Goal: Task Accomplishment & Management: Complete application form

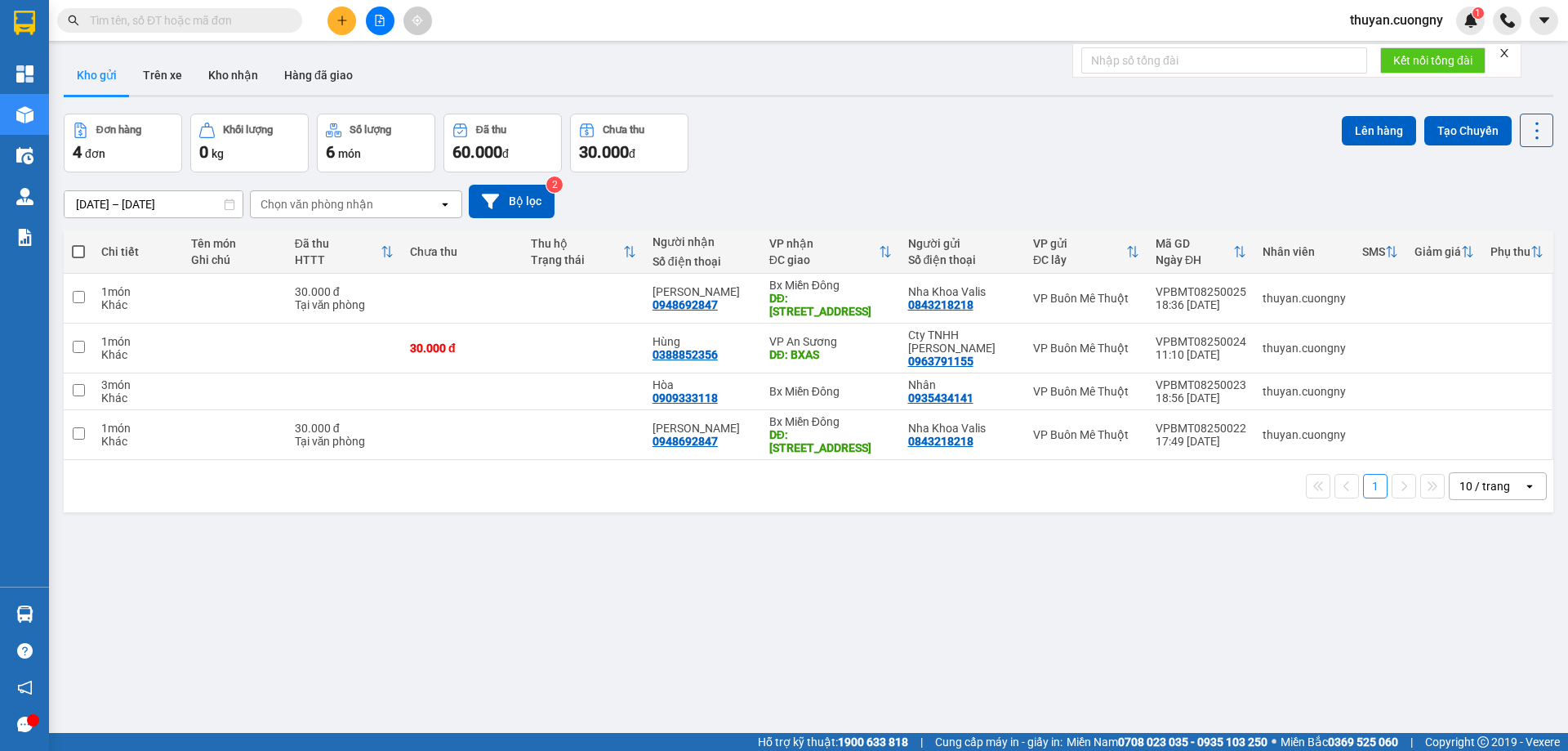
click at [249, 23] on input "text" at bounding box center [186, 20] width 193 height 18
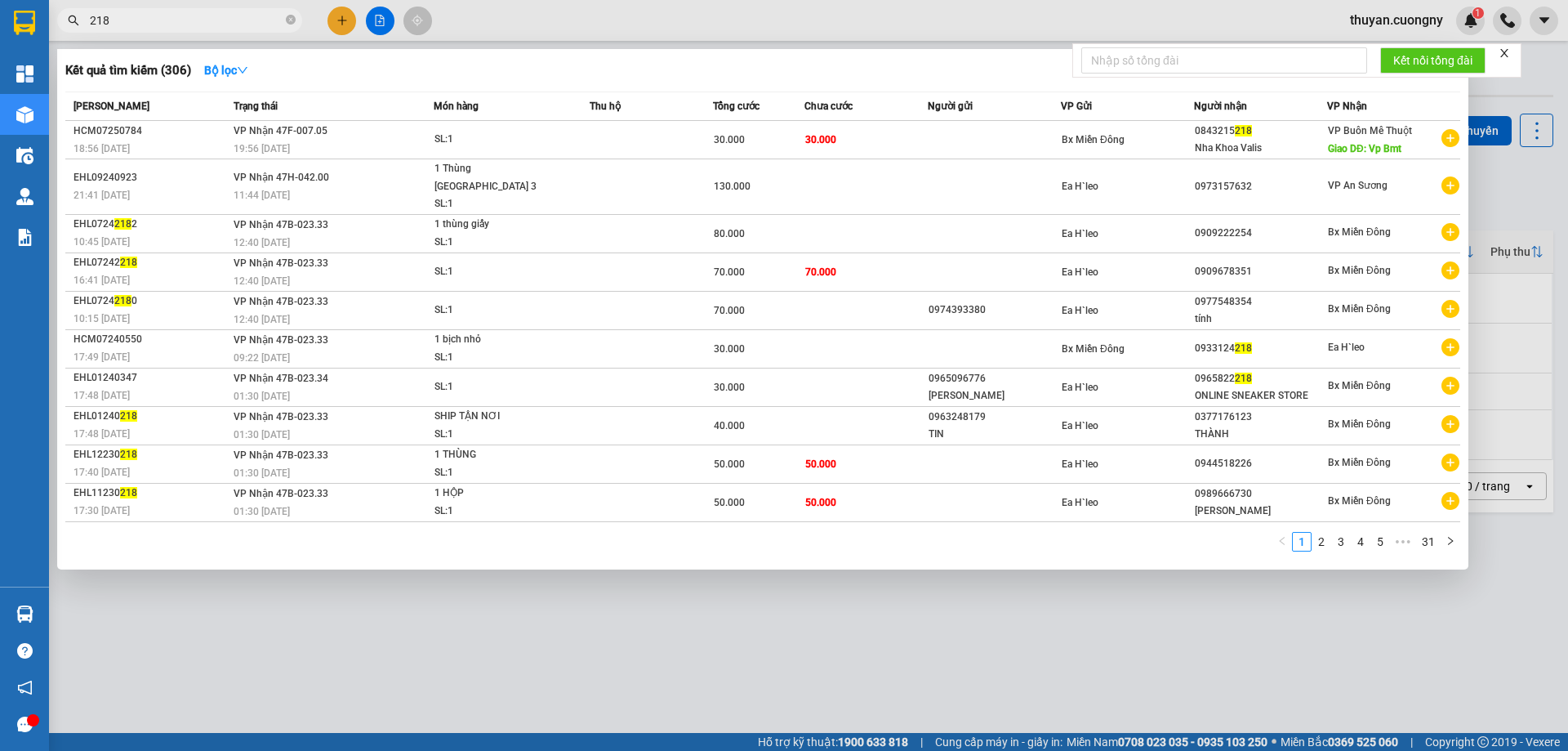
type input "218"
click at [1220, 29] on div at bounding box center [784, 376] width 1568 height 751
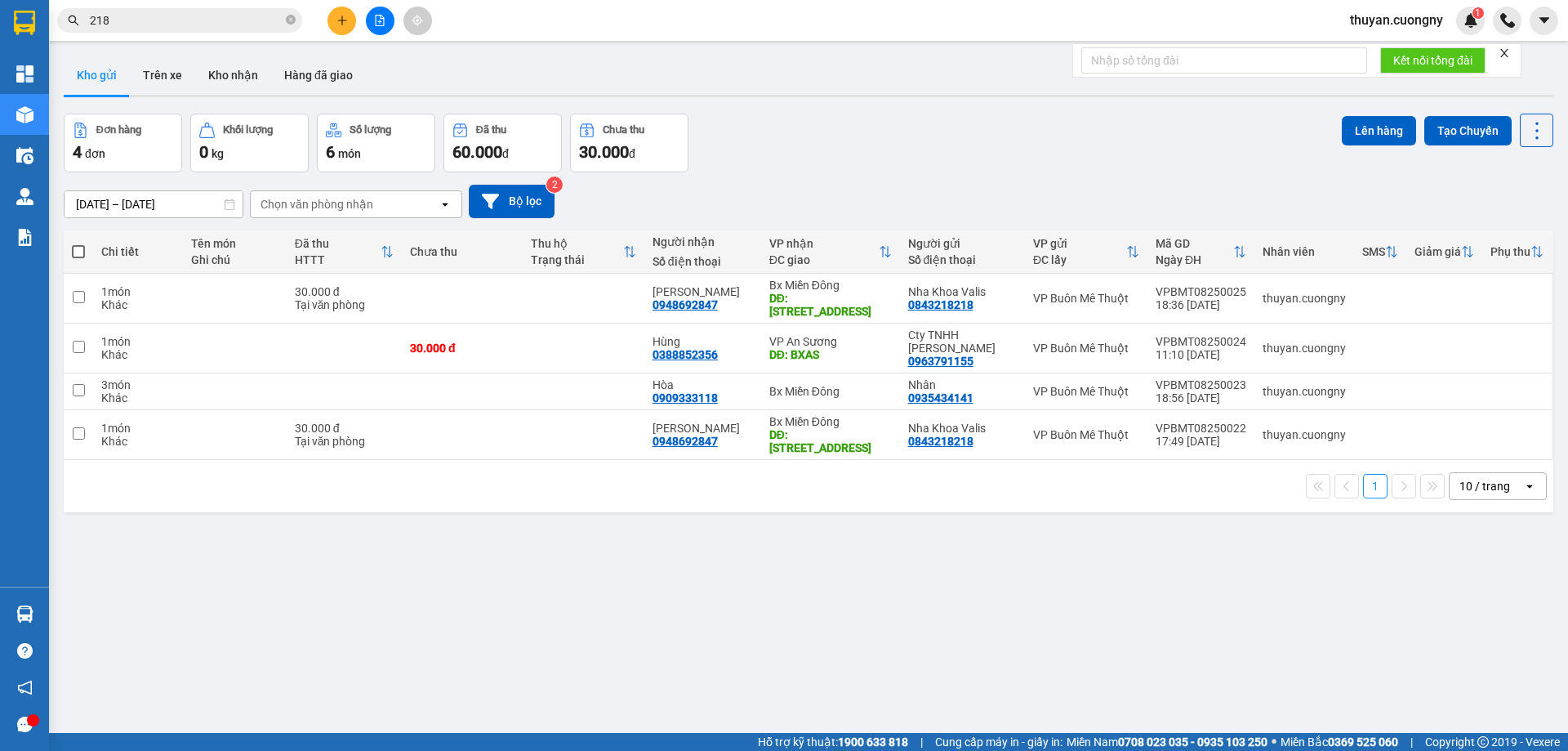
click at [338, 23] on icon "plus" at bounding box center [343, 20] width 12 height 12
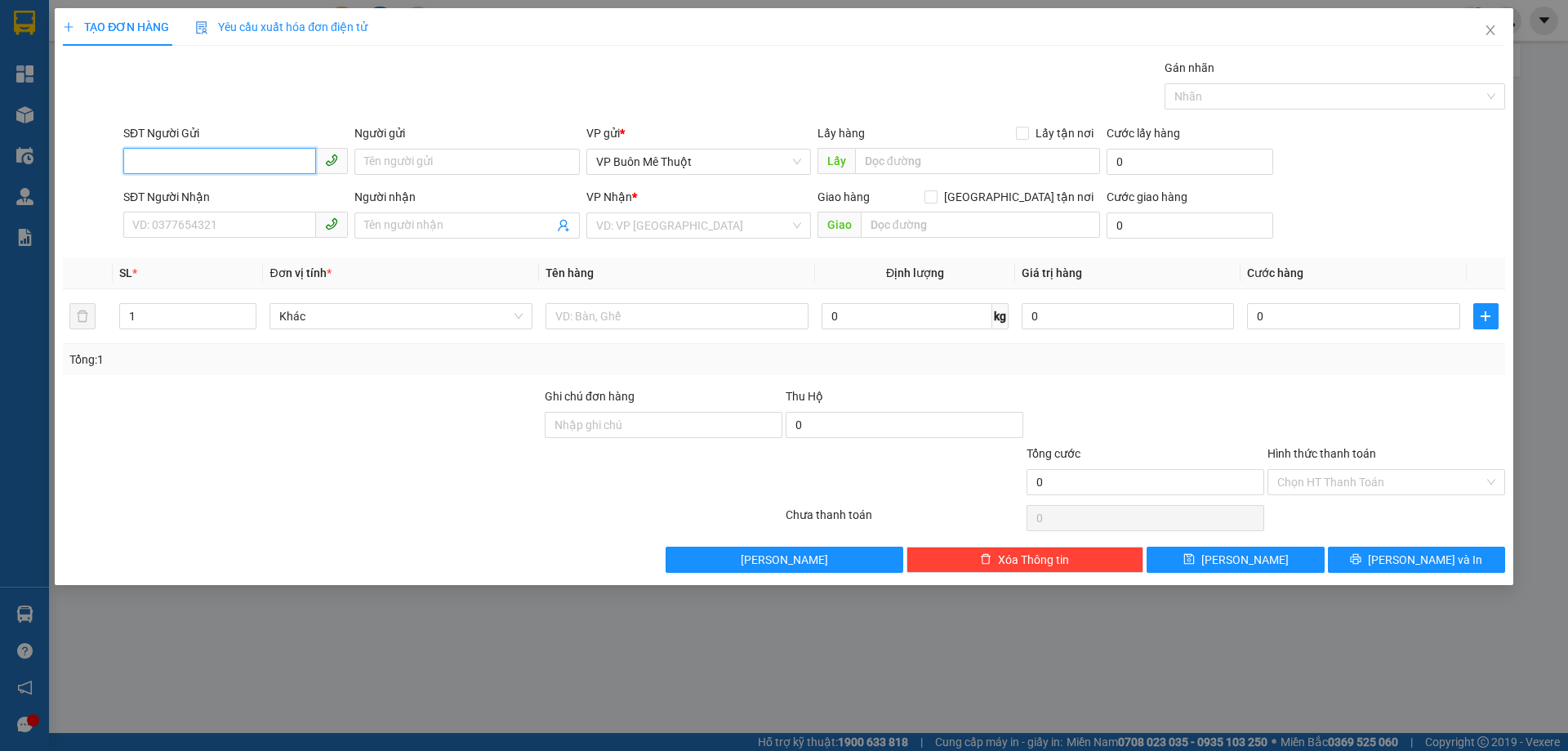
click at [222, 156] on input "SĐT Người Gửi" at bounding box center [219, 161] width 193 height 26
click at [206, 188] on div "0843218218 - Nha Khoa Valis" at bounding box center [236, 195] width 205 height 18
type input "0843218218"
type input "Nha Khoa Valis"
type input "0948692847"
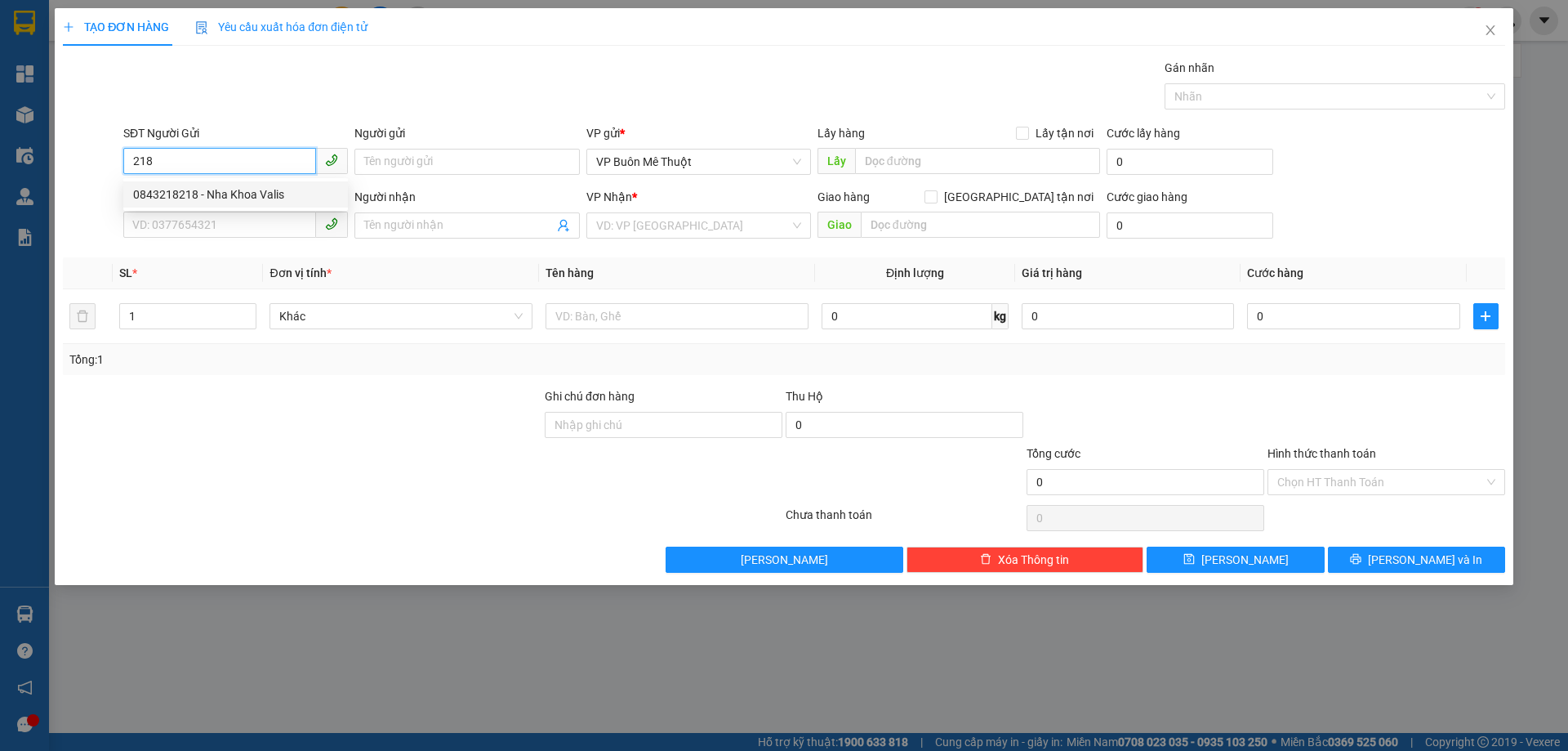
type input "[PERSON_NAME]"
type input "[STREET_ADDRESS]"
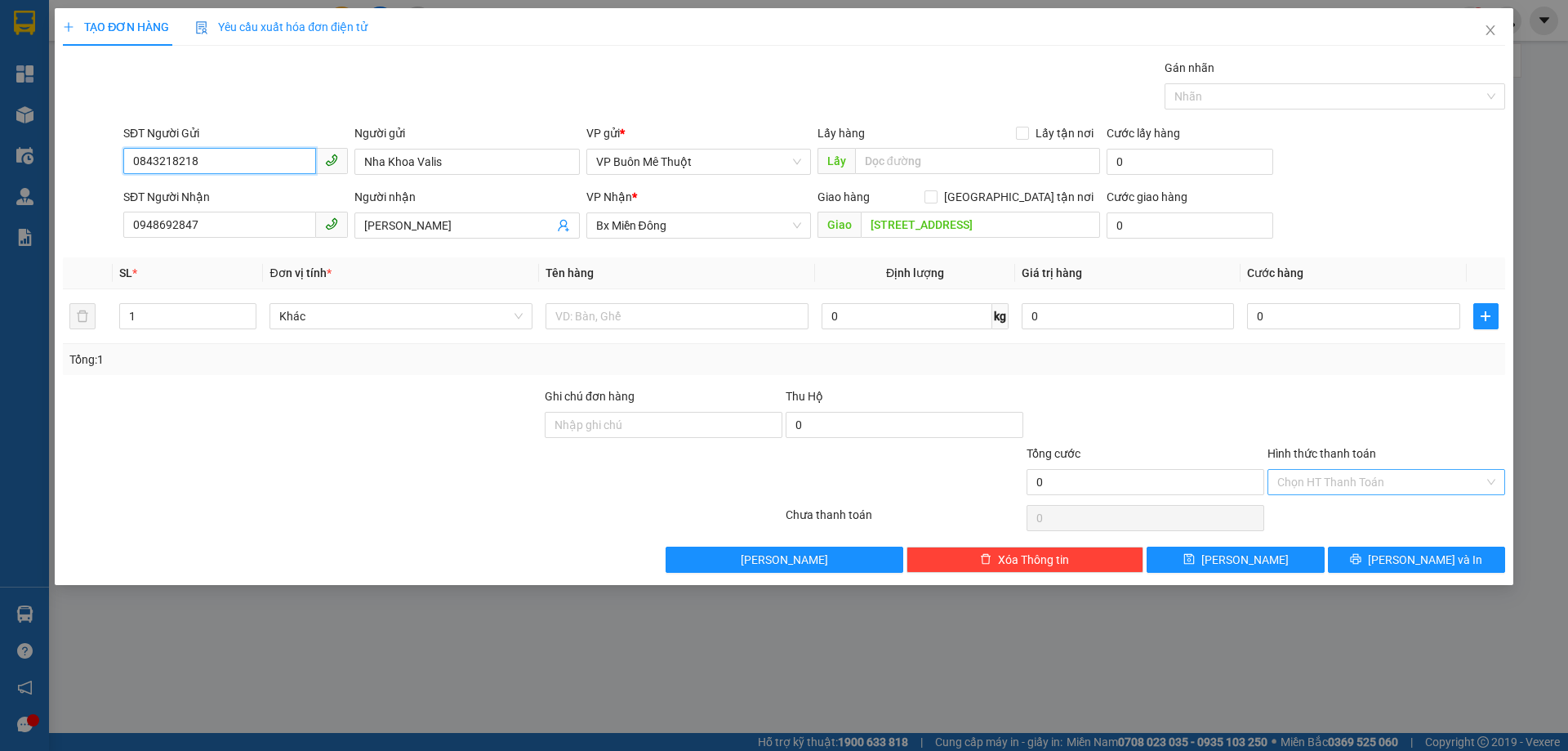
type input "0843218218"
click at [1398, 479] on input "Hình thức thanh toán" at bounding box center [1381, 481] width 207 height 24
click at [1342, 318] on input "0" at bounding box center [1353, 315] width 212 height 26
type input "3"
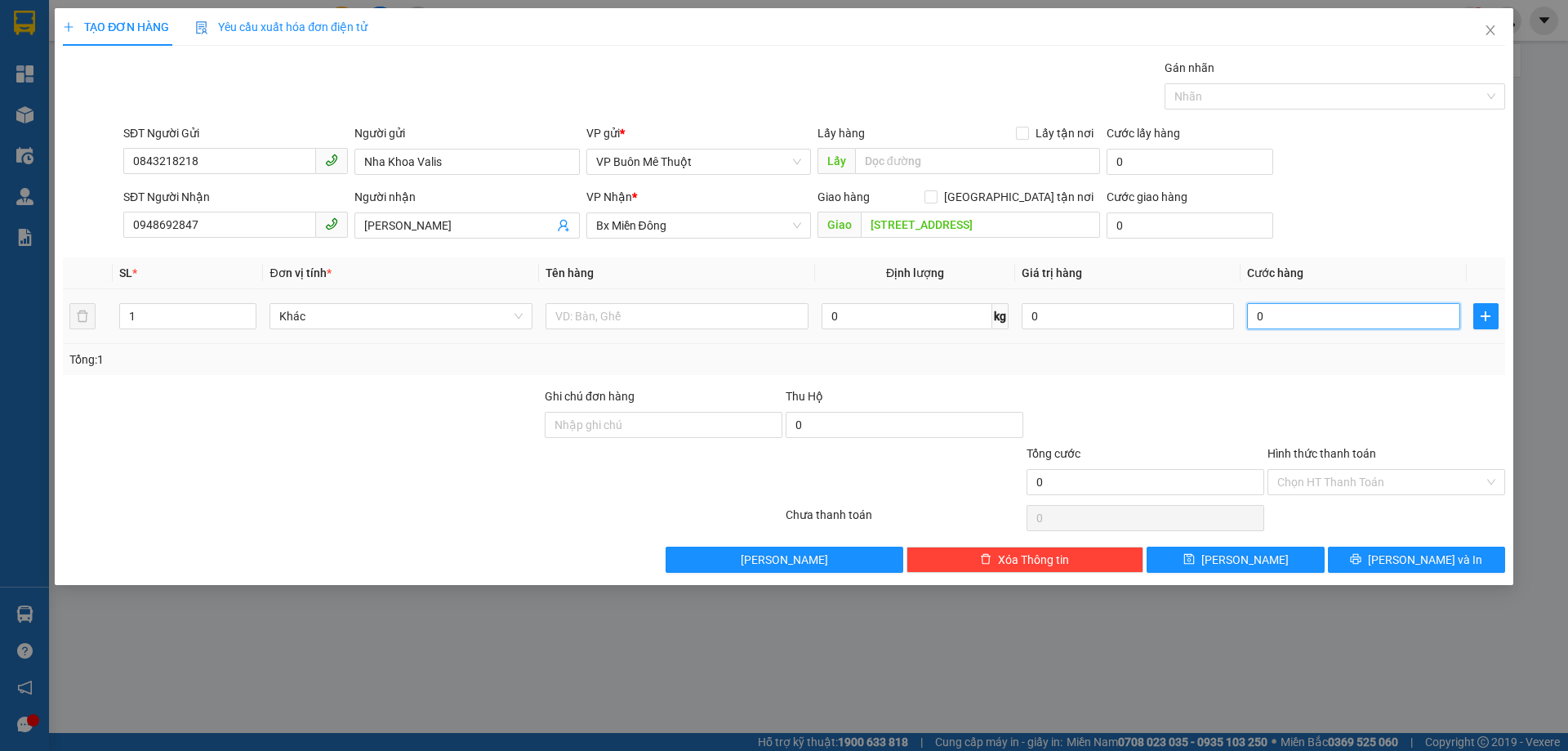
type input "3"
type input "30"
type input "300"
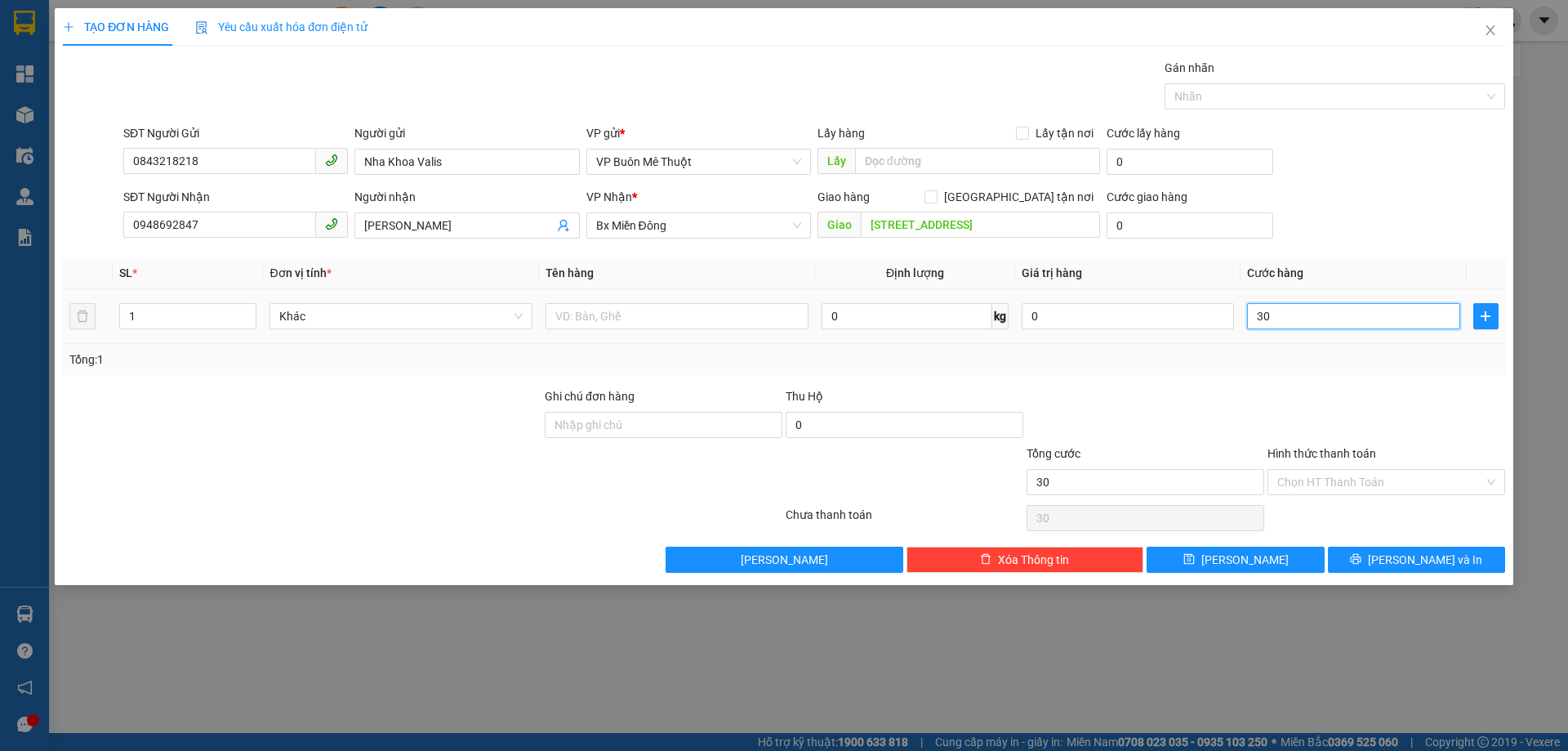
type input "300"
type input "3.000"
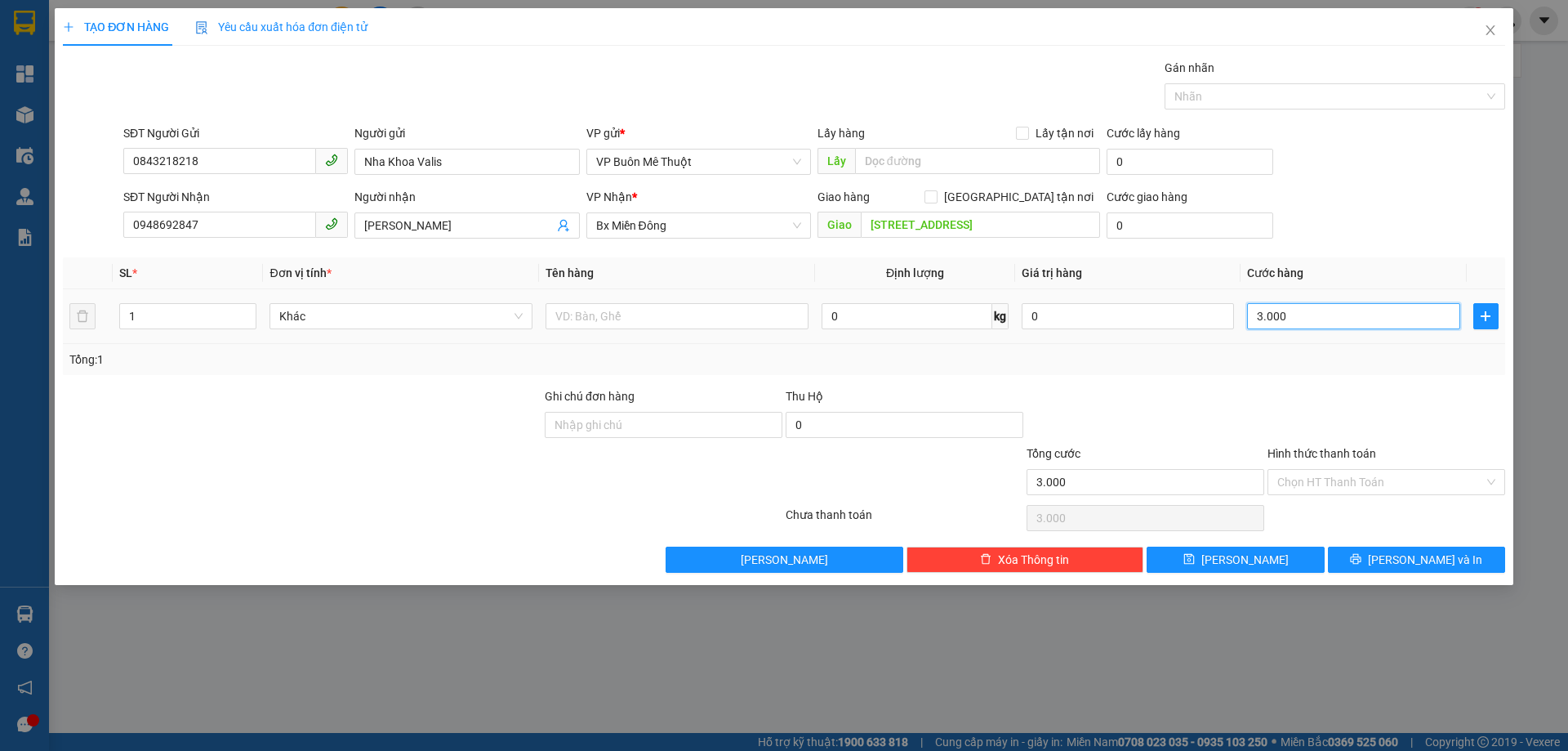
type input "30.000"
click at [1423, 562] on span "[PERSON_NAME] và In" at bounding box center [1426, 559] width 114 height 18
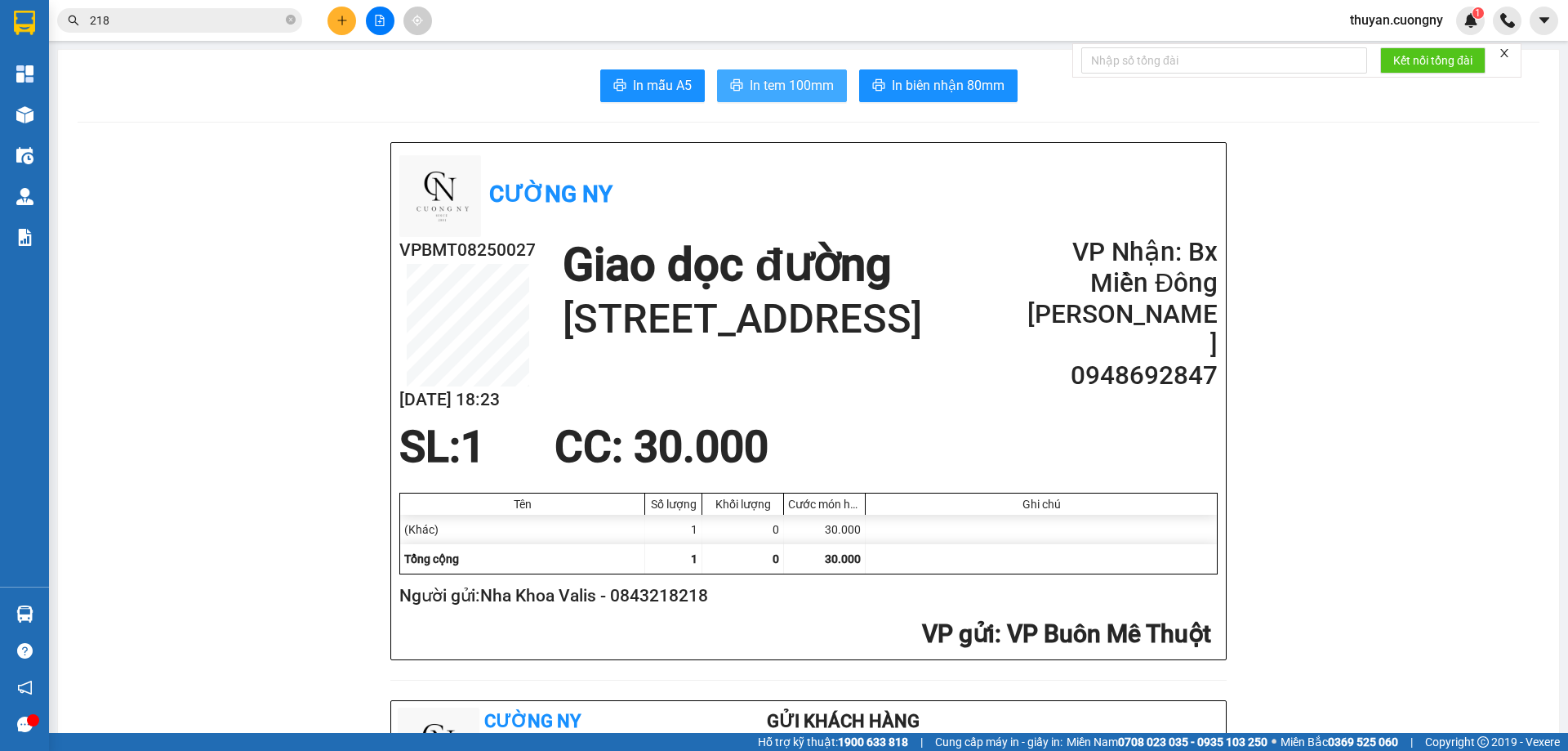
click at [767, 81] on span "In tem 100mm" at bounding box center [792, 85] width 84 height 20
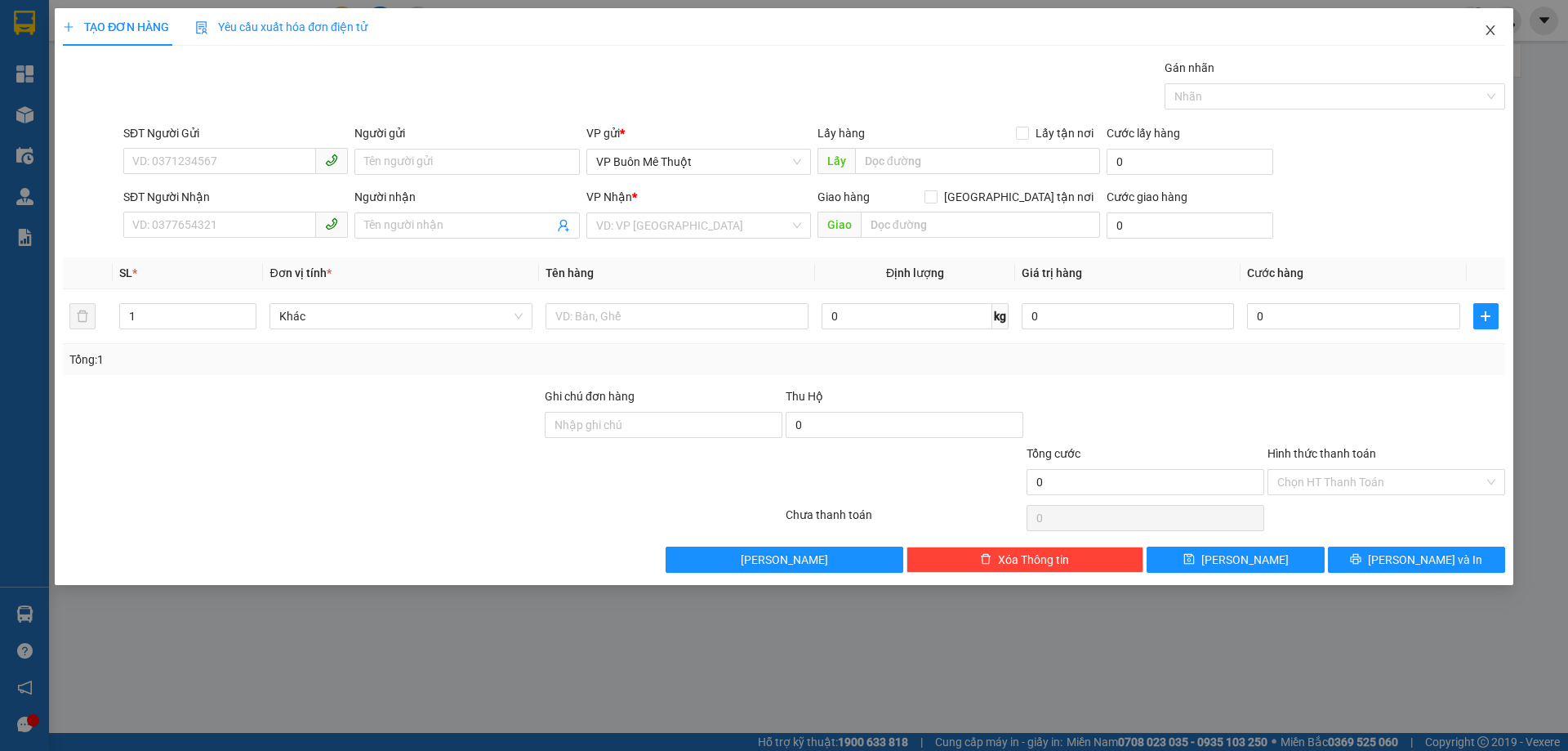
click at [1499, 30] on span "Close" at bounding box center [1491, 30] width 45 height 45
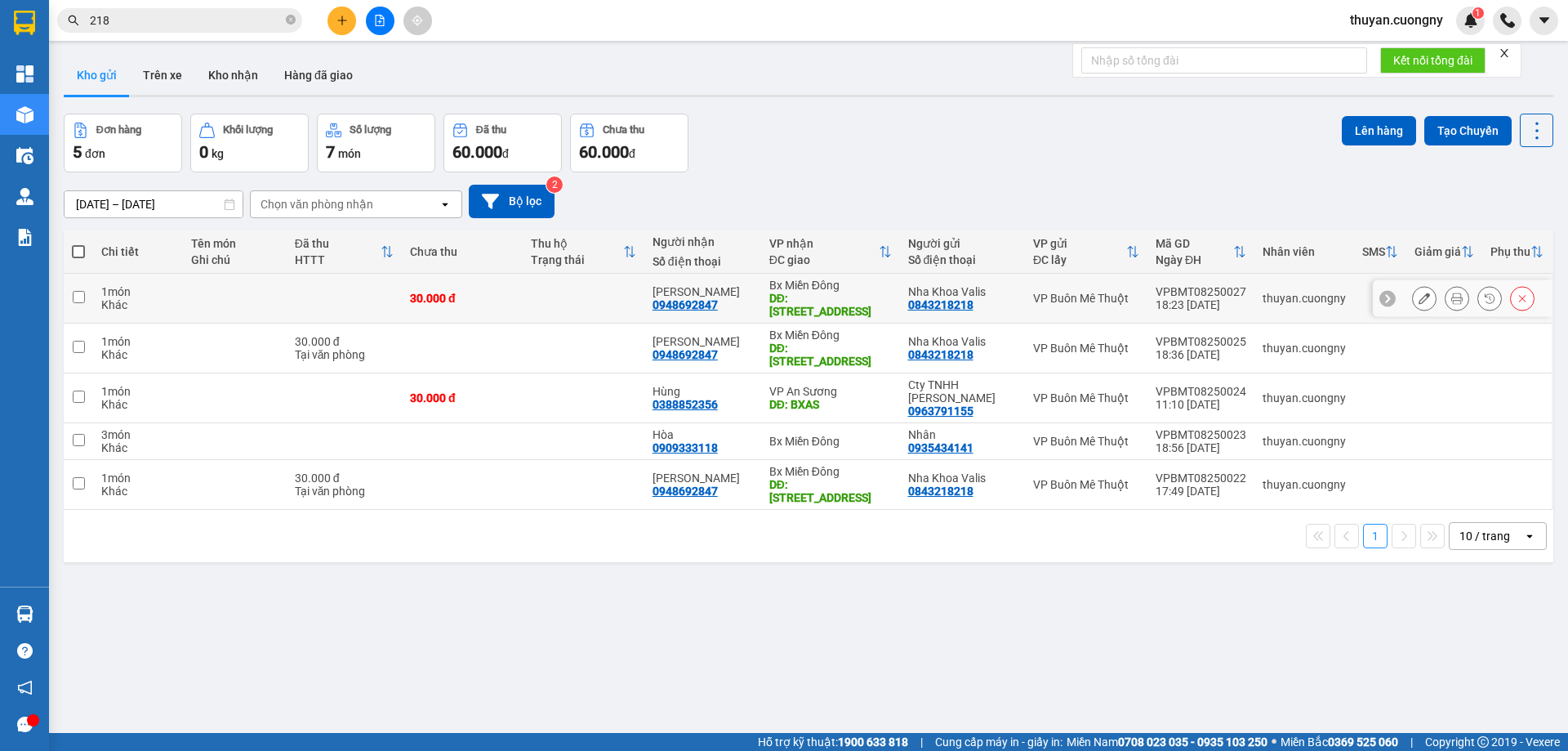
click at [1419, 292] on icon at bounding box center [1425, 298] width 12 height 12
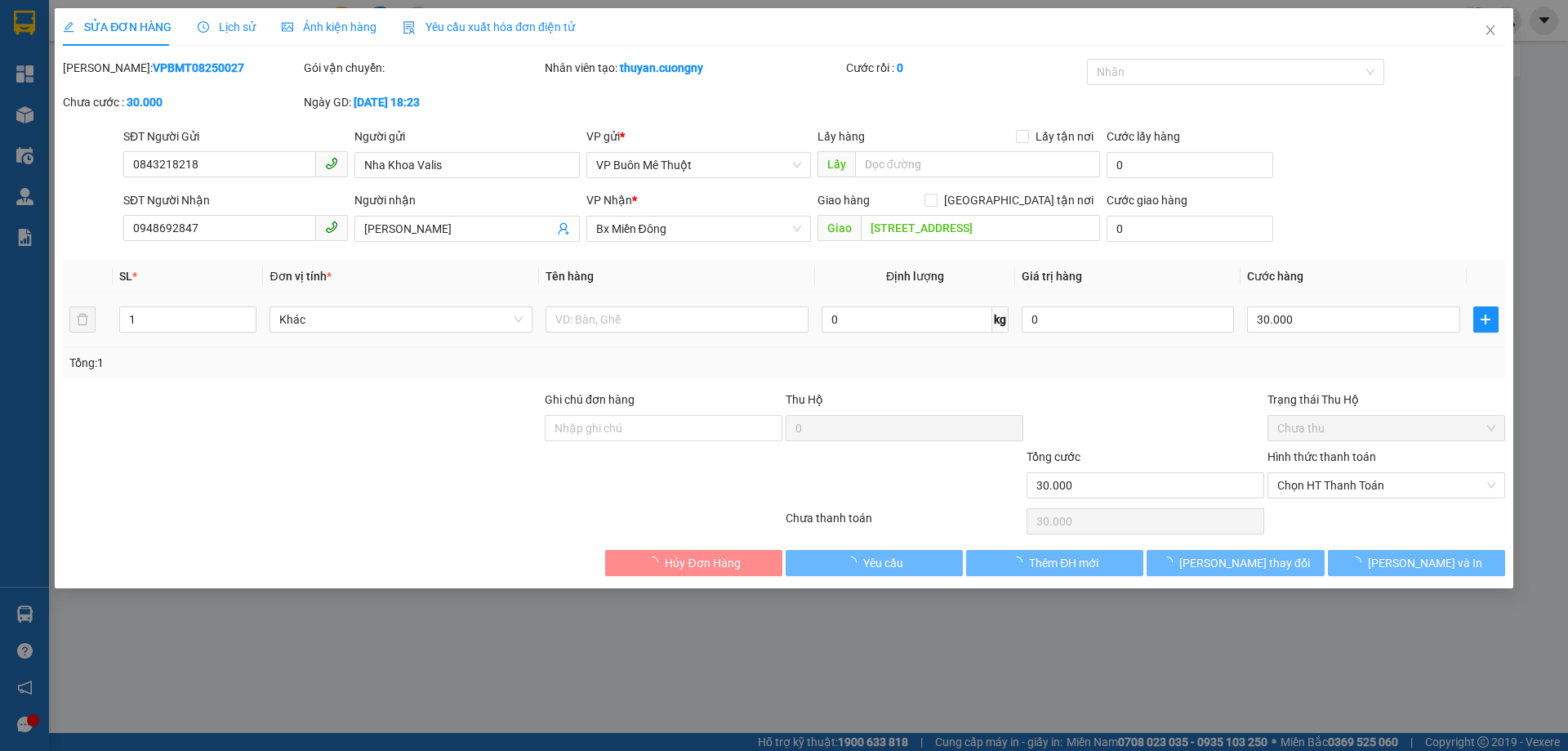
type input "0843218218"
type input "Nha Khoa Valis"
type input "0948692847"
type input "[PERSON_NAME]"
type input "[STREET_ADDRESS]"
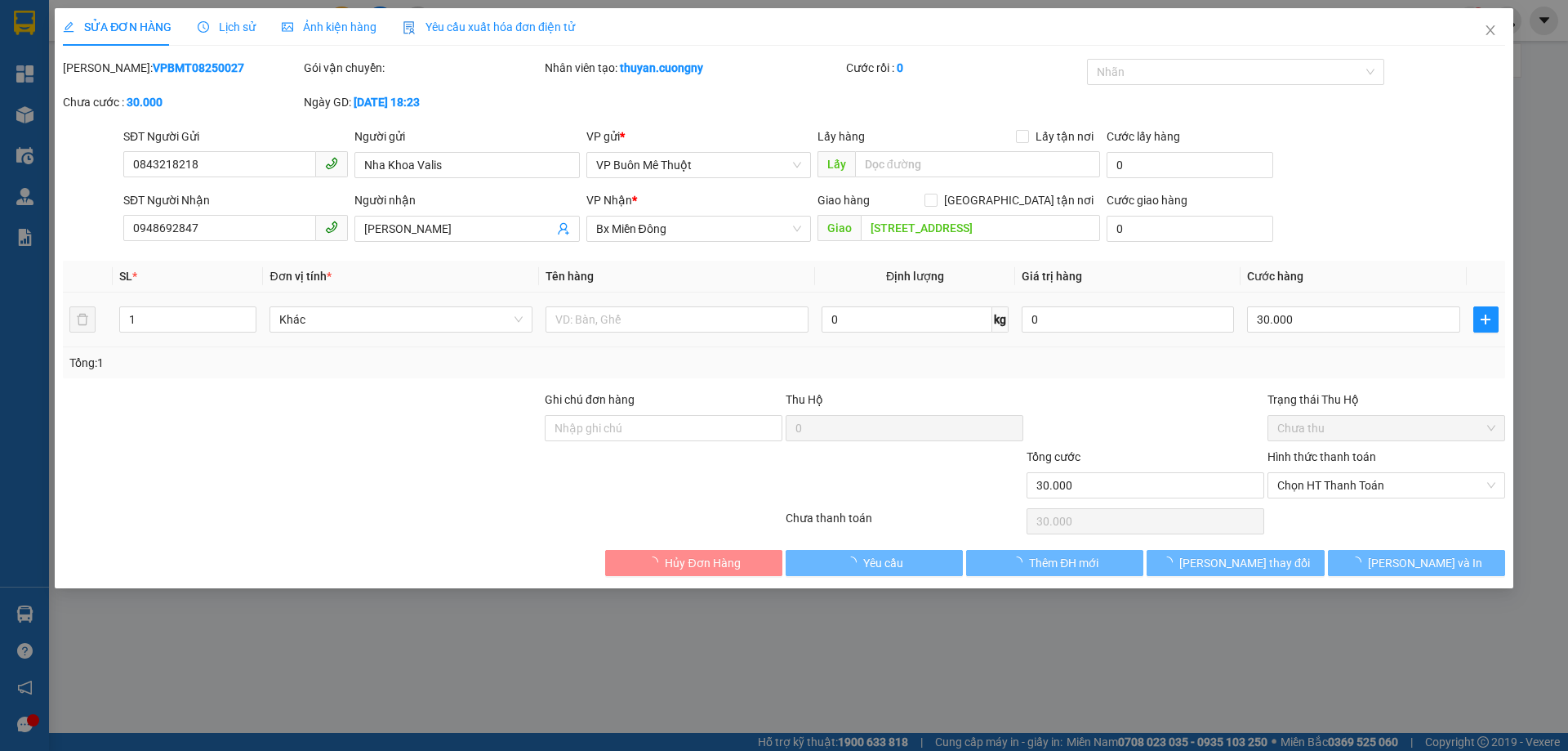
type input "30.000"
click at [1366, 480] on span "Chọn HT Thanh Toán" at bounding box center [1386, 485] width 218 height 24
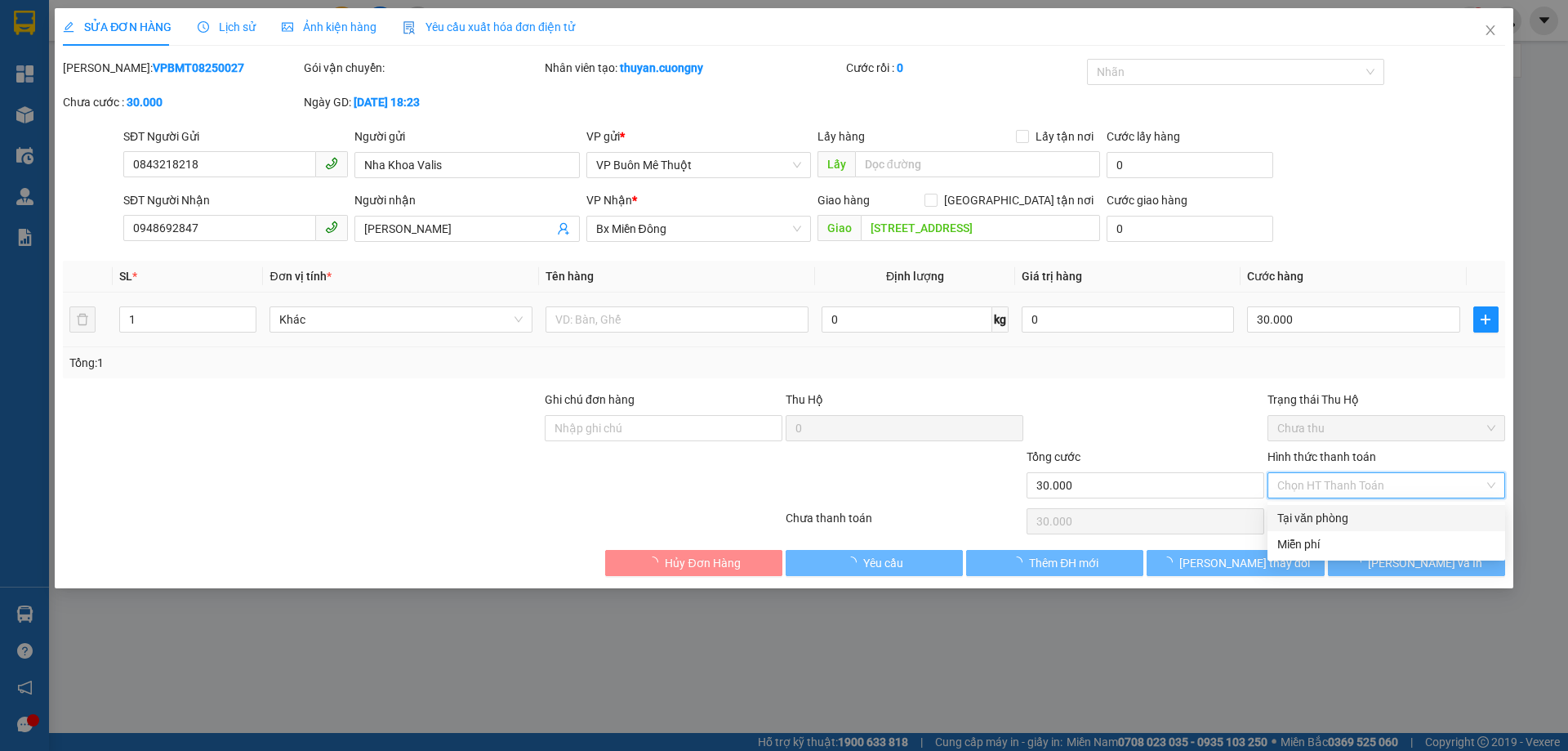
click at [1330, 523] on div "Tại văn phòng" at bounding box center [1386, 518] width 218 height 18
type input "0"
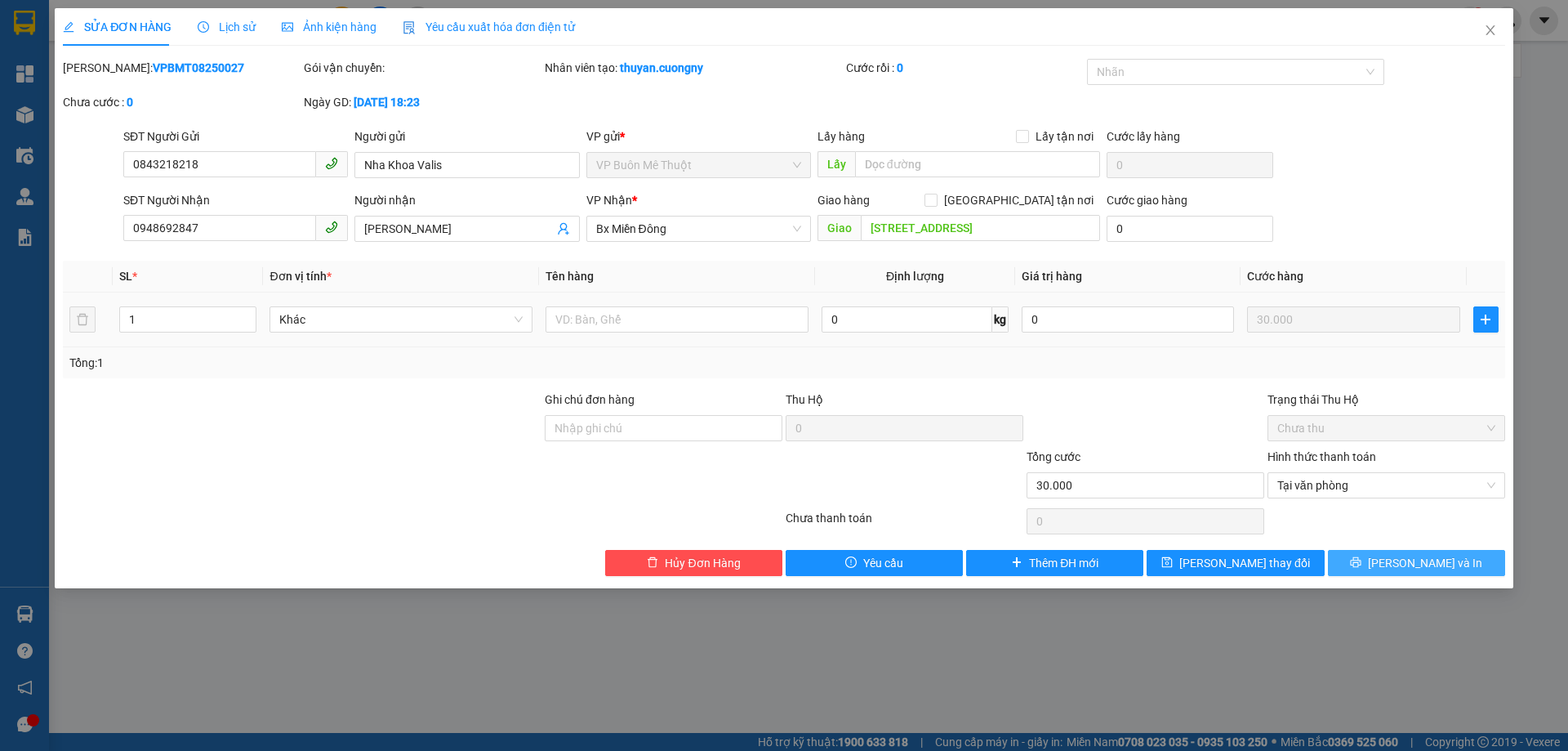
click at [1411, 565] on span "[PERSON_NAME] và In" at bounding box center [1426, 562] width 114 height 18
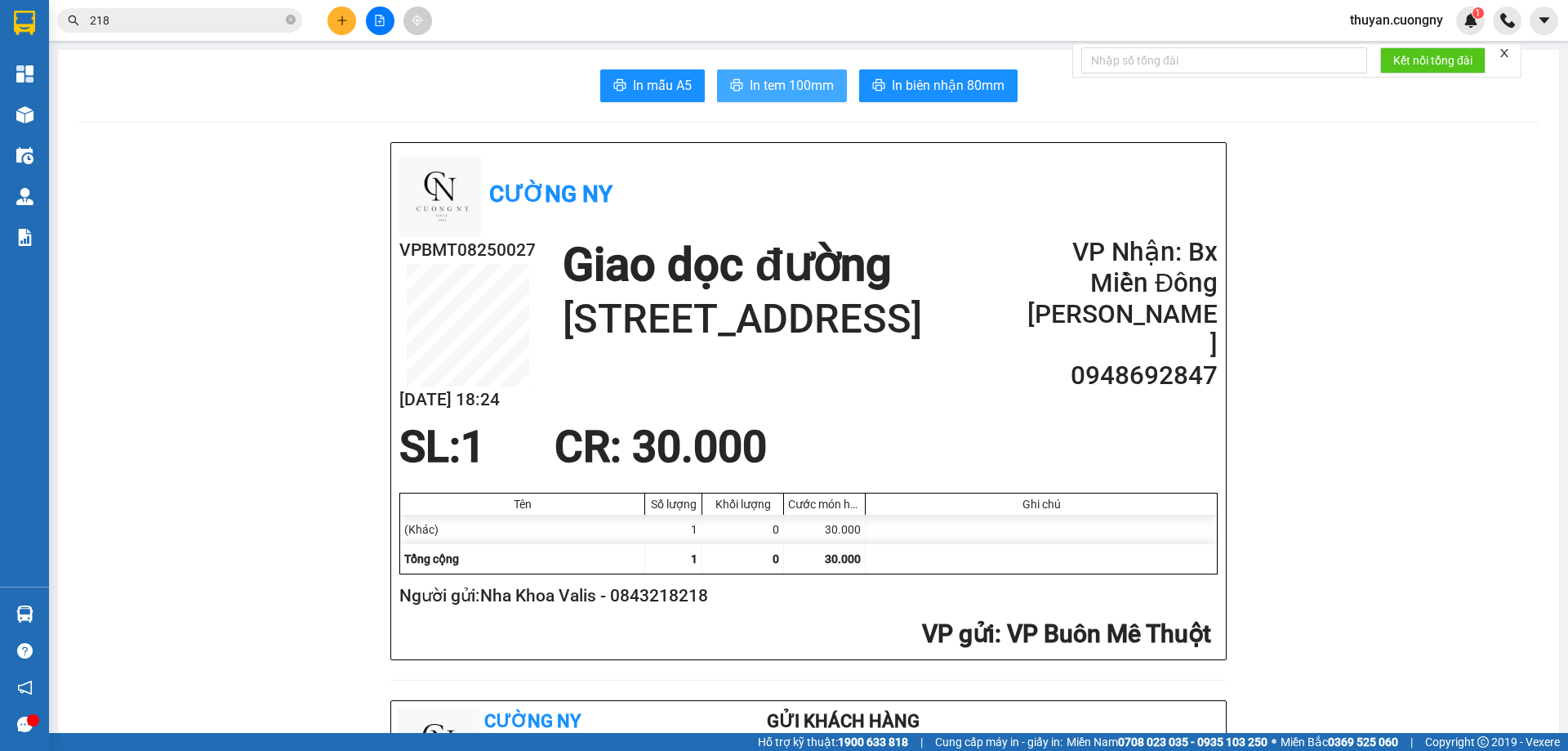
click at [810, 99] on button "In tem 100mm" at bounding box center [782, 86] width 130 height 33
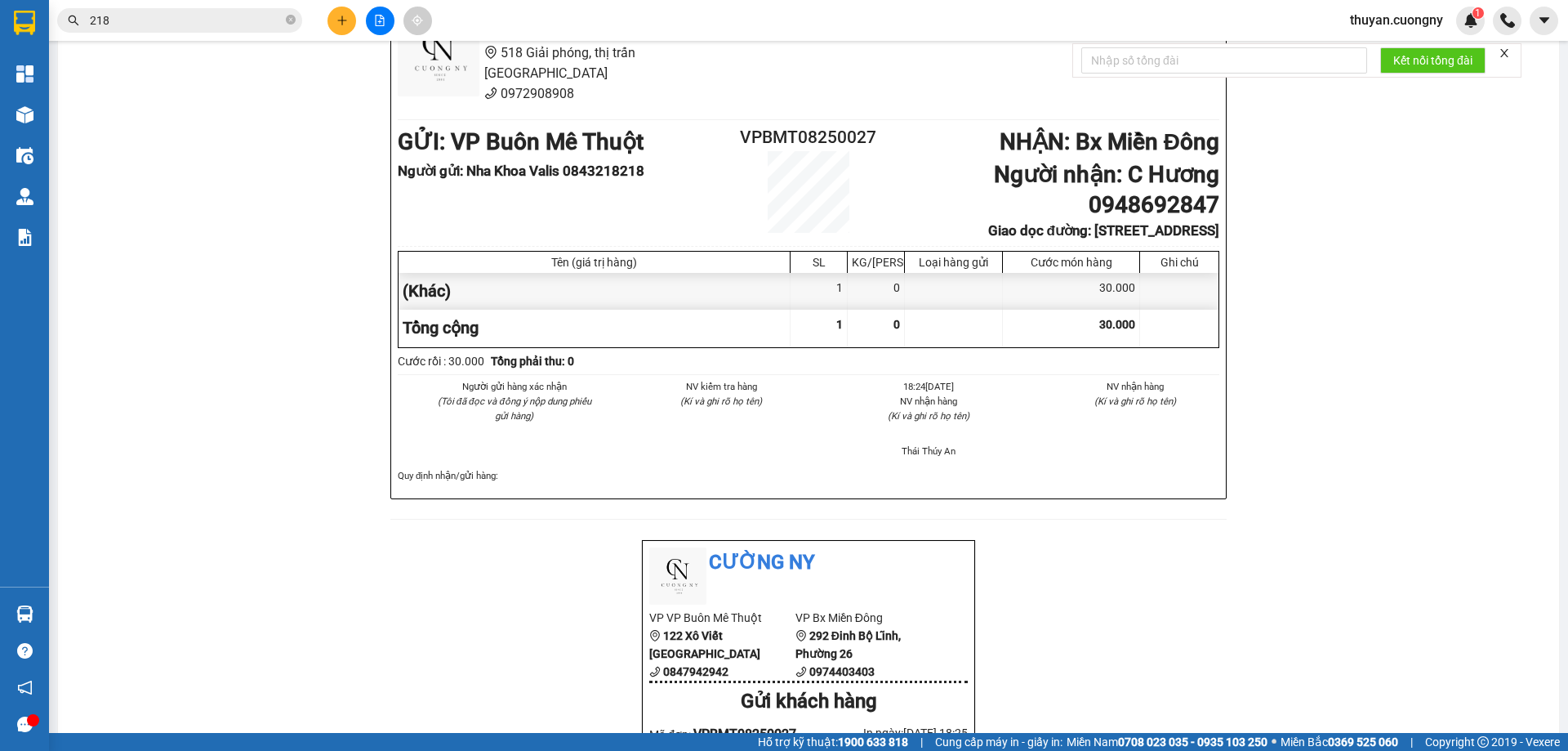
scroll to position [817, 0]
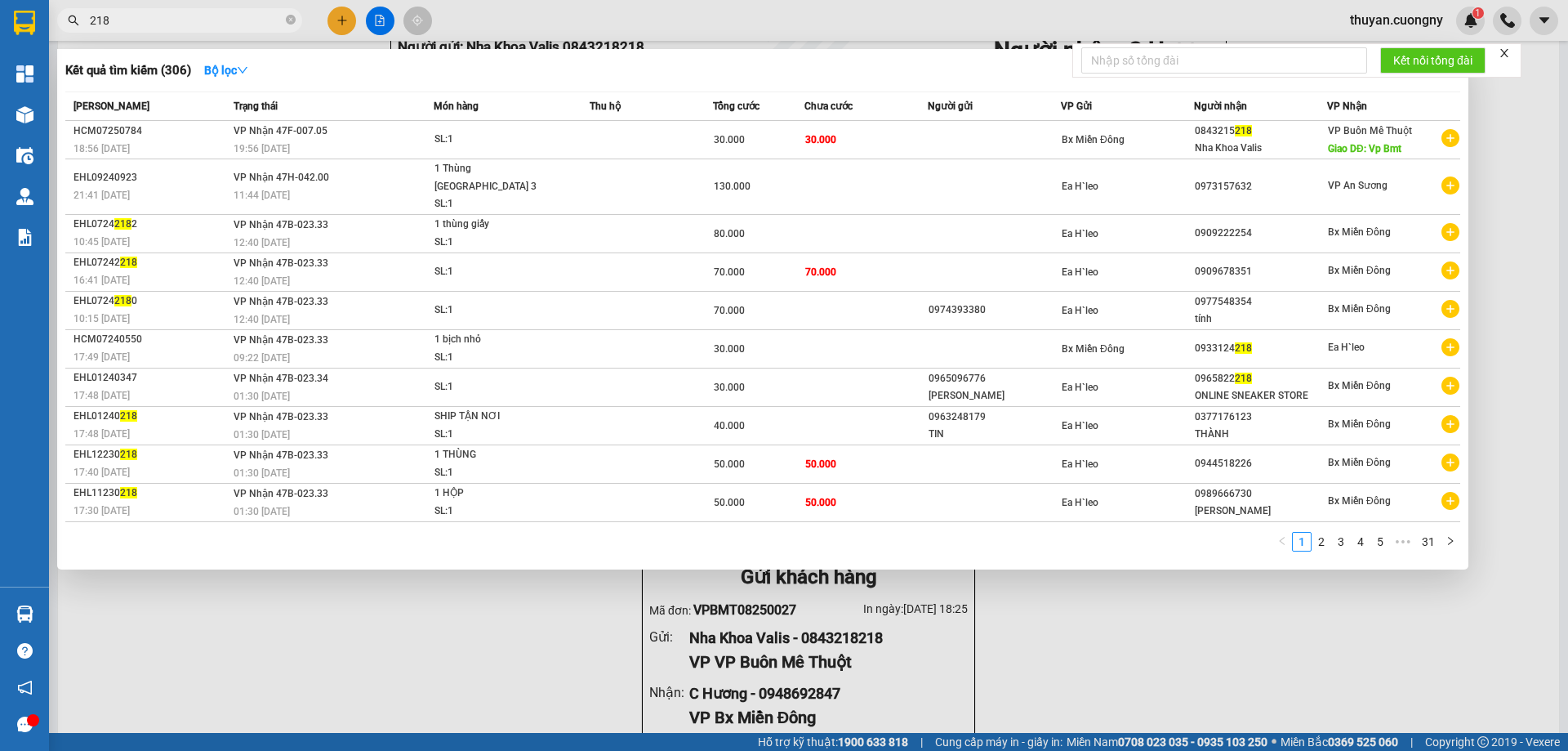
click at [238, 14] on input "218" at bounding box center [186, 20] width 193 height 18
paste input "0866517947"
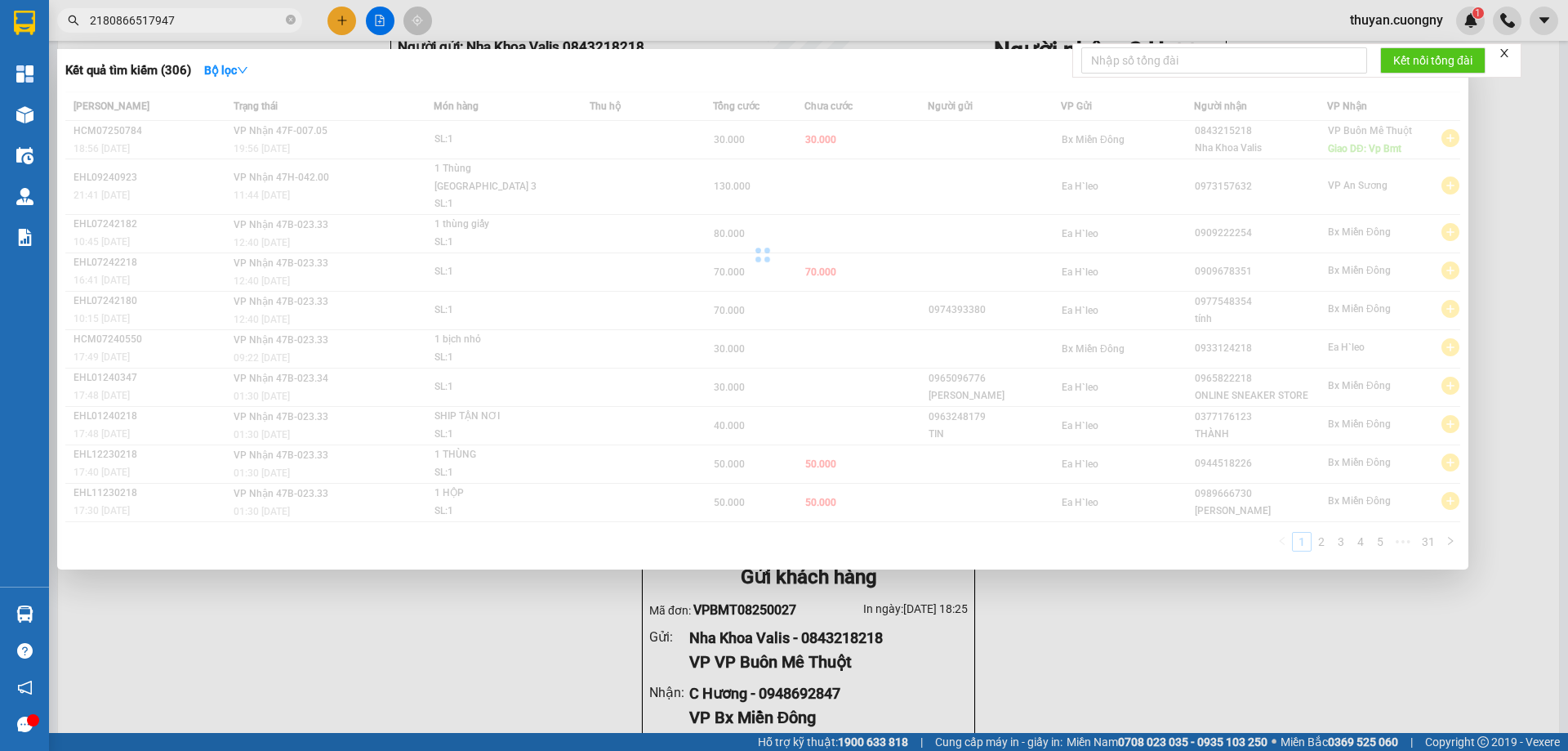
drag, startPoint x: 238, startPoint y: 14, endPoint x: 0, endPoint y: -13, distance: 239.5
click at [0, 0] on html "Kết quả tìm kiếm ( 306 ) Bộ lọc Mã ĐH Trạng thái Món hàng Thu hộ Tổng cước Chưa…" at bounding box center [784, 376] width 1568 height 751
paste input "text"
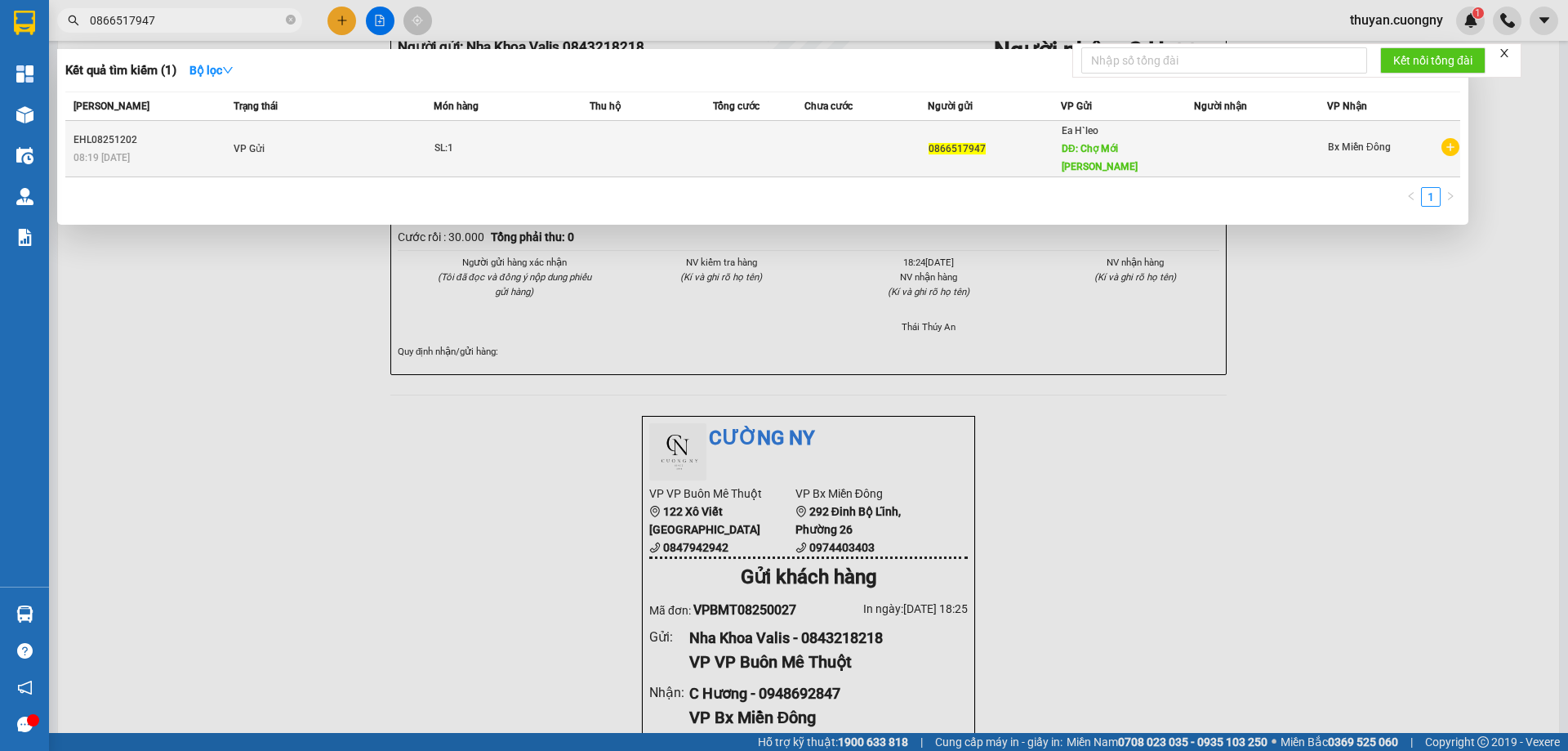
type input "0866517947"
click at [789, 139] on td at bounding box center [759, 149] width 92 height 56
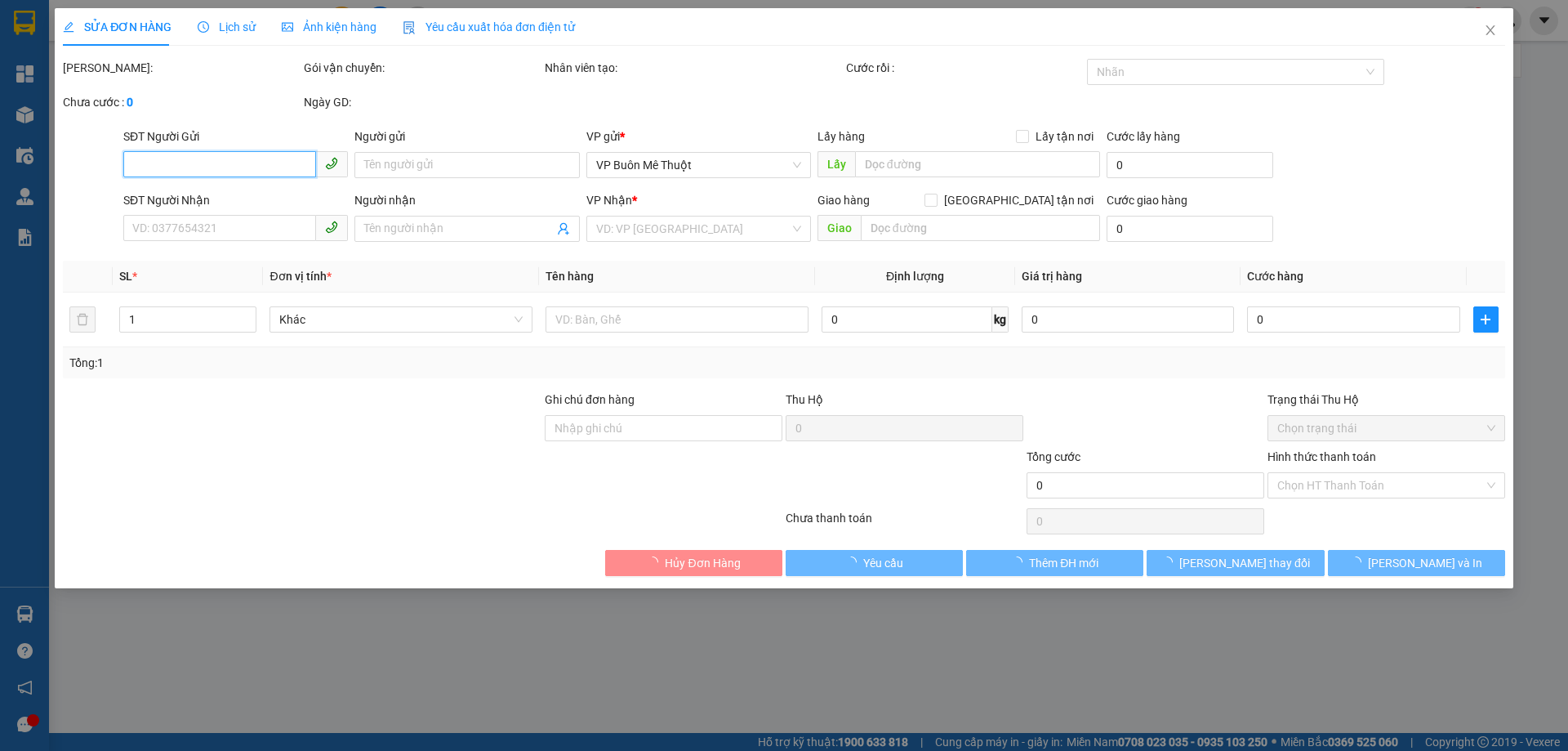
type input "0866517947"
type input "Chợ Mới [PERSON_NAME]"
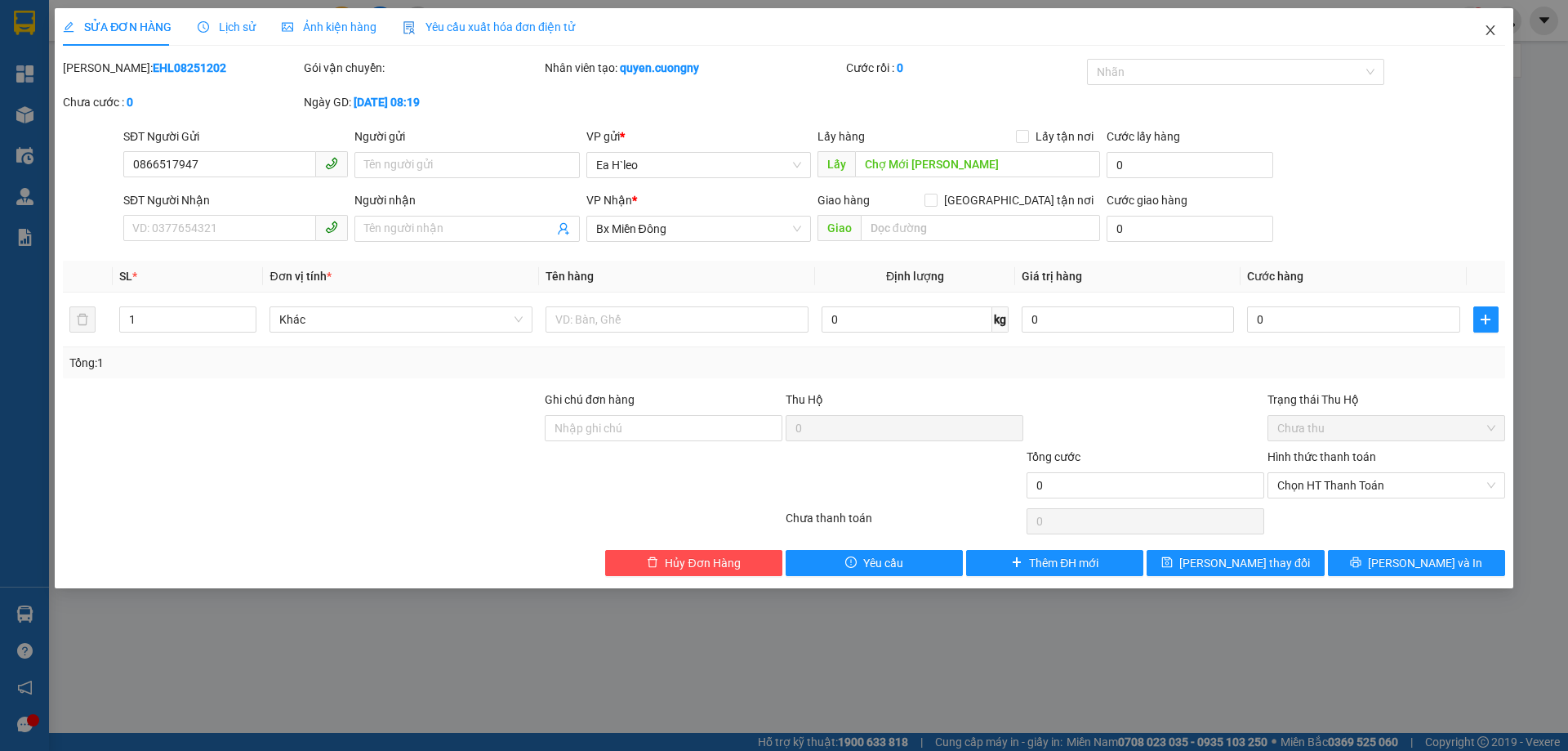
click at [1489, 35] on icon "close" at bounding box center [1491, 30] width 14 height 14
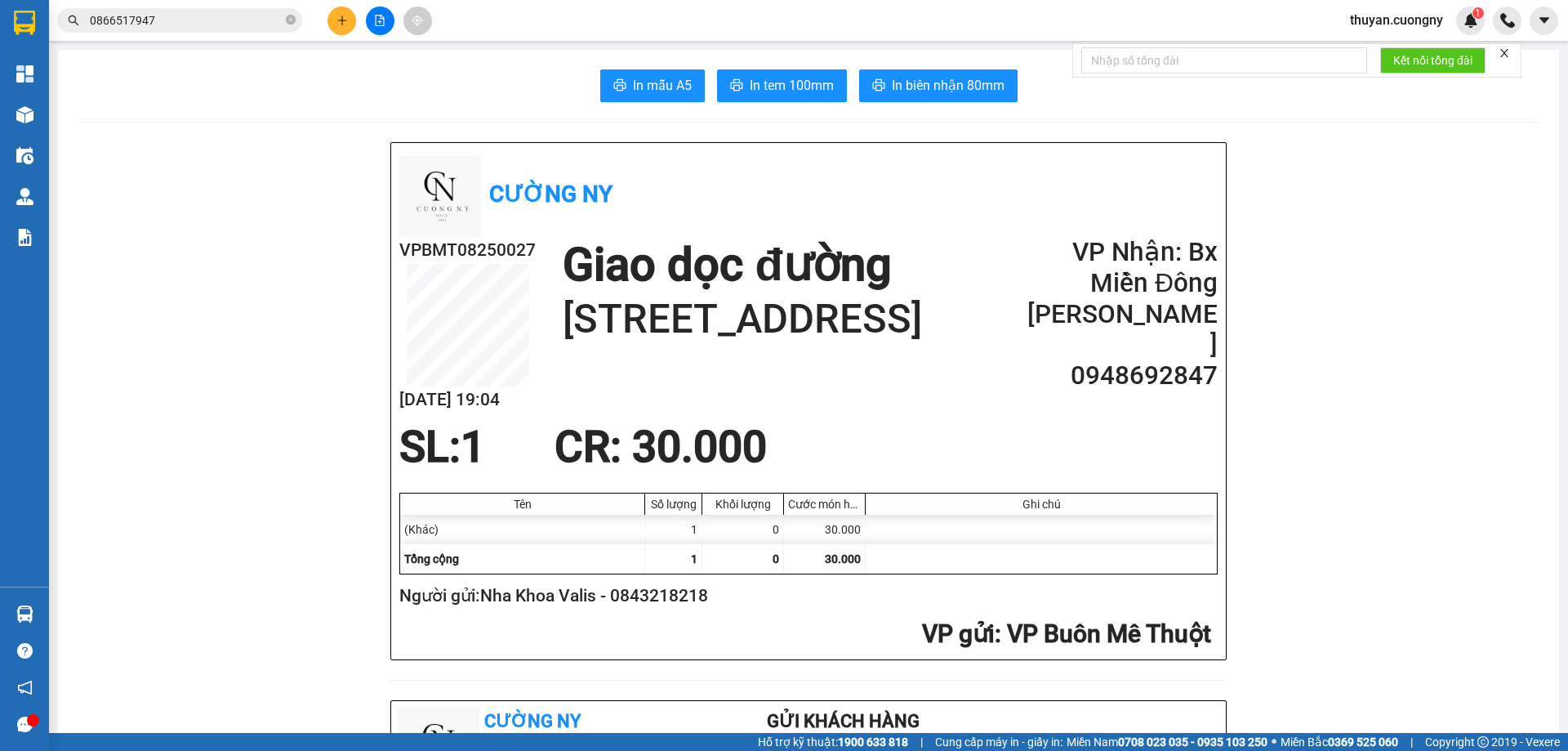
click at [256, 14] on input "0866517947" at bounding box center [186, 20] width 193 height 18
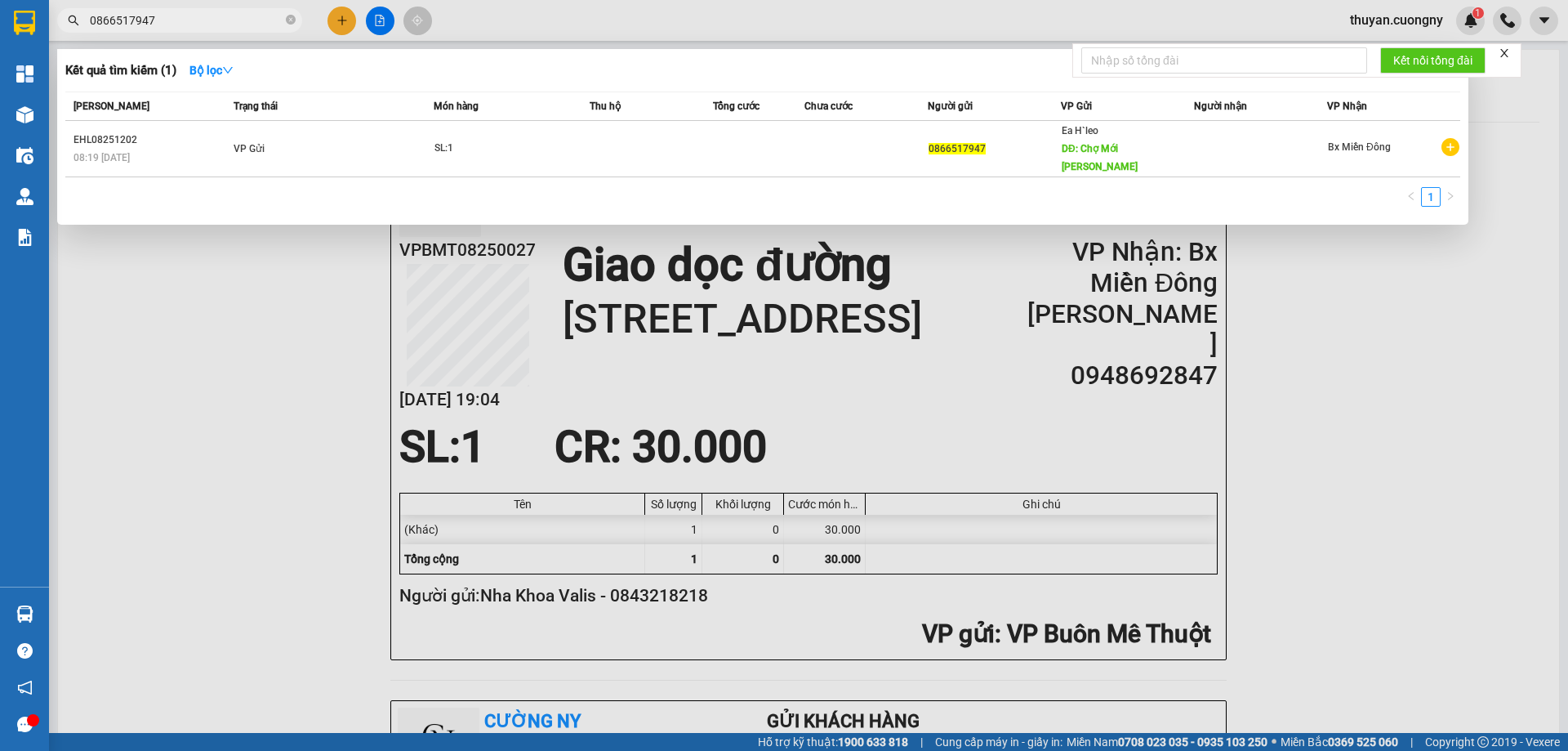
paste input "0984485825"
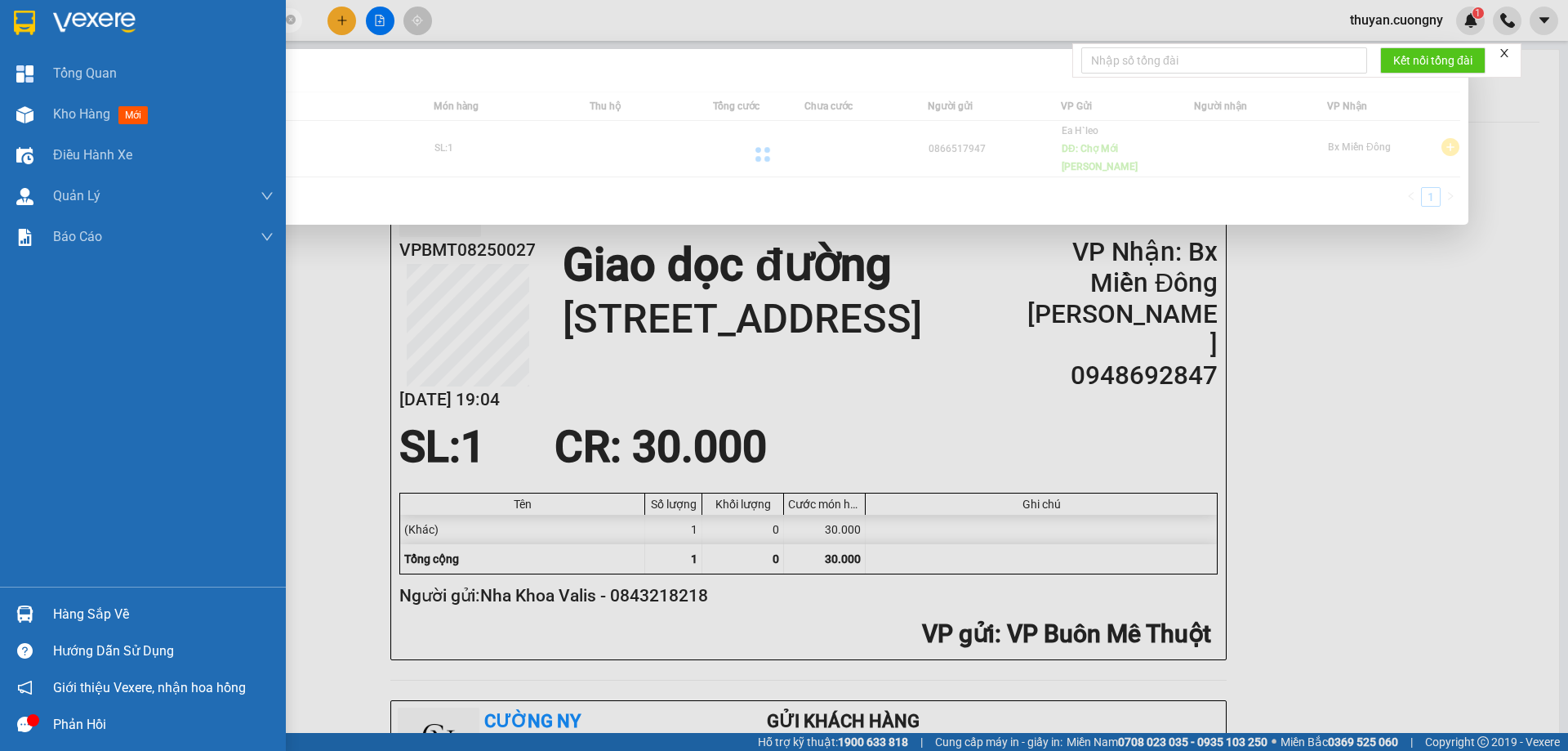
drag, startPoint x: 249, startPoint y: 15, endPoint x: 0, endPoint y: 9, distance: 249.1
click at [0, 9] on section "Kết quả tìm kiếm ( 1 ) Bộ lọc Mã ĐH Trạng thái Món hàng Thu hộ Tổng cước Chưa c…" at bounding box center [784, 376] width 1568 height 751
paste input "text"
type input "0984485825"
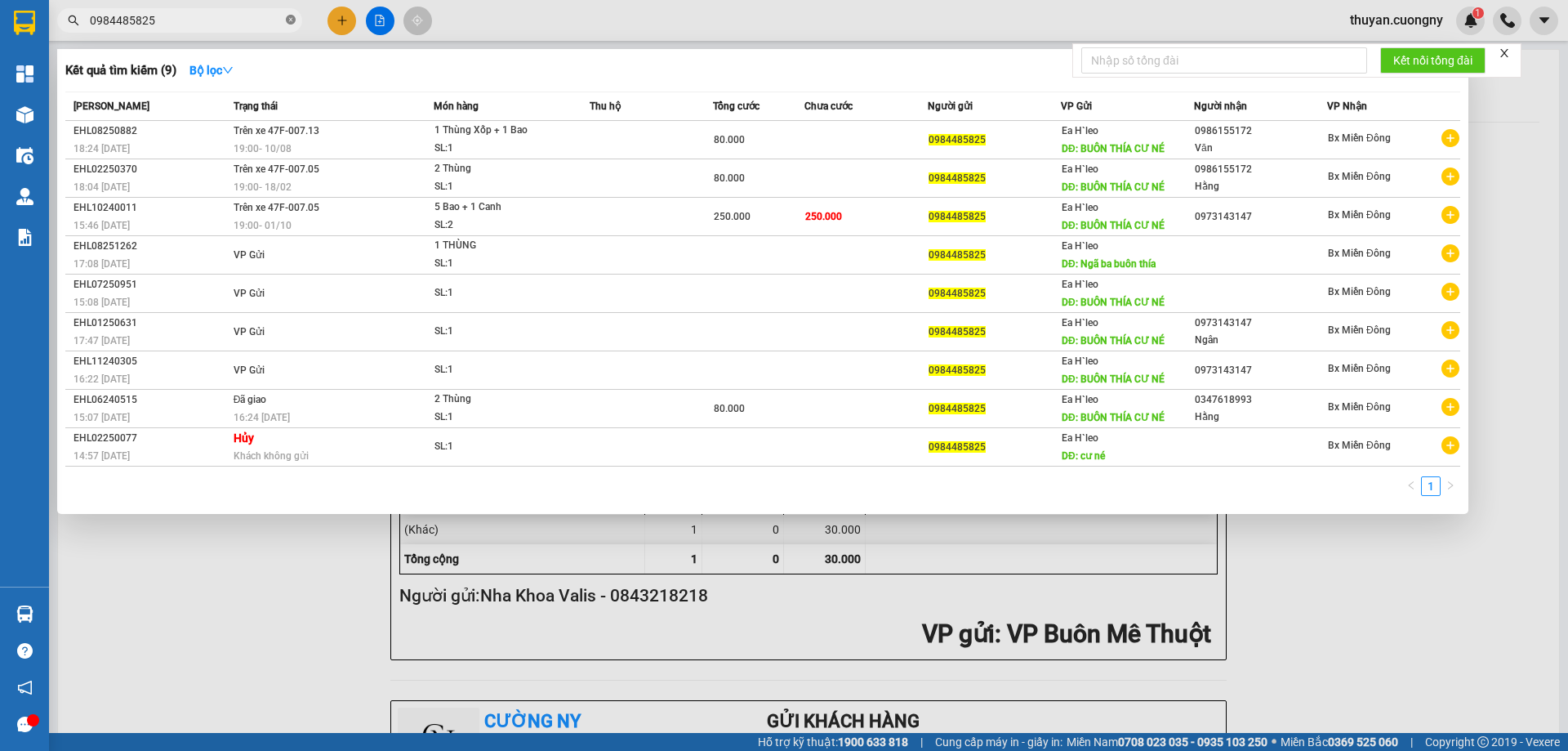
click at [291, 22] on icon "close-circle" at bounding box center [290, 19] width 10 height 10
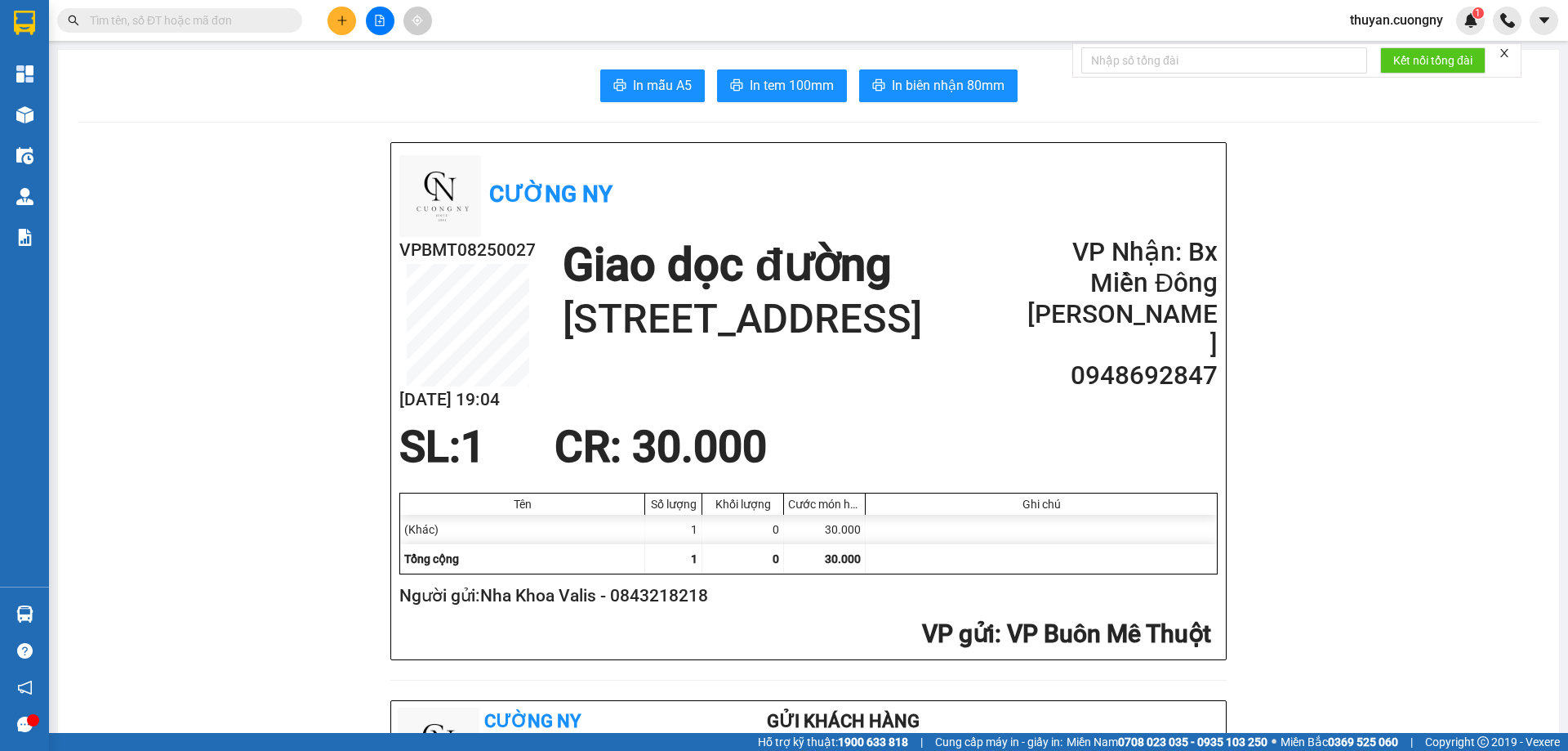
click at [243, 26] on input "text" at bounding box center [186, 20] width 193 height 18
paste input "0984485825"
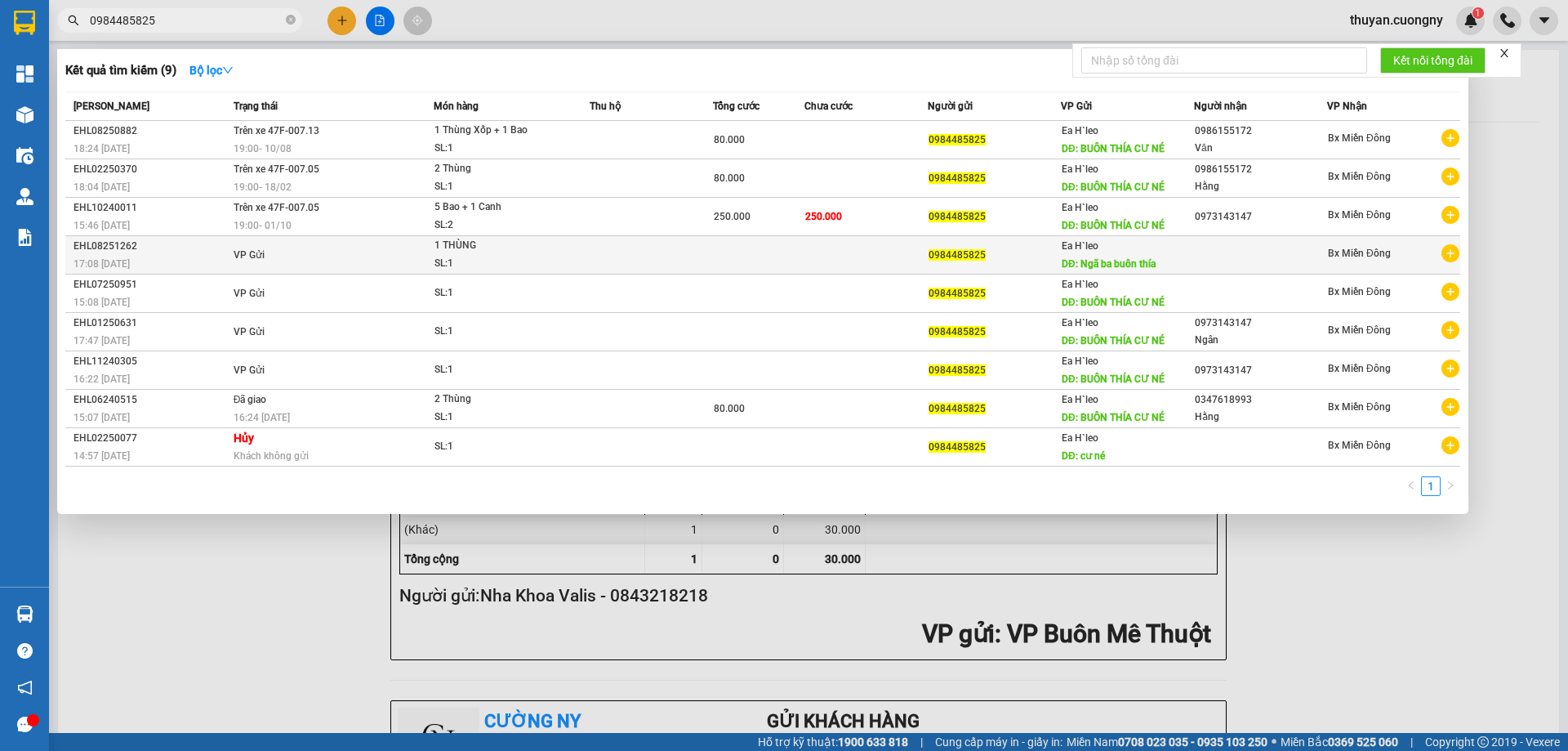
type input "0984485825"
click at [153, 250] on div "EHL08251262" at bounding box center [151, 247] width 155 height 17
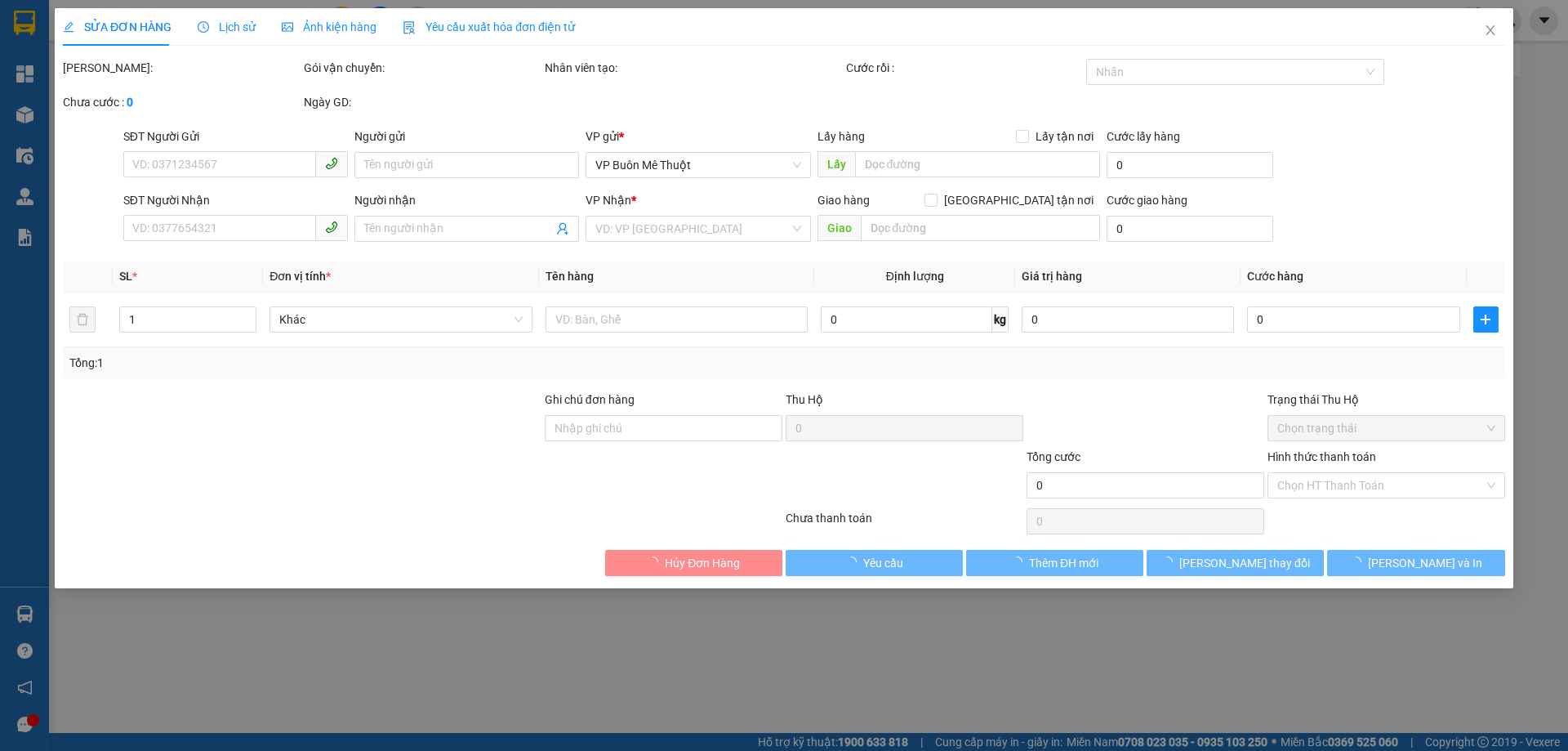
type input "0984485825"
type input "Ngã ba buôn thía"
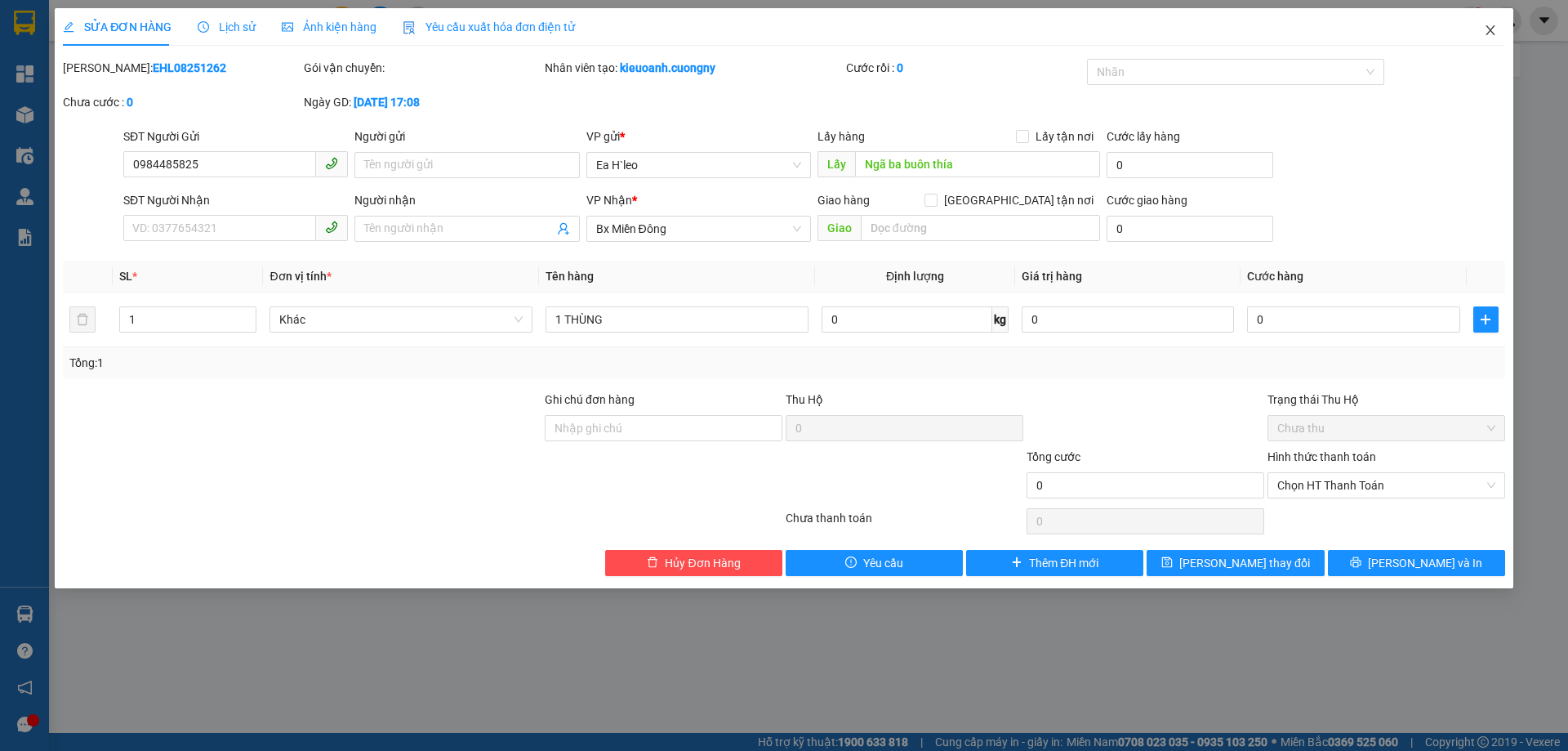
click at [1491, 29] on icon "close" at bounding box center [1491, 30] width 14 height 14
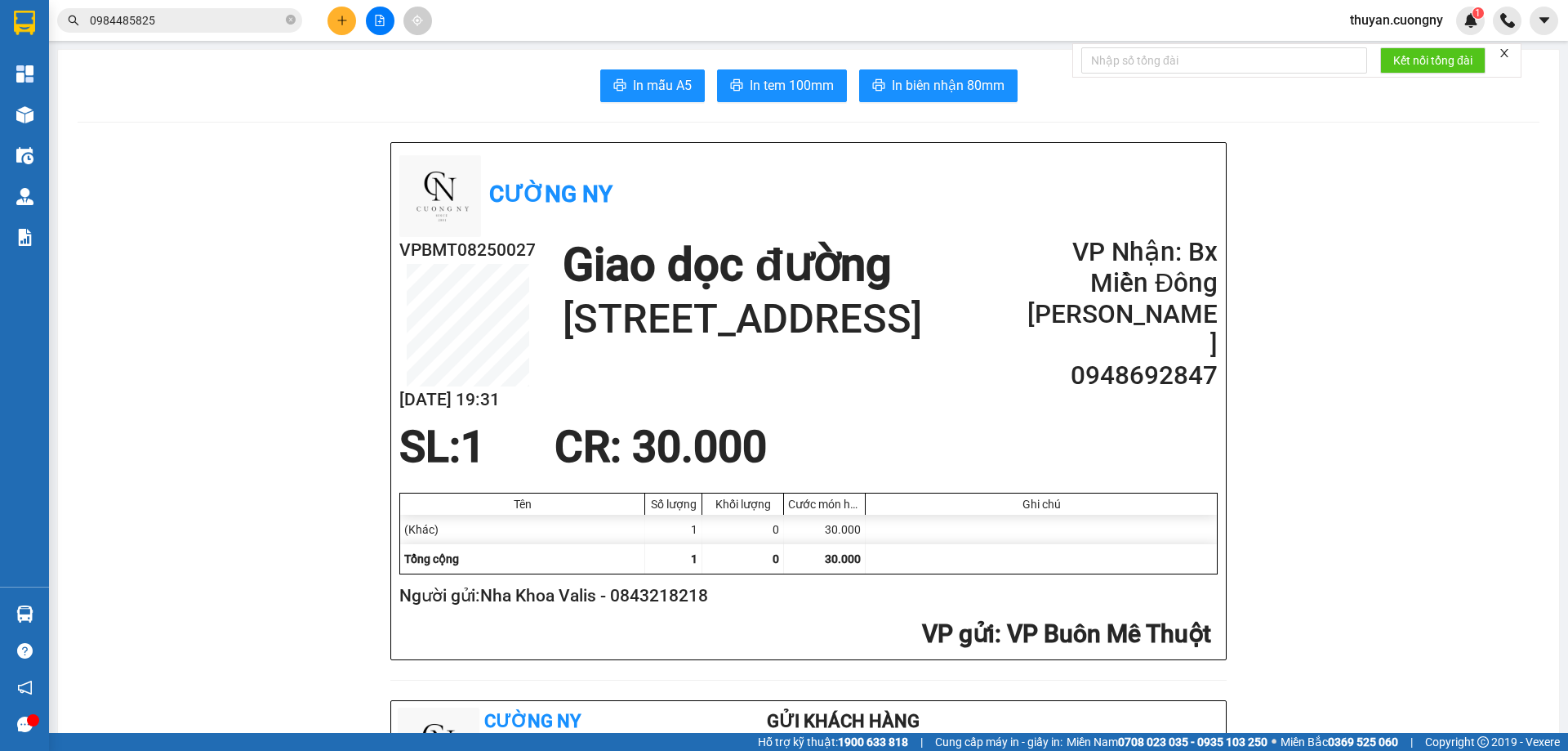
click at [214, 14] on input "0984485825" at bounding box center [186, 20] width 193 height 18
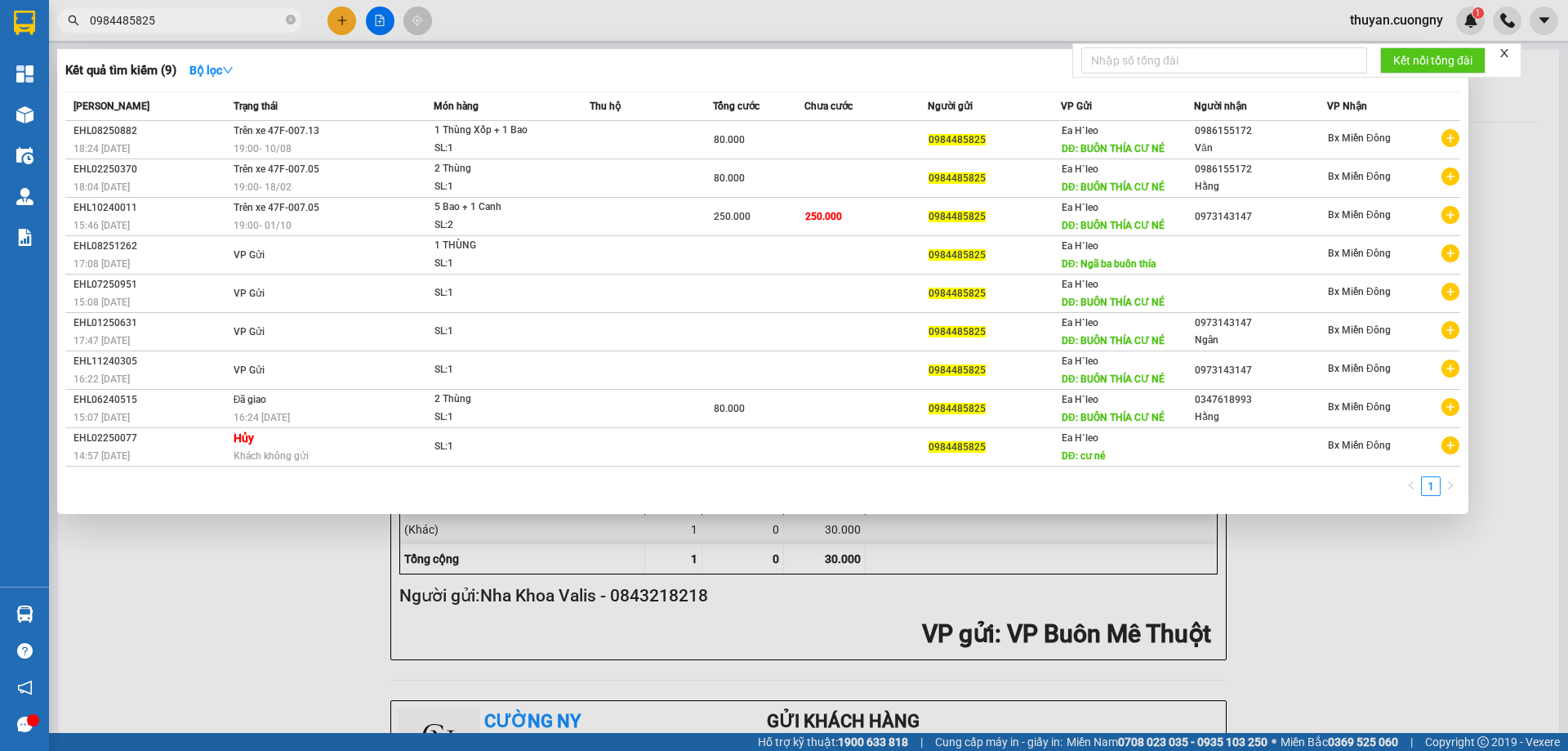
click at [206, 16] on input "0984485825" at bounding box center [186, 20] width 193 height 18
paste input "394922932"
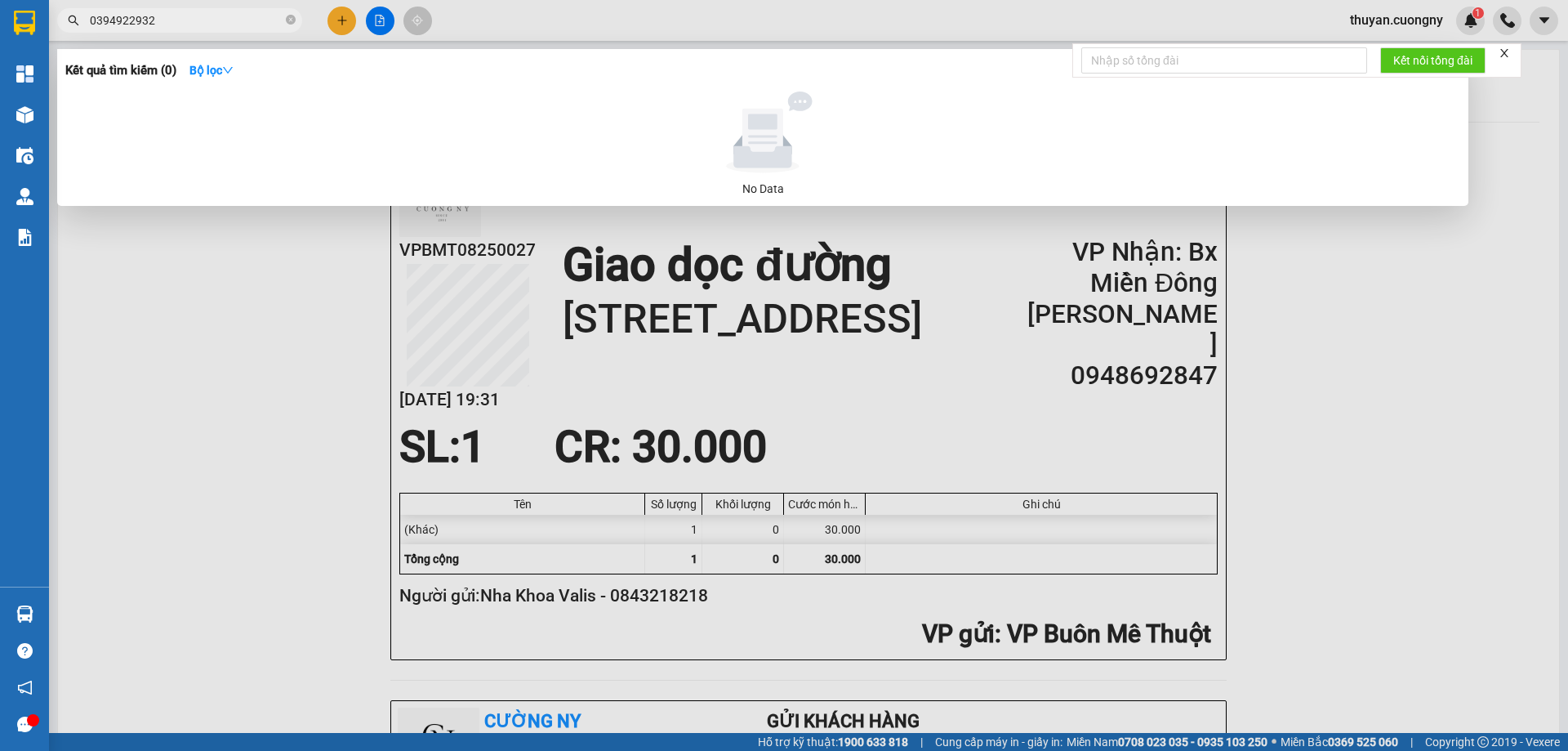
drag, startPoint x: 176, startPoint y: 22, endPoint x: 0, endPoint y: 10, distance: 176.4
click at [0, 10] on section "Kết quả tìm kiếm ( 0 ) Bộ lọc No Data 0394922932 thuyan.cuongny 1 Tổng Quan Kho…" at bounding box center [784, 376] width 1568 height 751
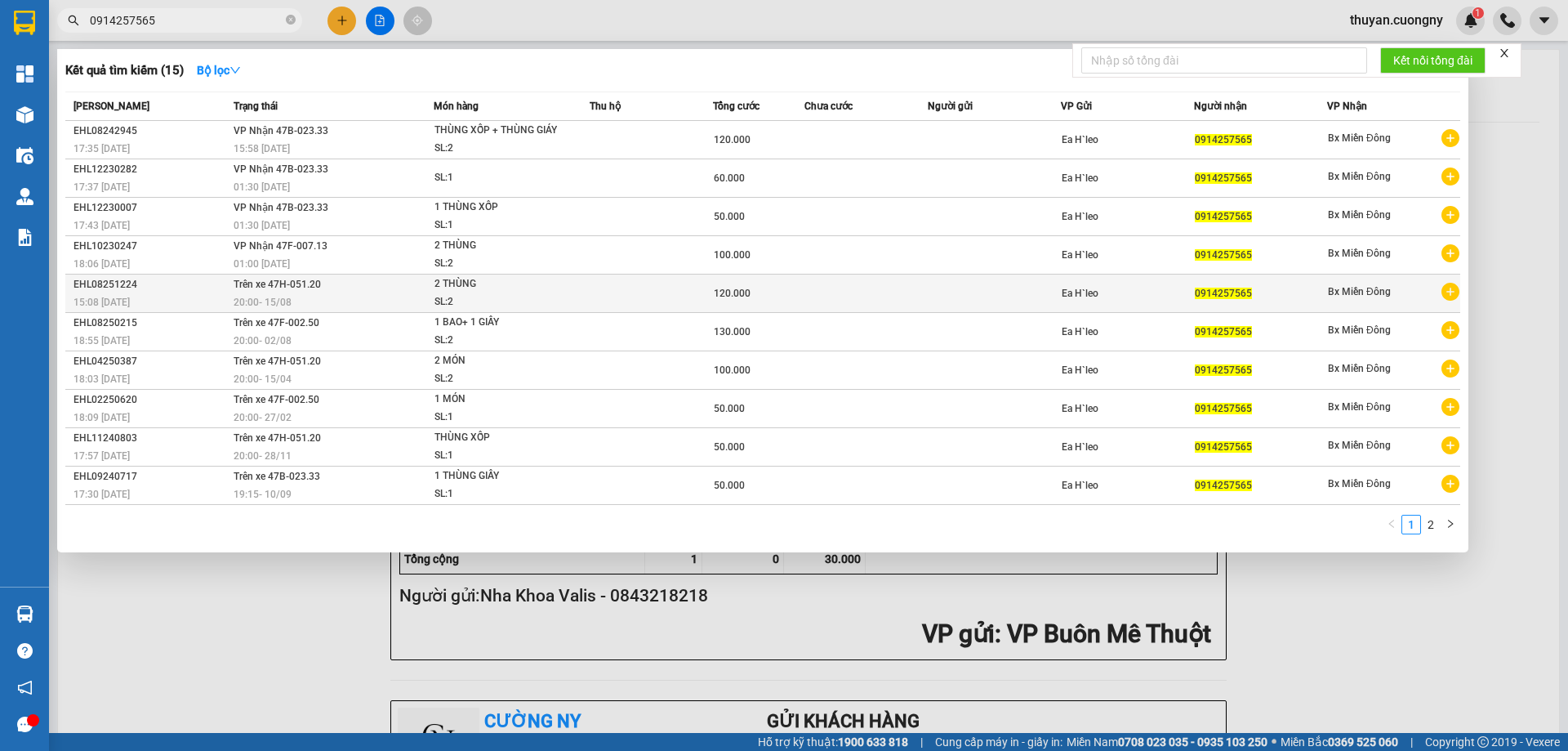
type input "0914257565"
click at [173, 311] on div "15:08 [DATE]" at bounding box center [151, 302] width 155 height 18
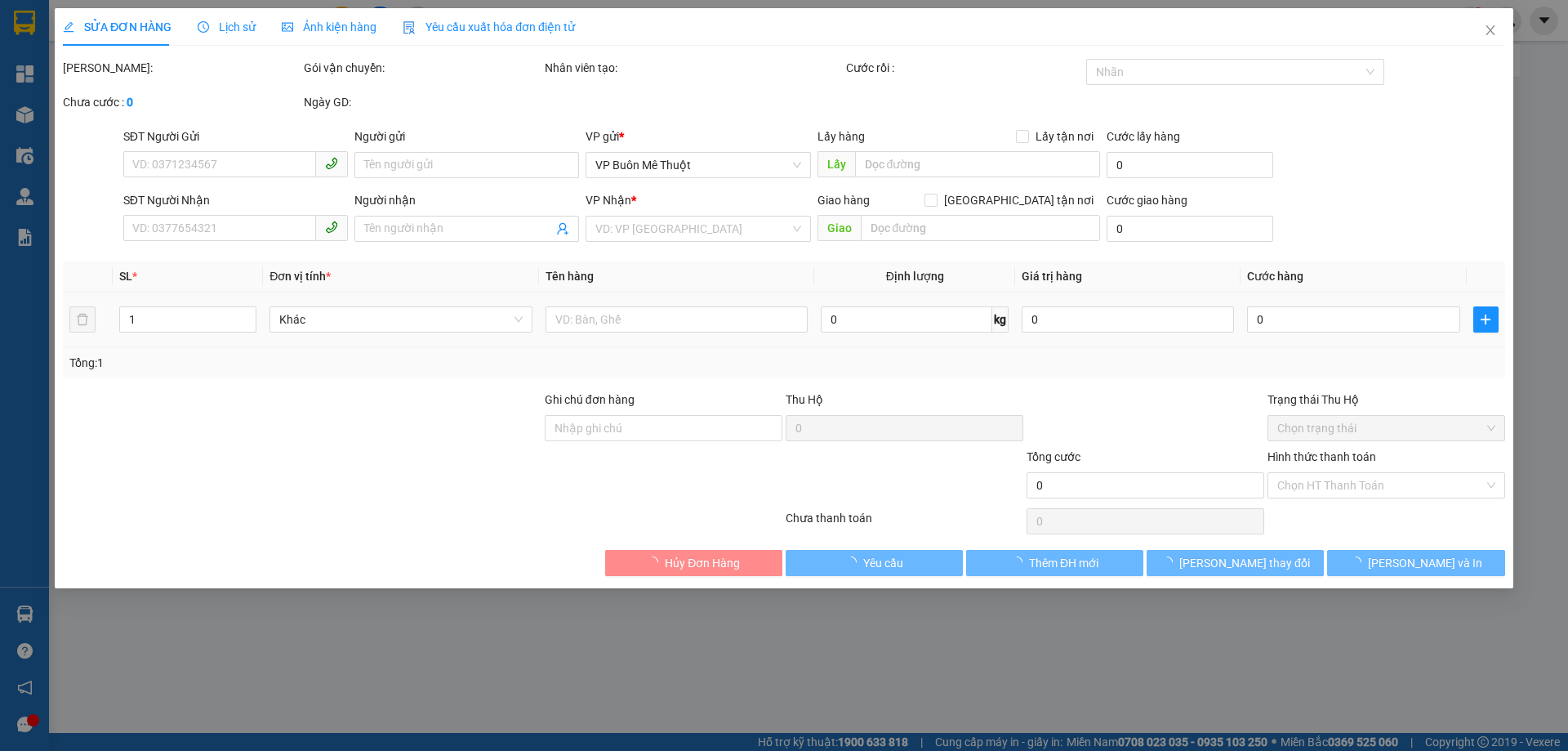
type input "0914257565"
type input "120.000"
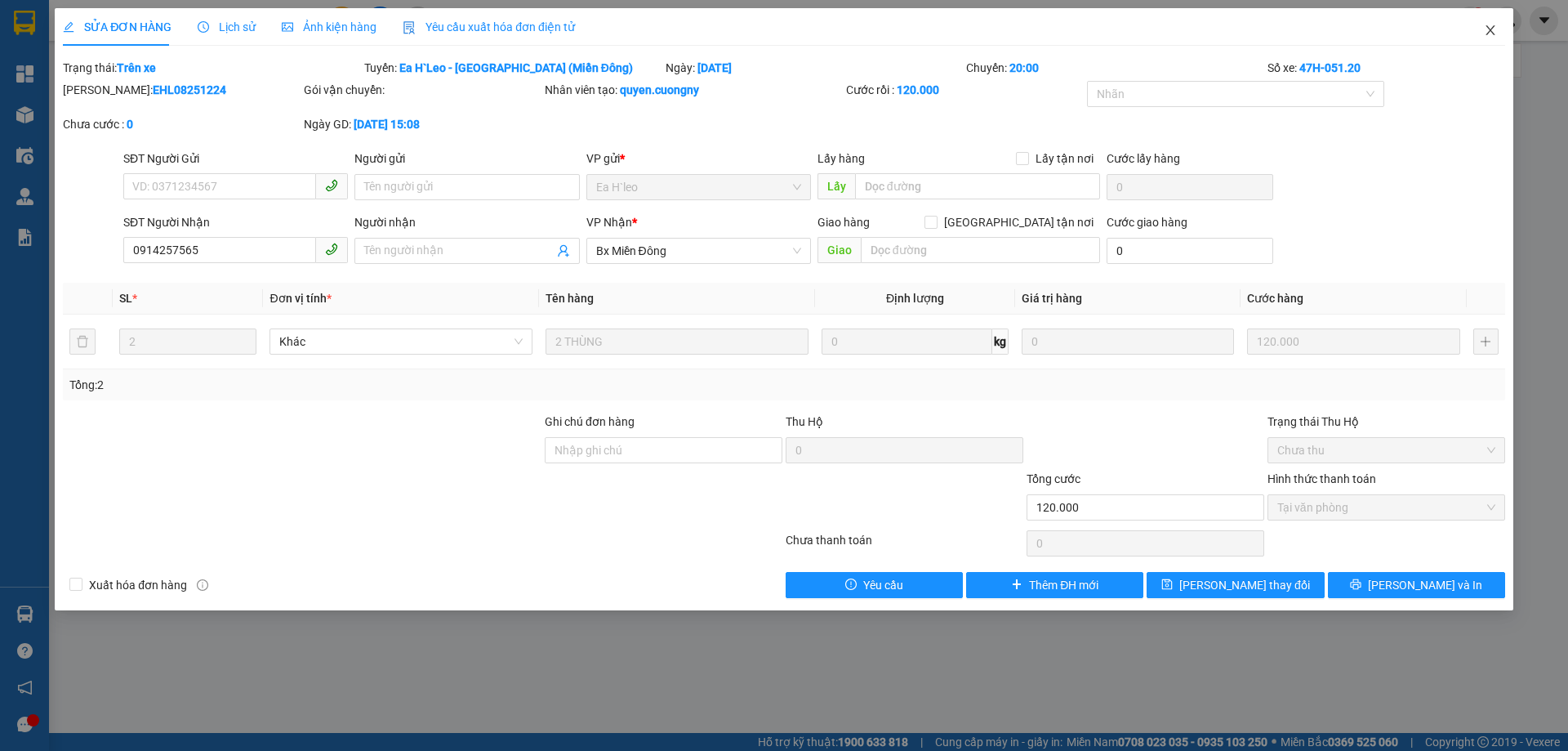
click at [1496, 33] on icon "close" at bounding box center [1491, 30] width 14 height 14
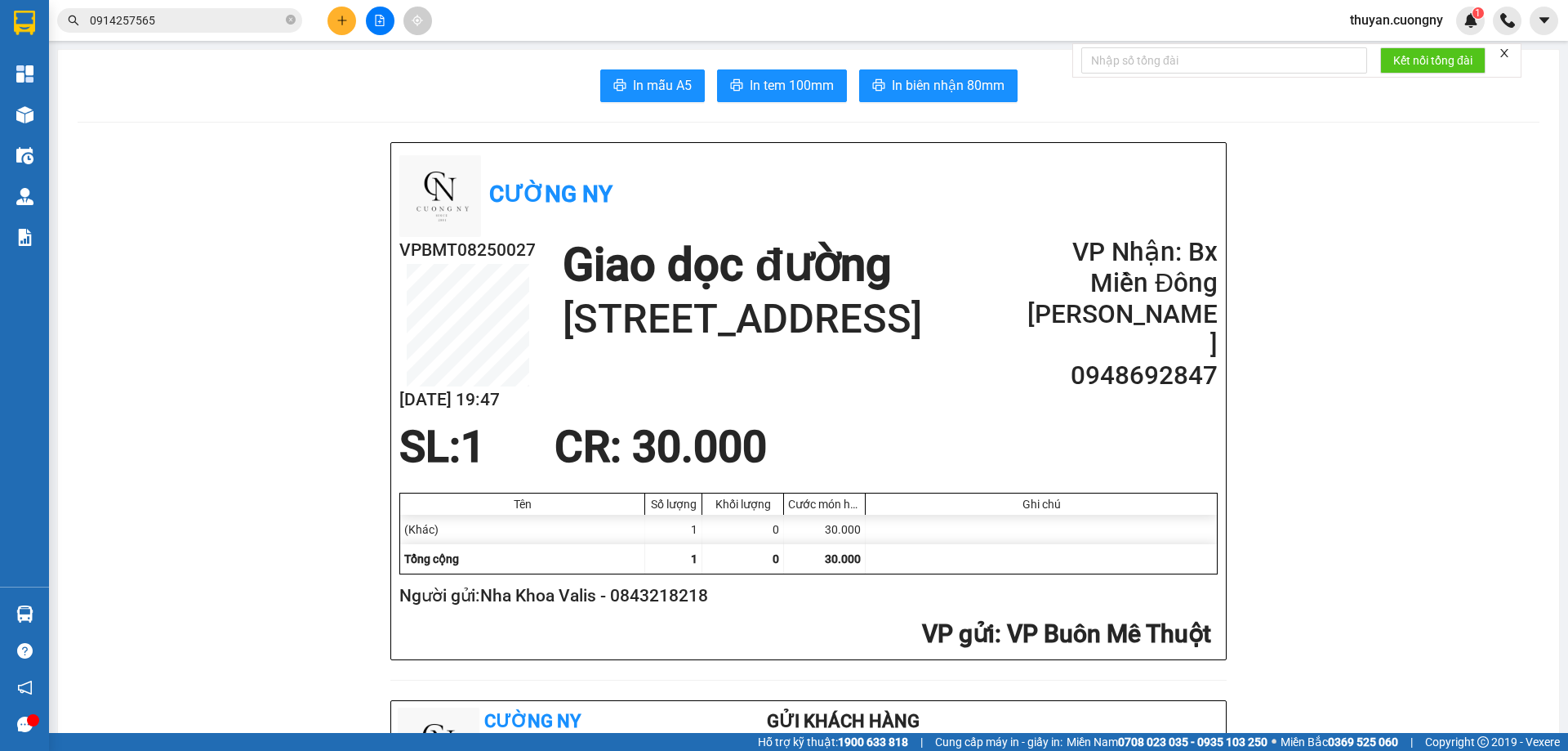
click at [148, 16] on input "0914257565" at bounding box center [186, 20] width 193 height 18
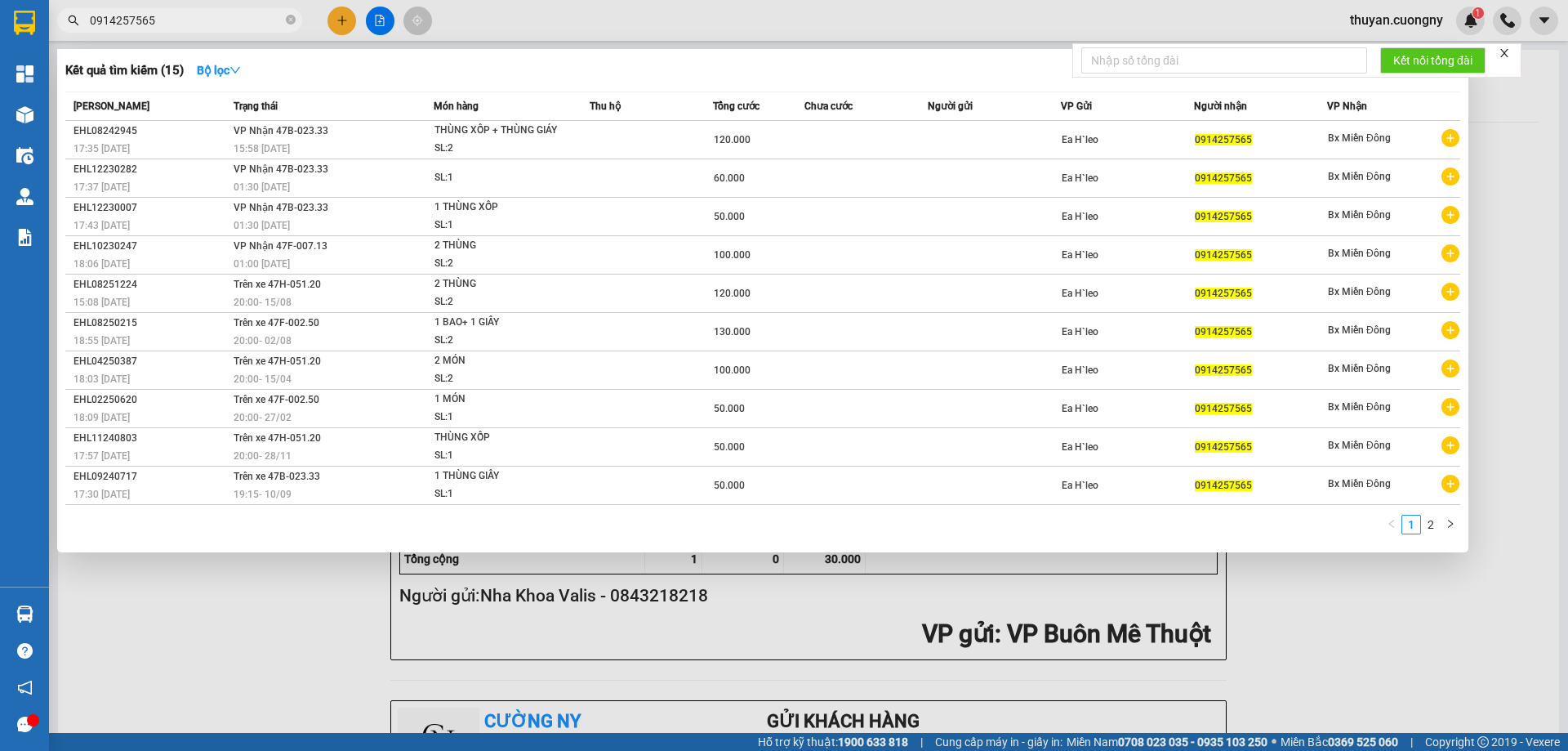
click at [148, 16] on input "0914257565" at bounding box center [186, 20] width 193 height 18
paste input "8448582"
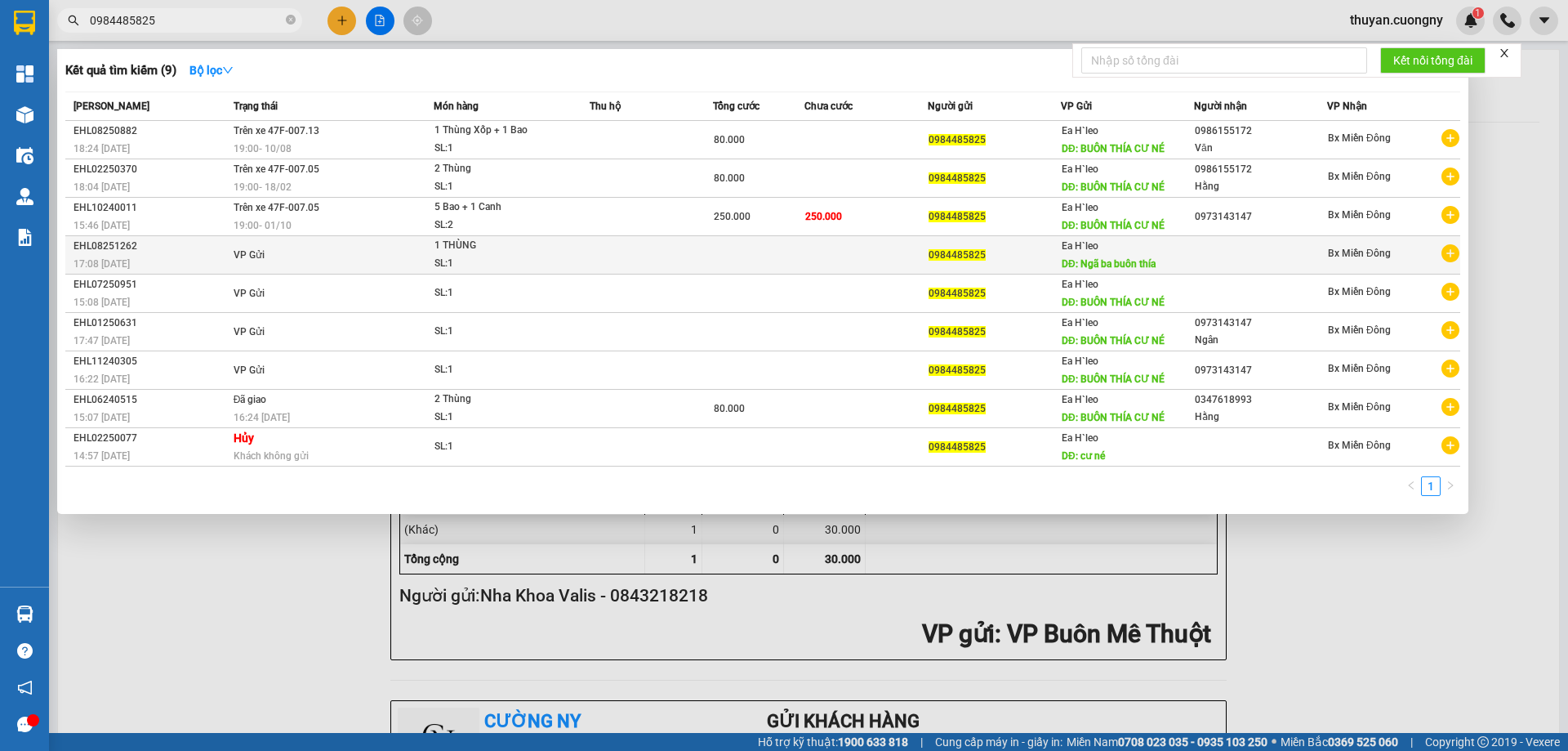
type input "0984485825"
click at [130, 258] on span "17:08 [DATE]" at bounding box center [102, 264] width 56 height 12
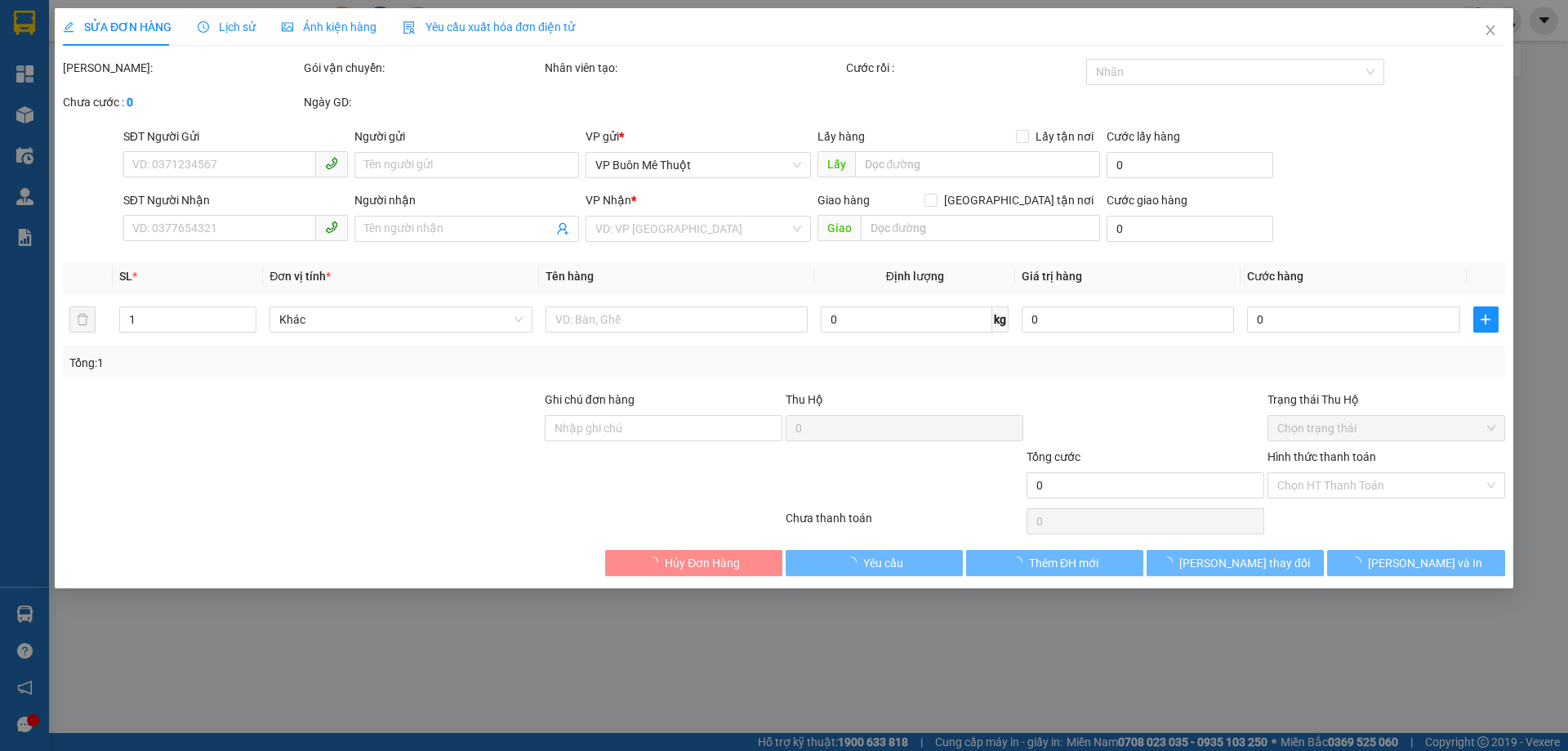
type input "0984485825"
type input "Ngã ba buôn thía"
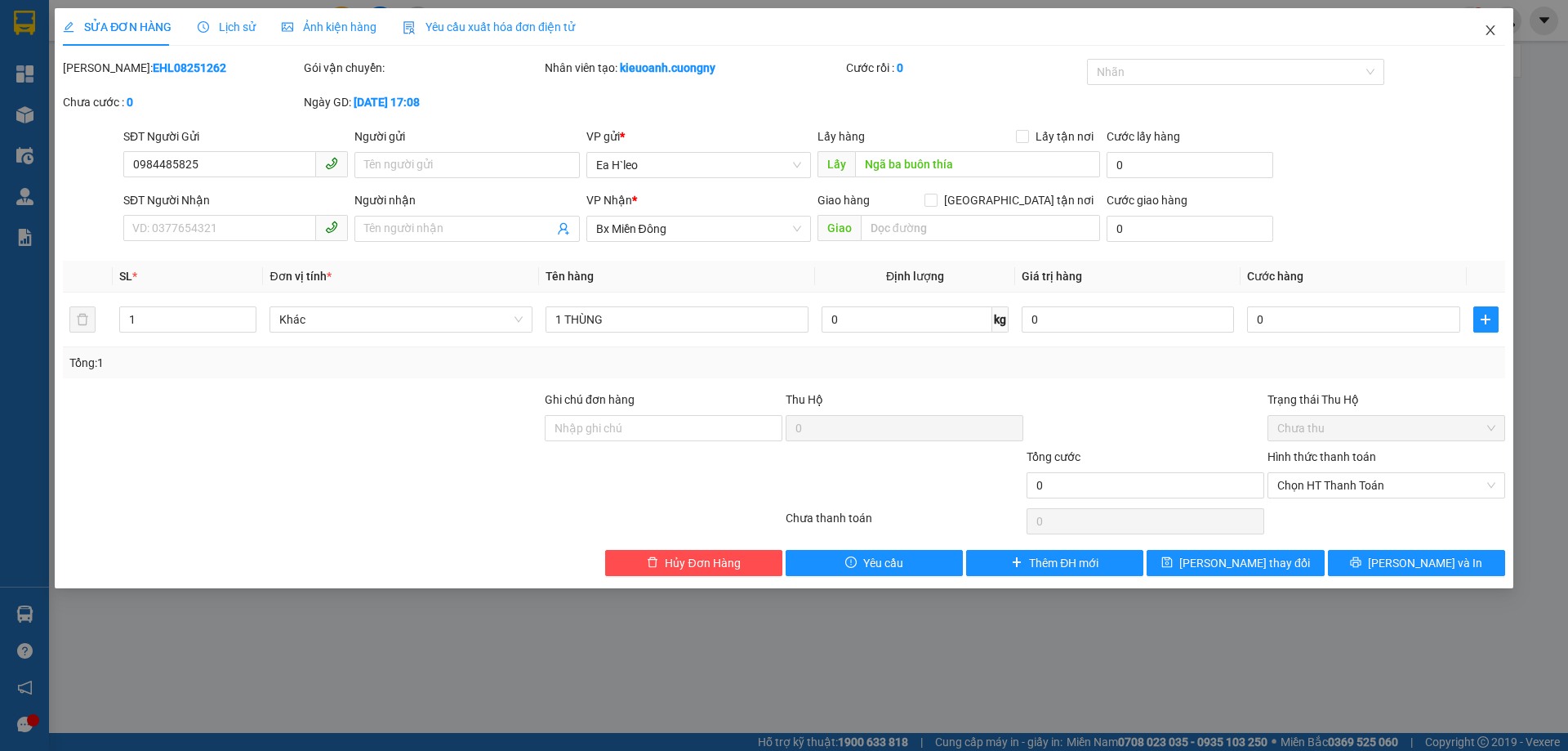
click at [1484, 28] on icon "close" at bounding box center [1491, 30] width 14 height 14
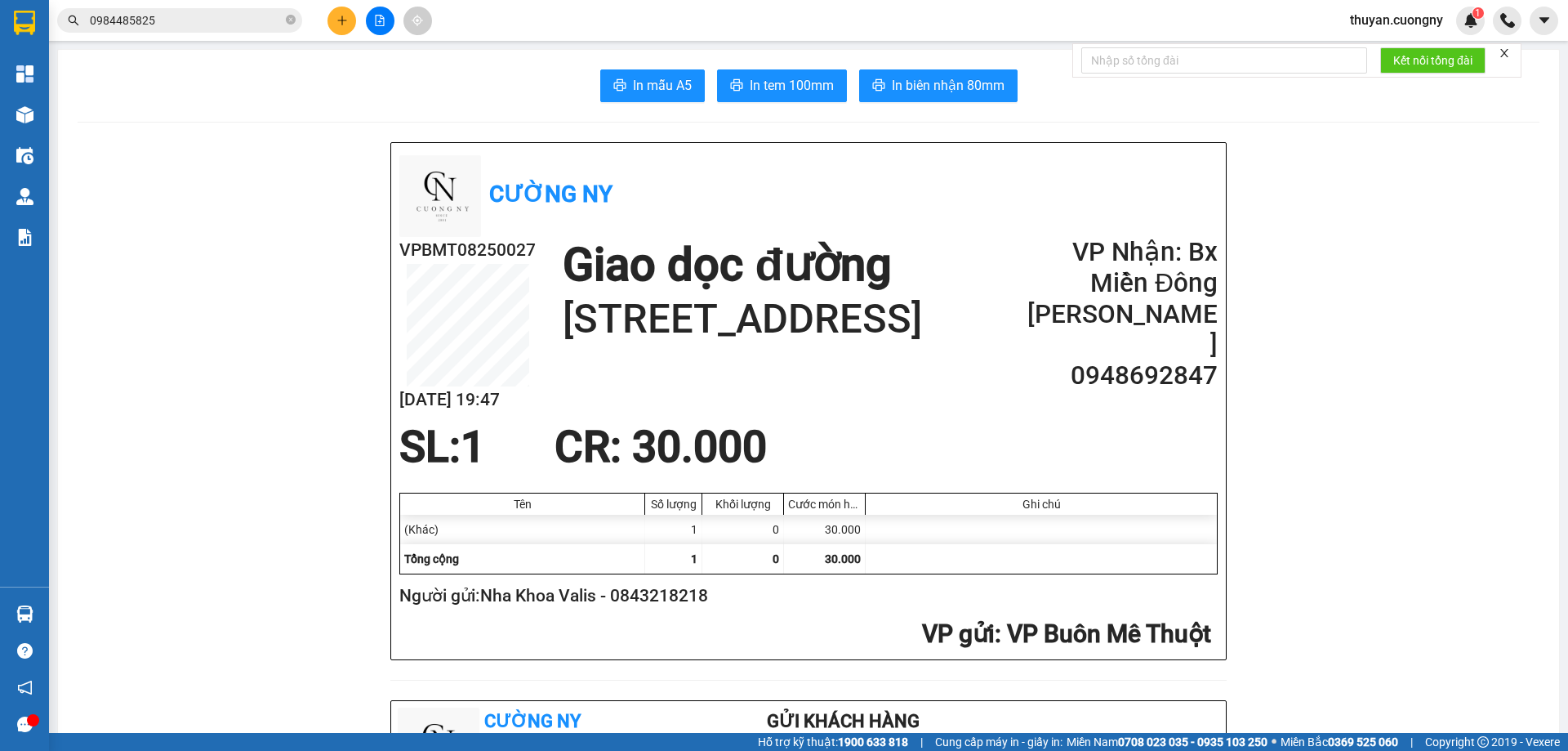
click at [235, 10] on span "0984485825" at bounding box center [179, 19] width 245 height 24
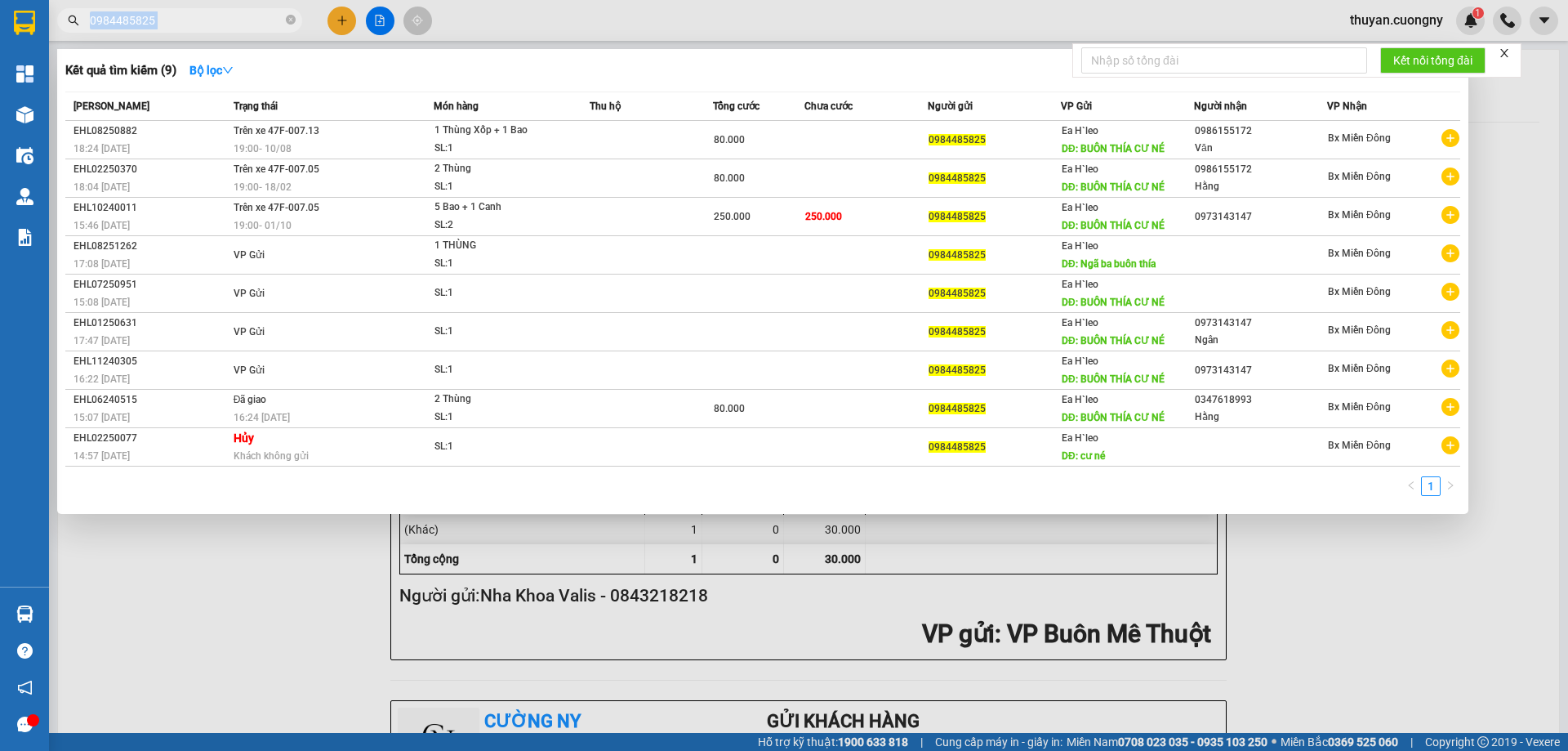
click at [235, 10] on span "0984485825" at bounding box center [179, 19] width 245 height 24
click at [227, 21] on input "0984485825" at bounding box center [186, 20] width 193 height 18
paste input "45876458"
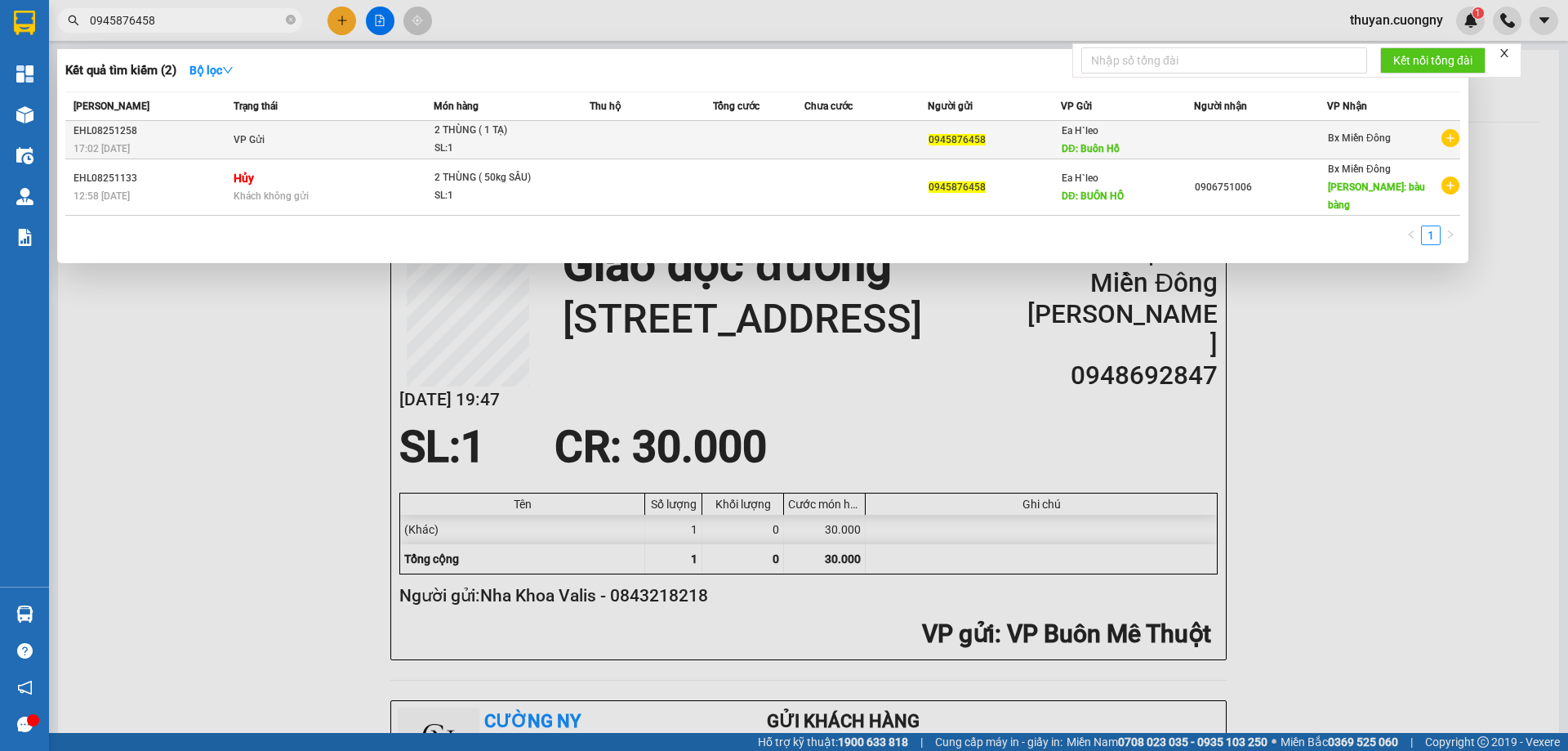
type input "0945876458"
click at [168, 144] on div "17:02 [DATE]" at bounding box center [151, 148] width 155 height 18
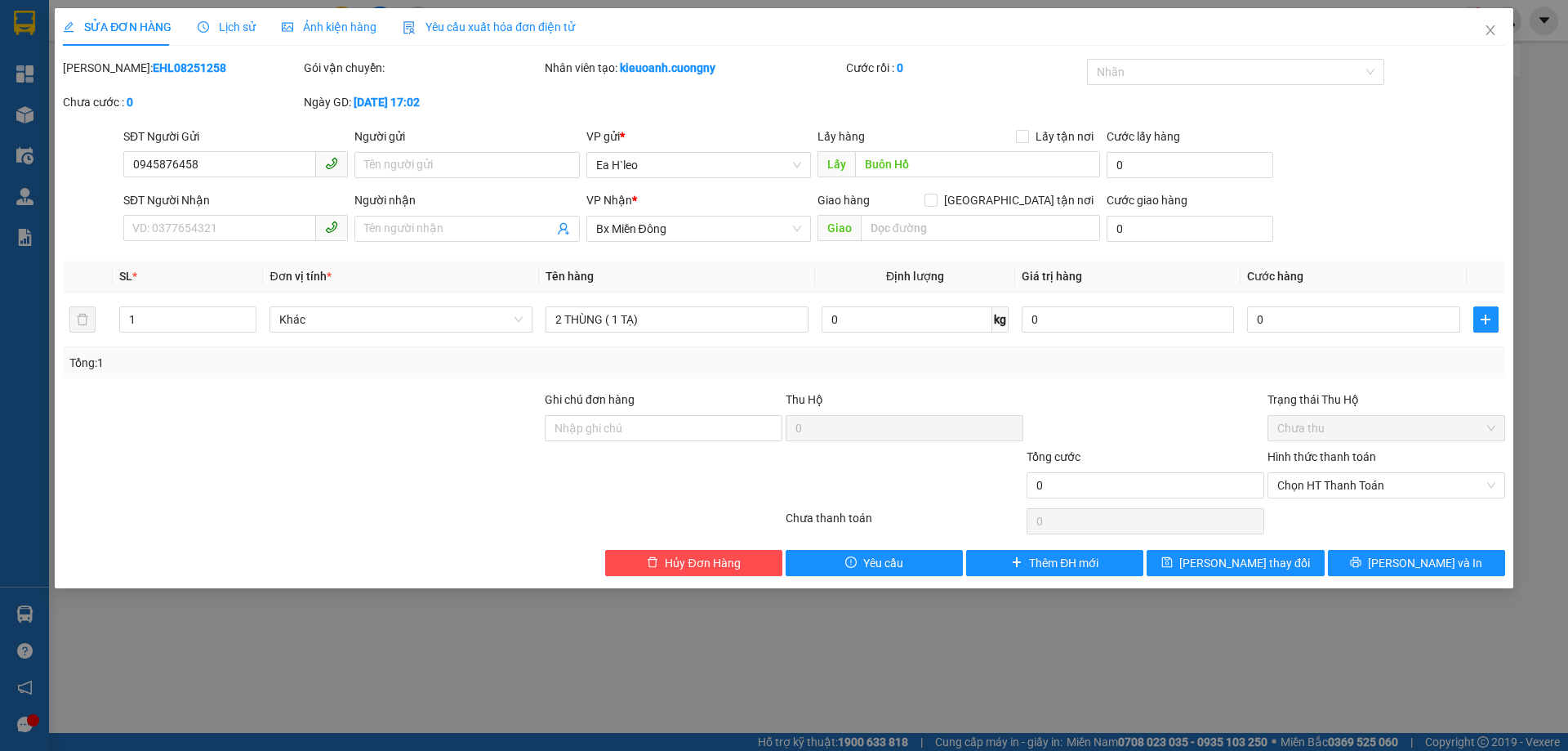
type input "0945876458"
type input "Buôn Hồ"
click at [1490, 26] on icon "close" at bounding box center [1491, 30] width 14 height 14
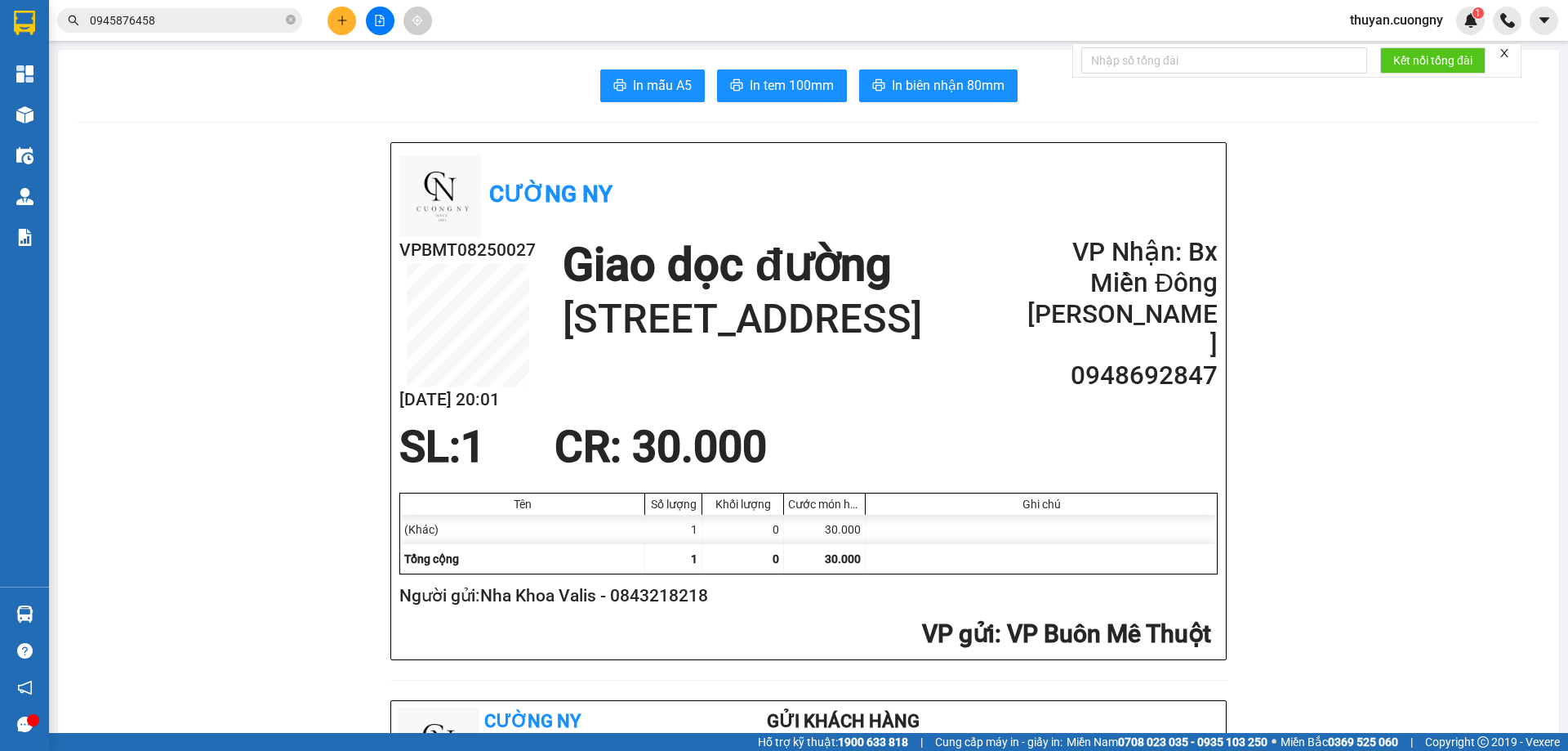
click at [180, 26] on input "0945876458" at bounding box center [186, 20] width 193 height 18
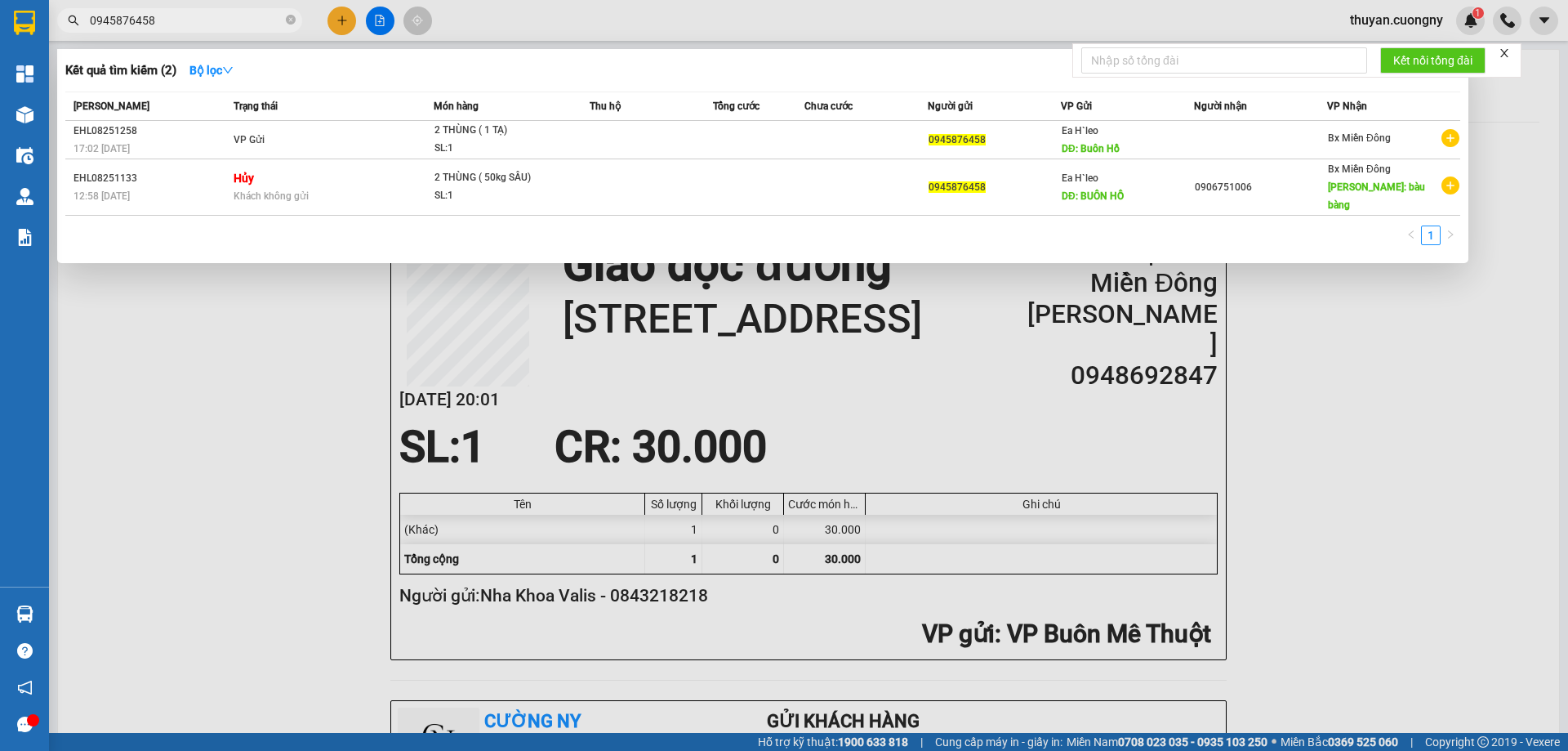
click at [180, 26] on input "0945876458" at bounding box center [186, 20] width 193 height 18
paste input "357396565"
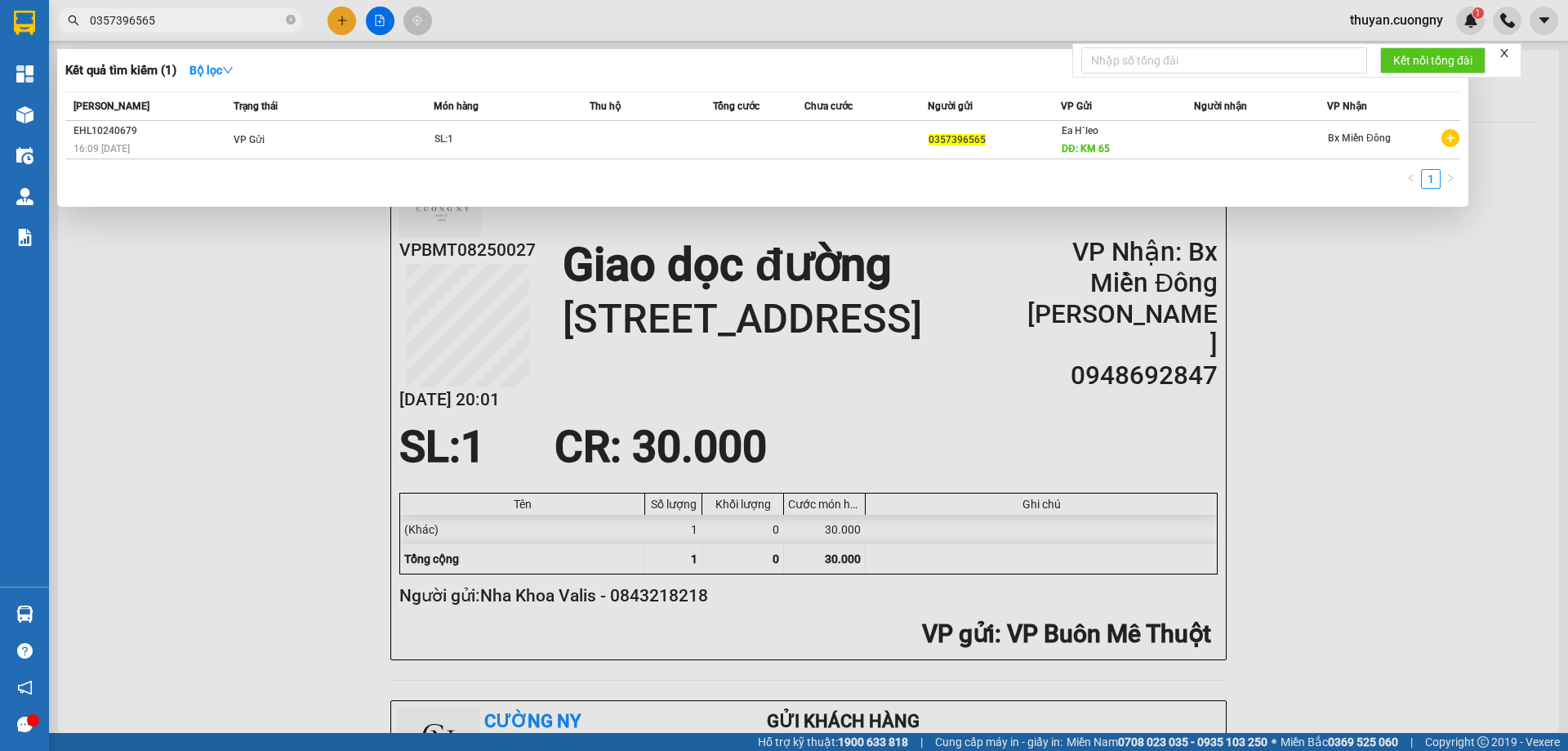
type input "0357396565"
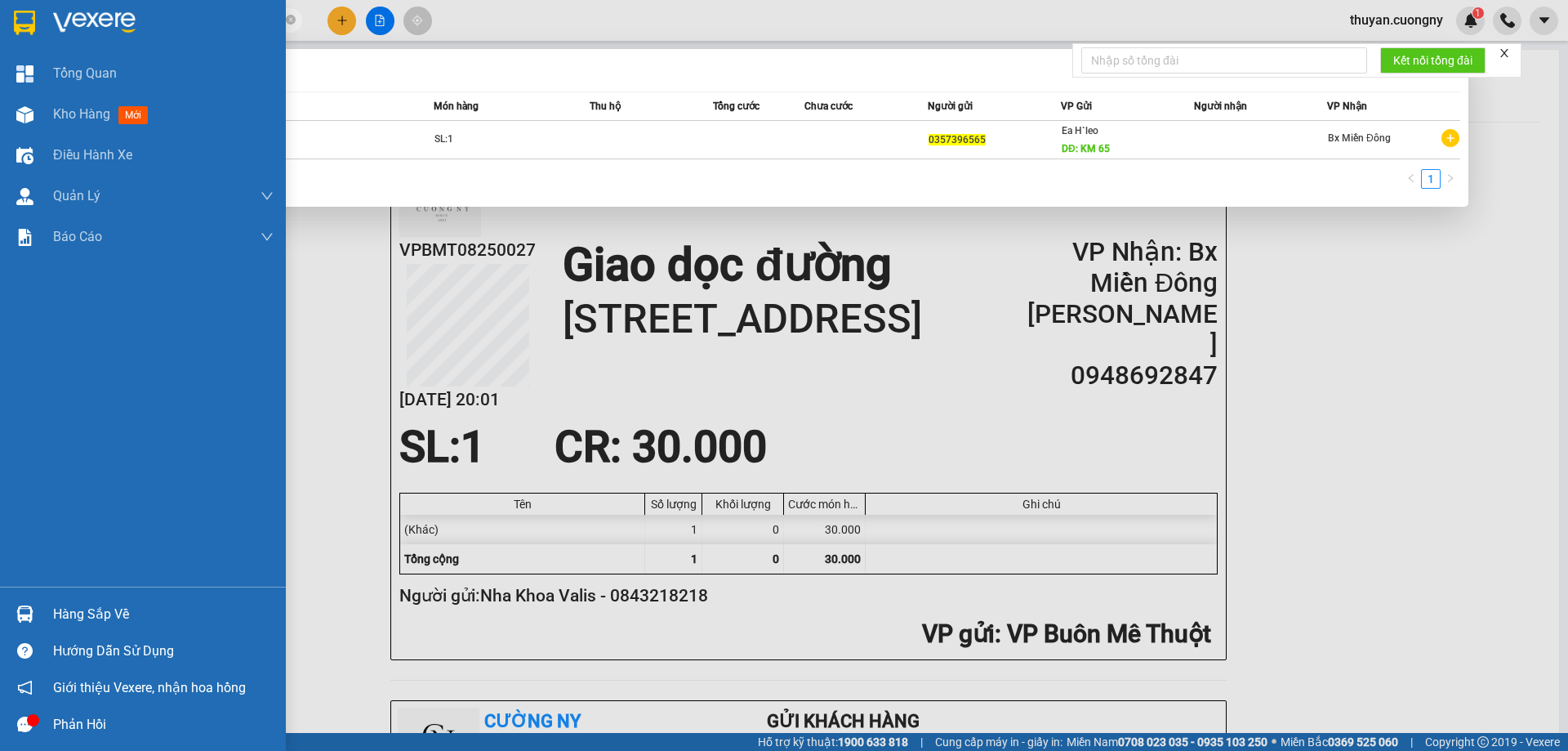
drag, startPoint x: 205, startPoint y: 21, endPoint x: 0, endPoint y: 29, distance: 205.2
click at [0, 29] on section "Kết quả tìm kiếm ( 1 ) Bộ lọc Mã ĐH Trạng thái Món hàng Thu hộ Tổng cước Chưa c…" at bounding box center [784, 376] width 1568 height 751
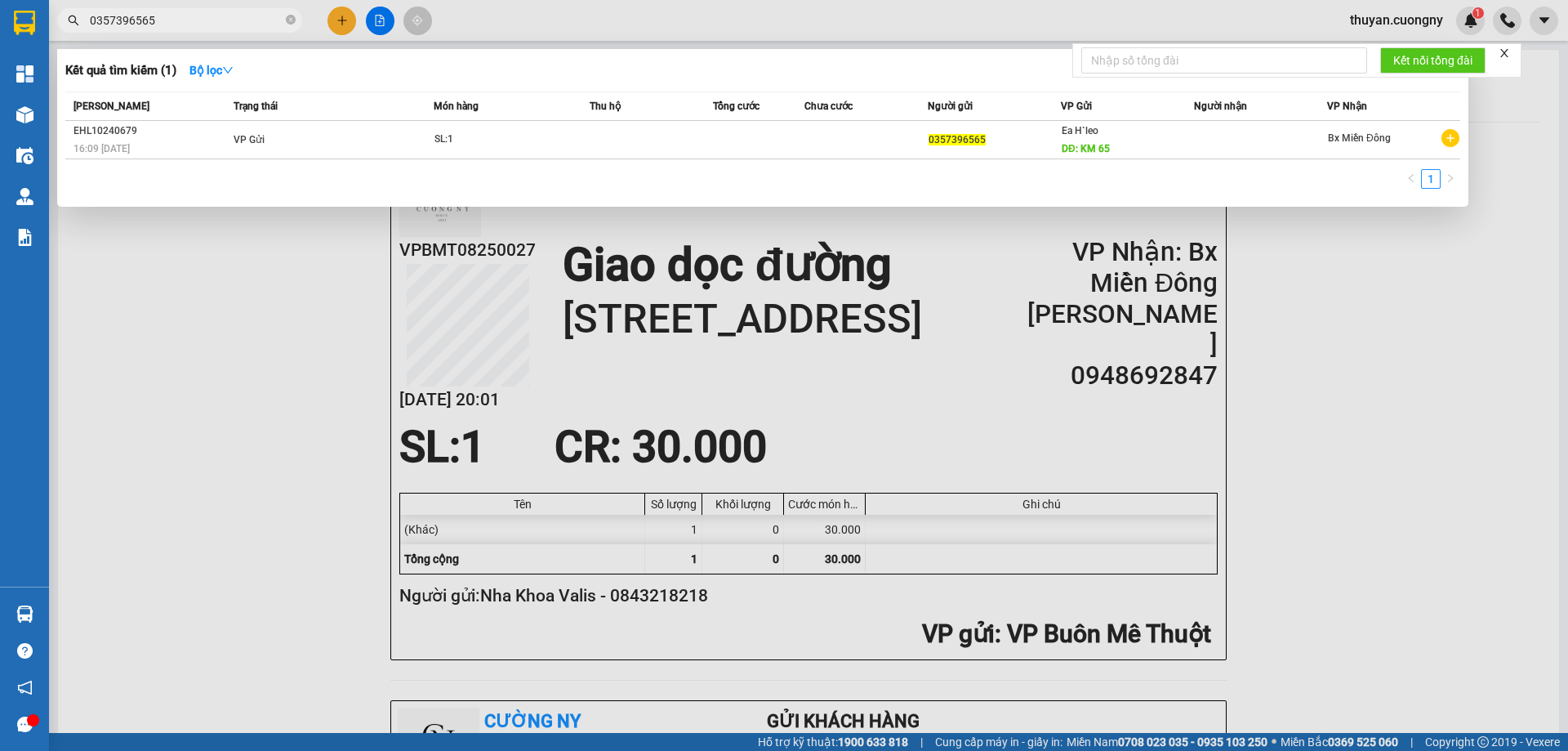
drag, startPoint x: 292, startPoint y: 17, endPoint x: 275, endPoint y: 23, distance: 18.0
click at [290, 17] on icon "close-circle" at bounding box center [290, 19] width 10 height 10
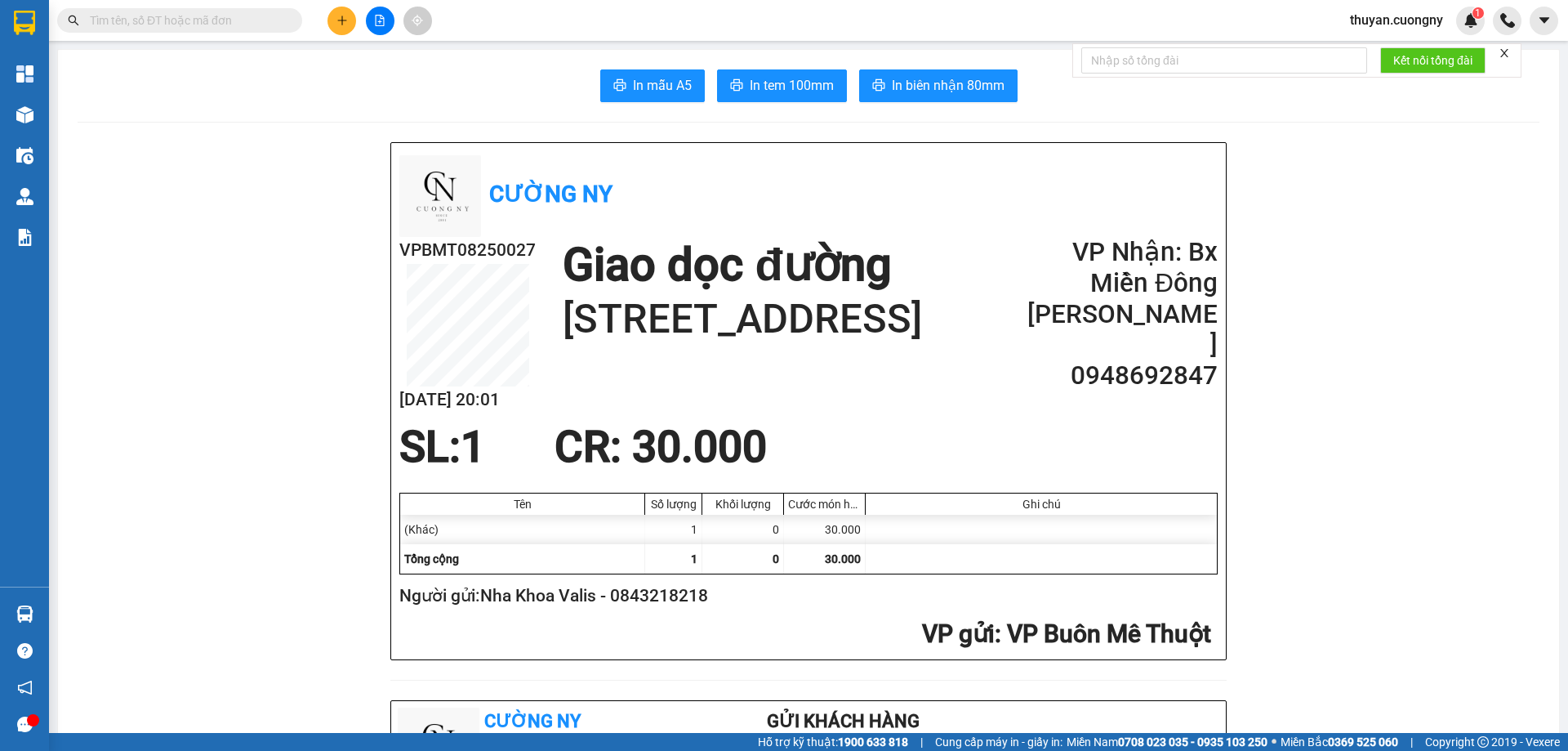
paste input "0345075083"
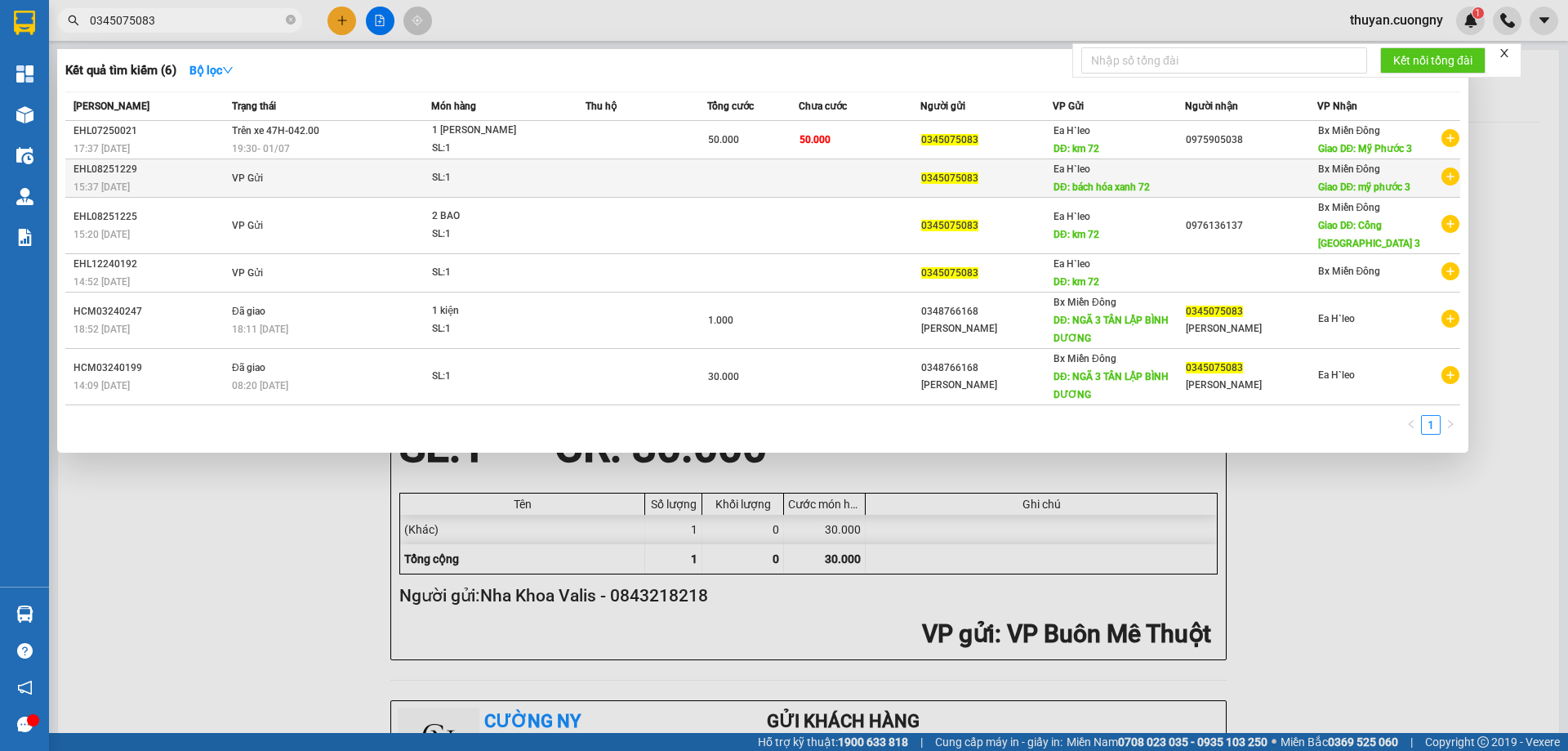
type input "0345075083"
click at [167, 171] on div "EHL08251229" at bounding box center [150, 169] width 154 height 17
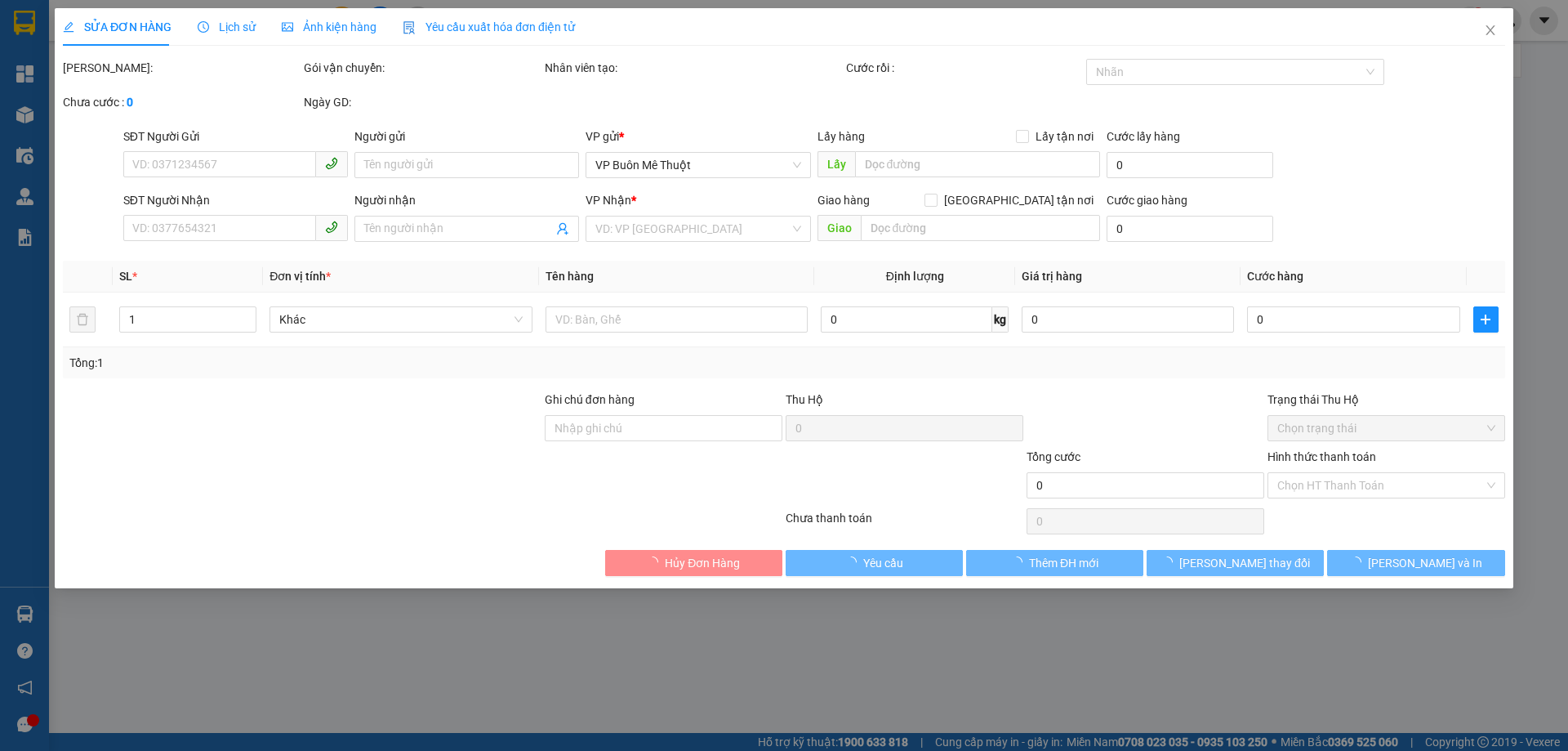
type input "0345075083"
type input "bách hóa xanh 72"
type input "mỹ phước 3"
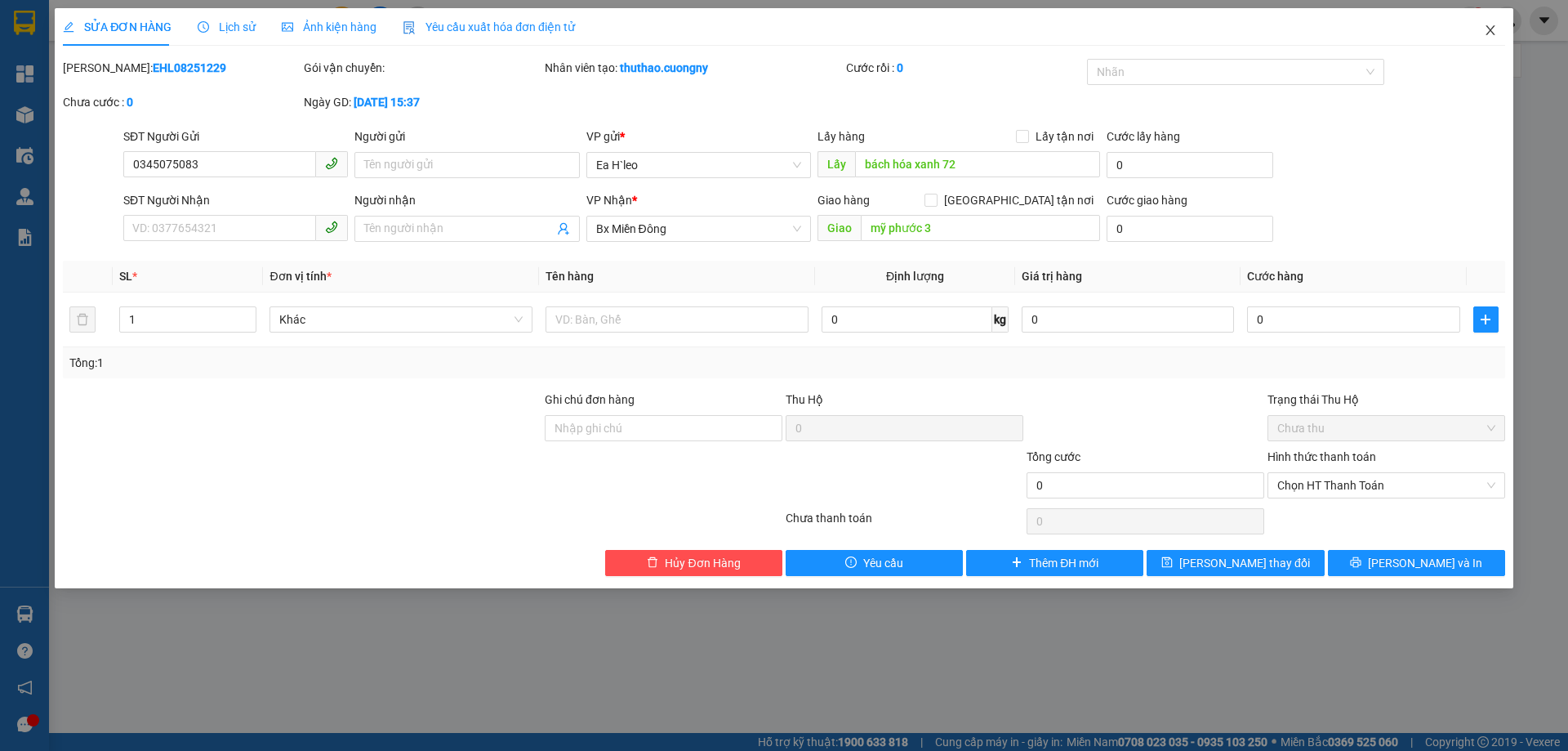
click at [1488, 33] on icon "close" at bounding box center [1491, 30] width 14 height 14
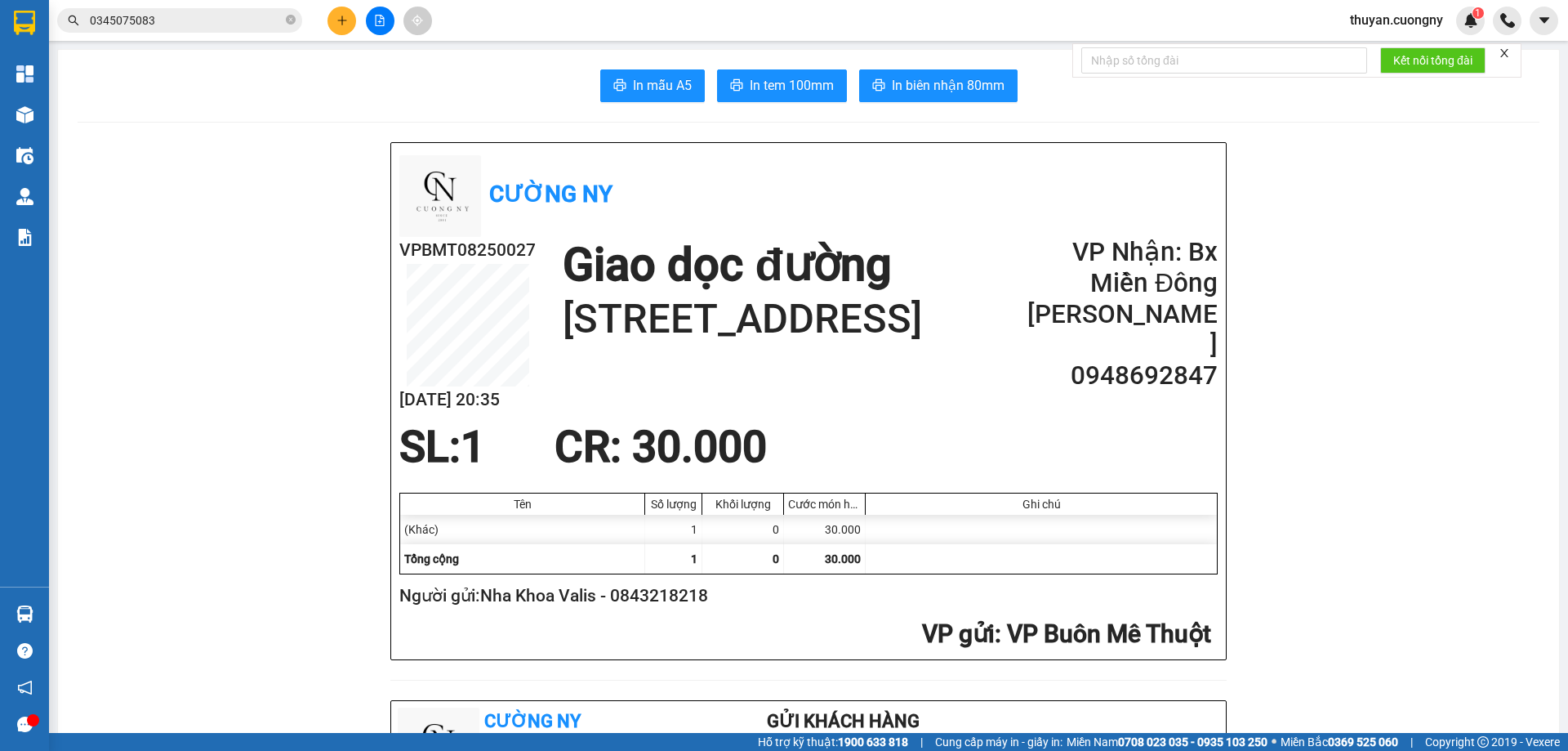
click at [187, 21] on input "0345075083" at bounding box center [186, 20] width 193 height 18
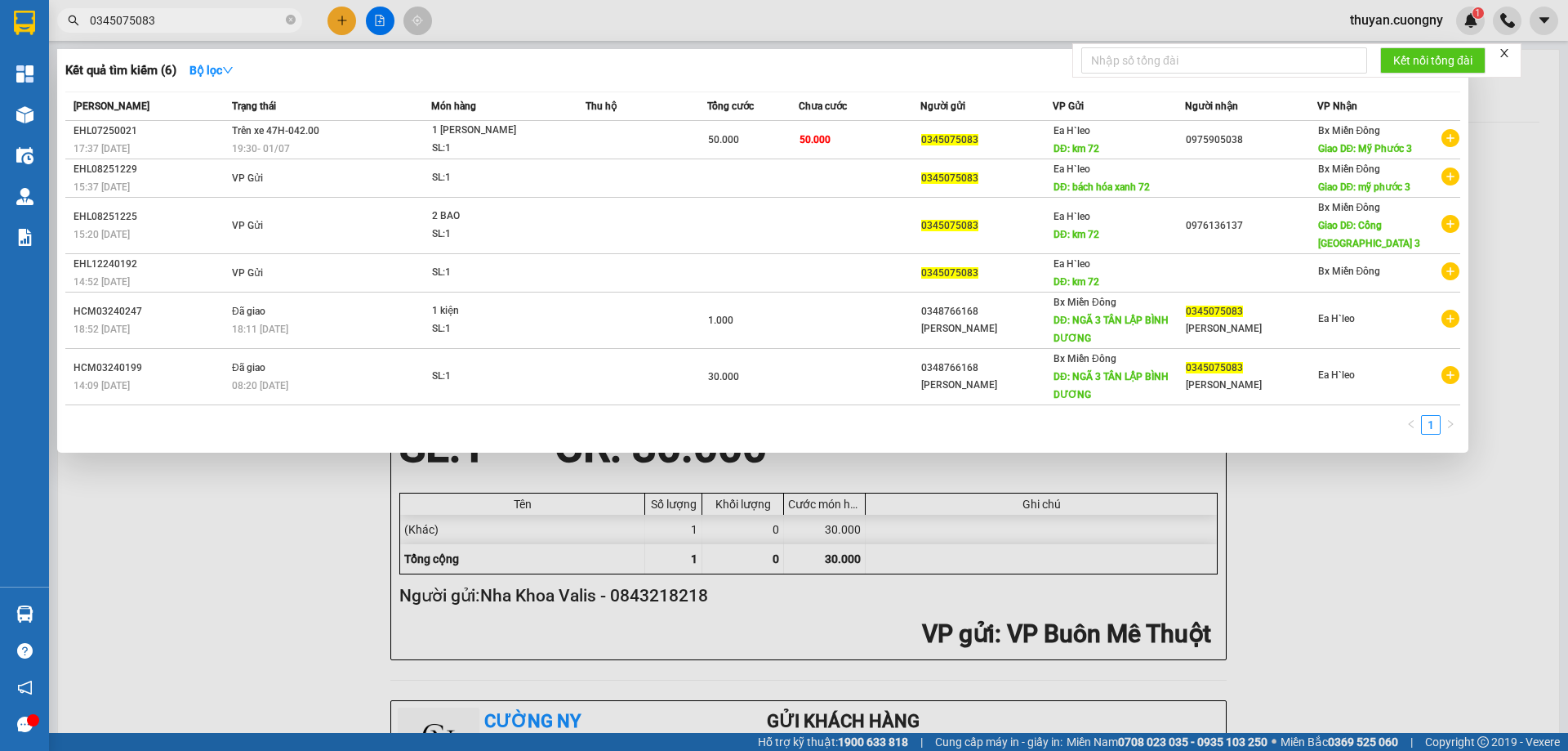
click at [335, 20] on div at bounding box center [784, 376] width 1568 height 751
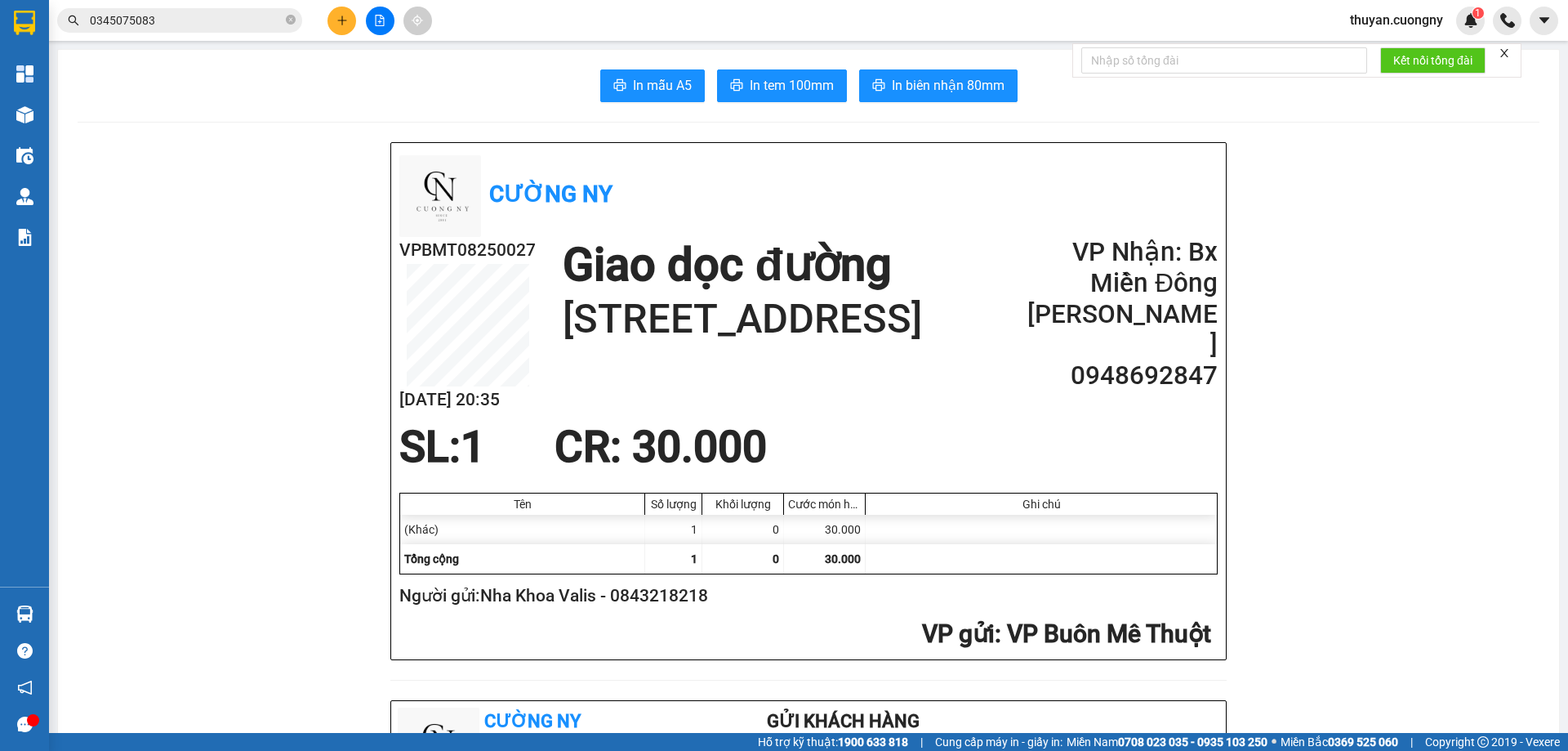
click at [344, 16] on icon "plus" at bounding box center [343, 20] width 12 height 12
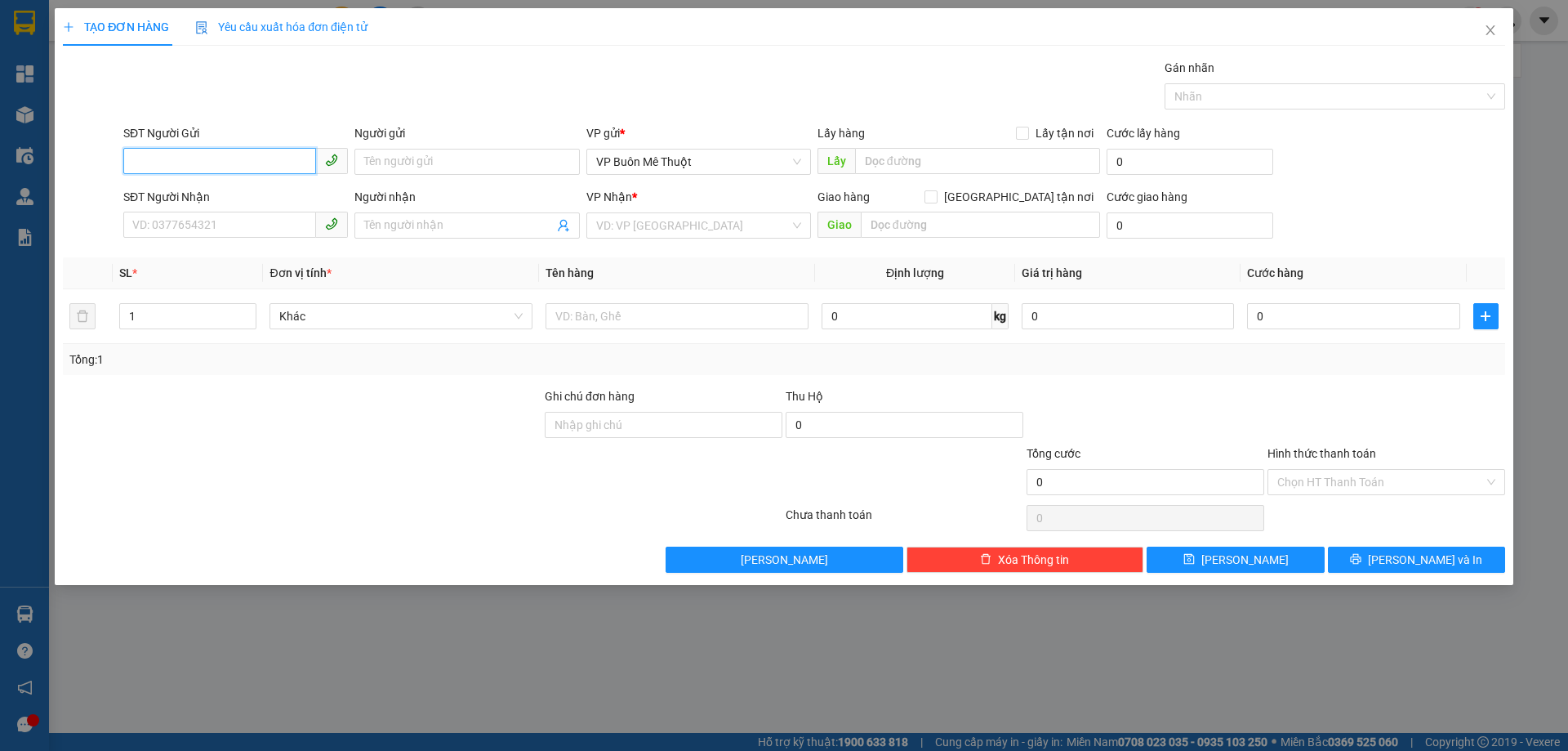
click at [171, 163] on input "SĐT Người Gửi" at bounding box center [219, 161] width 193 height 26
type input "0965064774"
click at [402, 160] on input "Người gửi" at bounding box center [467, 162] width 225 height 26
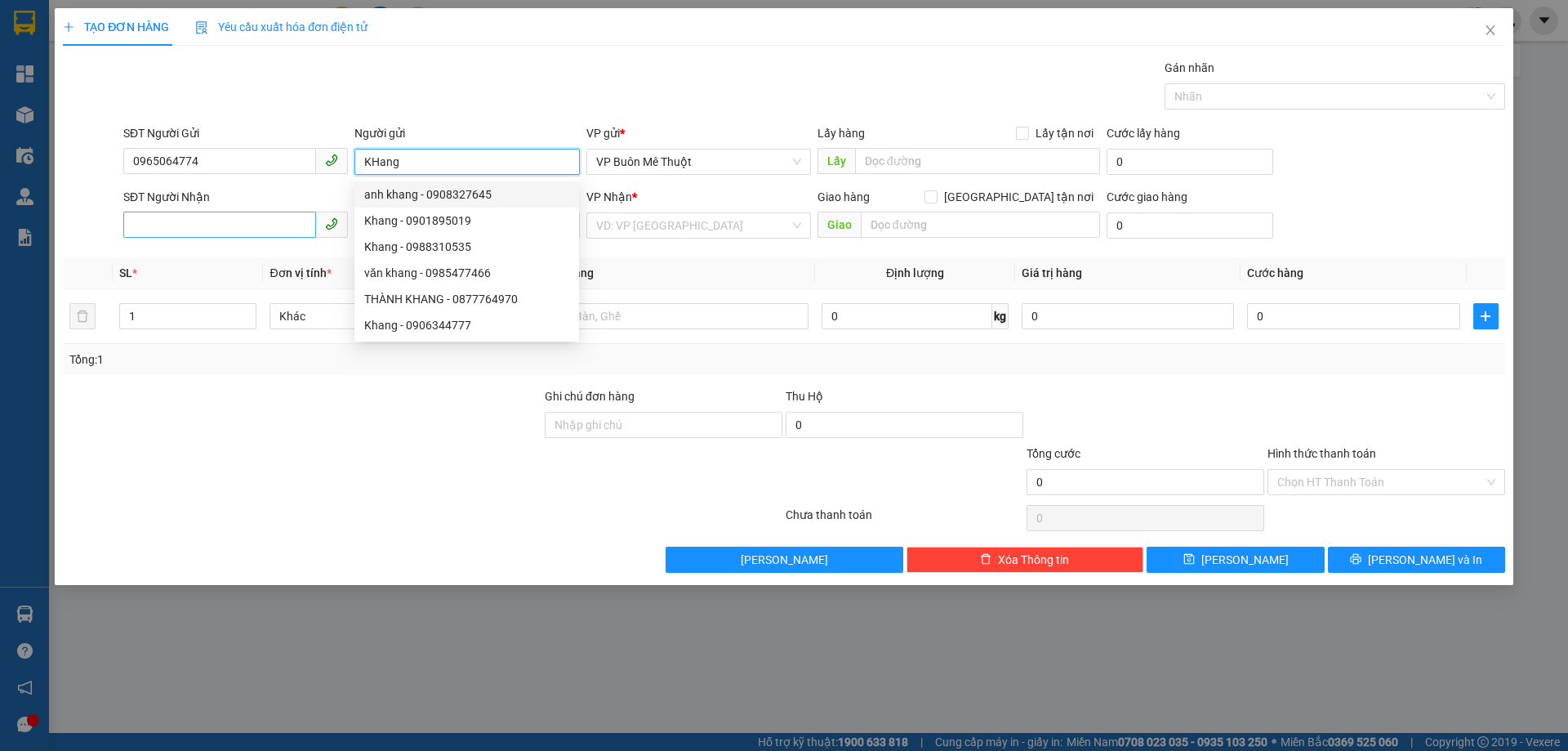
type input "KHang"
click at [192, 230] on input "SĐT Người Nhận" at bounding box center [219, 225] width 193 height 26
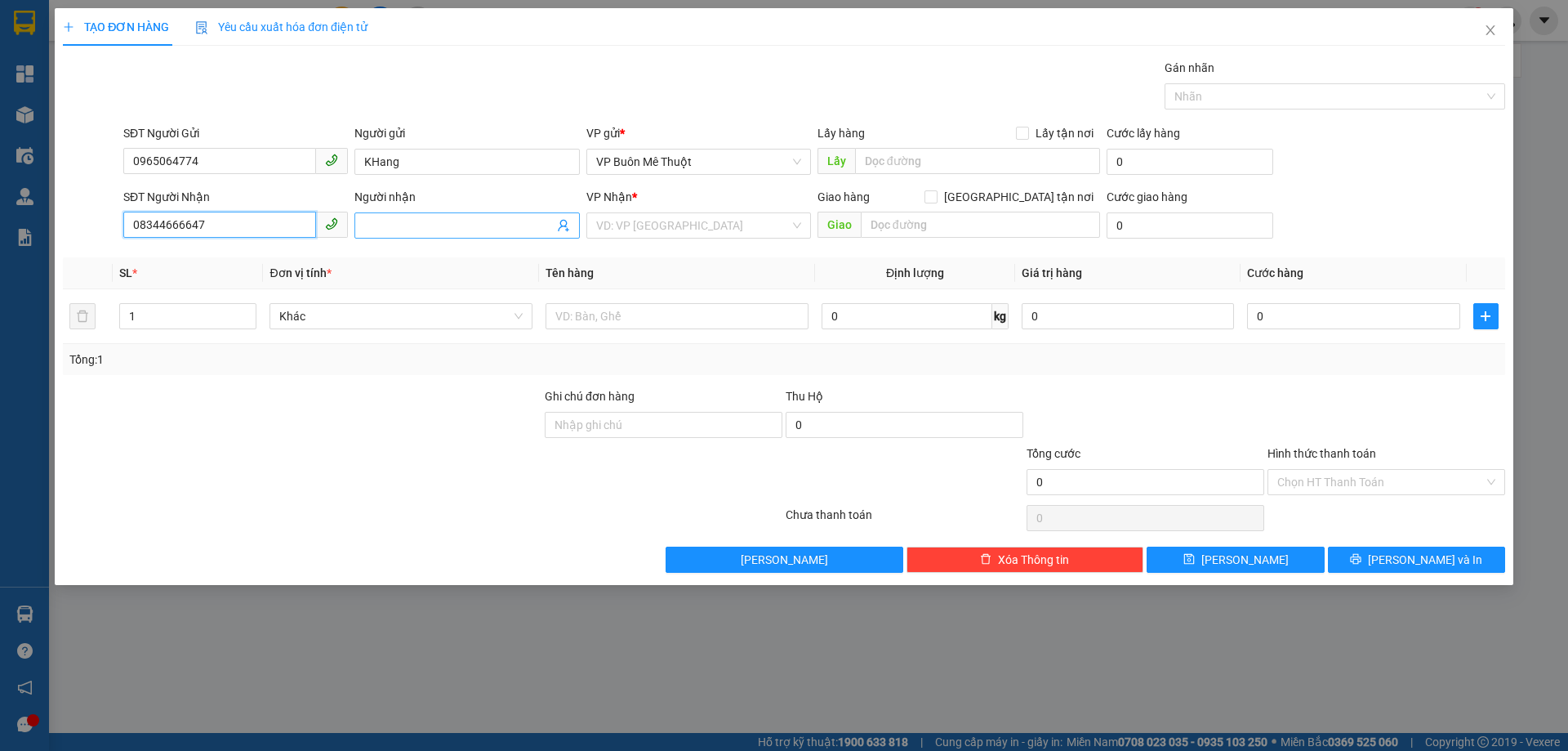
type input "08344666647"
drag, startPoint x: 362, startPoint y: 212, endPoint x: 375, endPoint y: 223, distance: 17.0
click at [370, 220] on span at bounding box center [467, 225] width 225 height 26
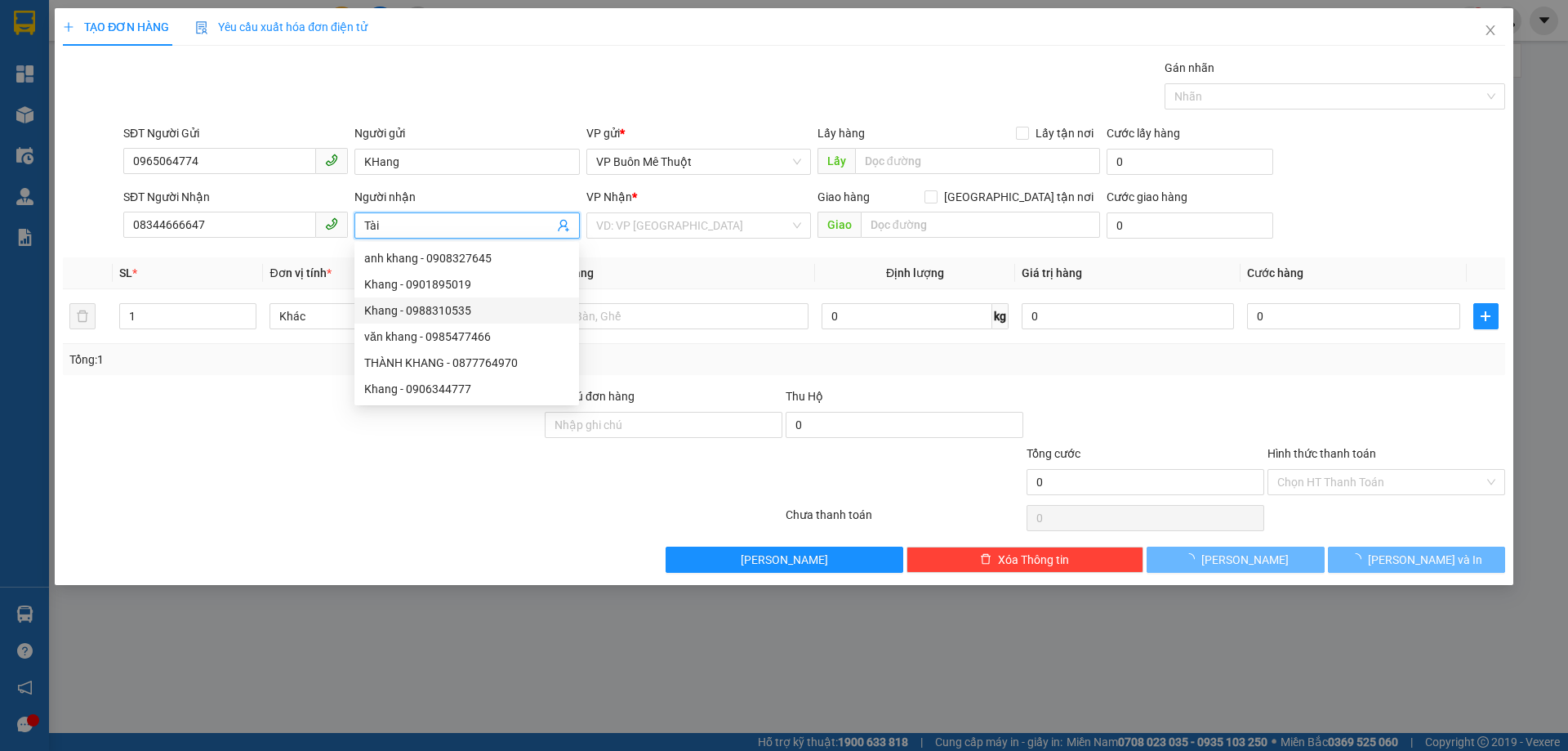
type input "Tài"
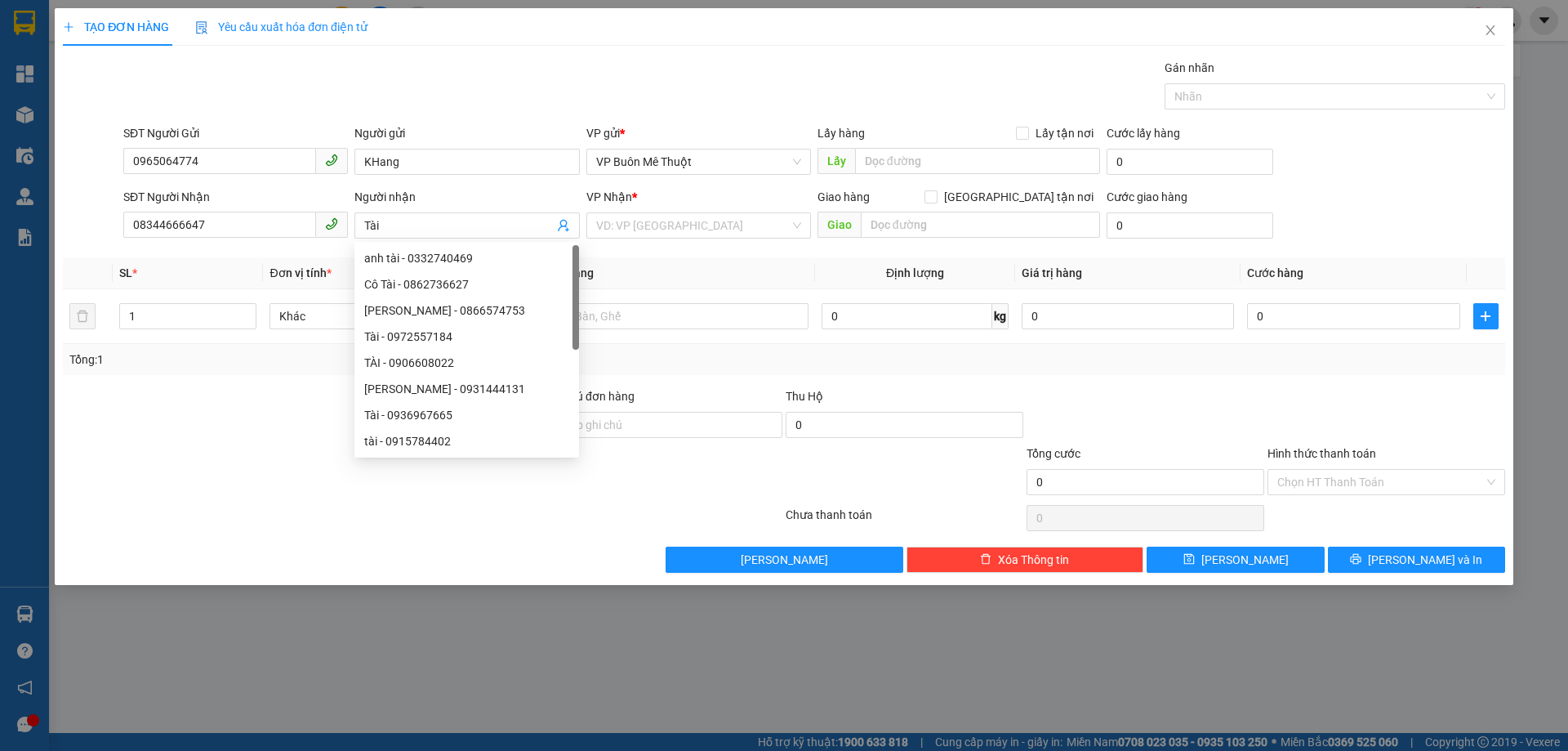
click at [317, 449] on div at bounding box center [302, 472] width 482 height 57
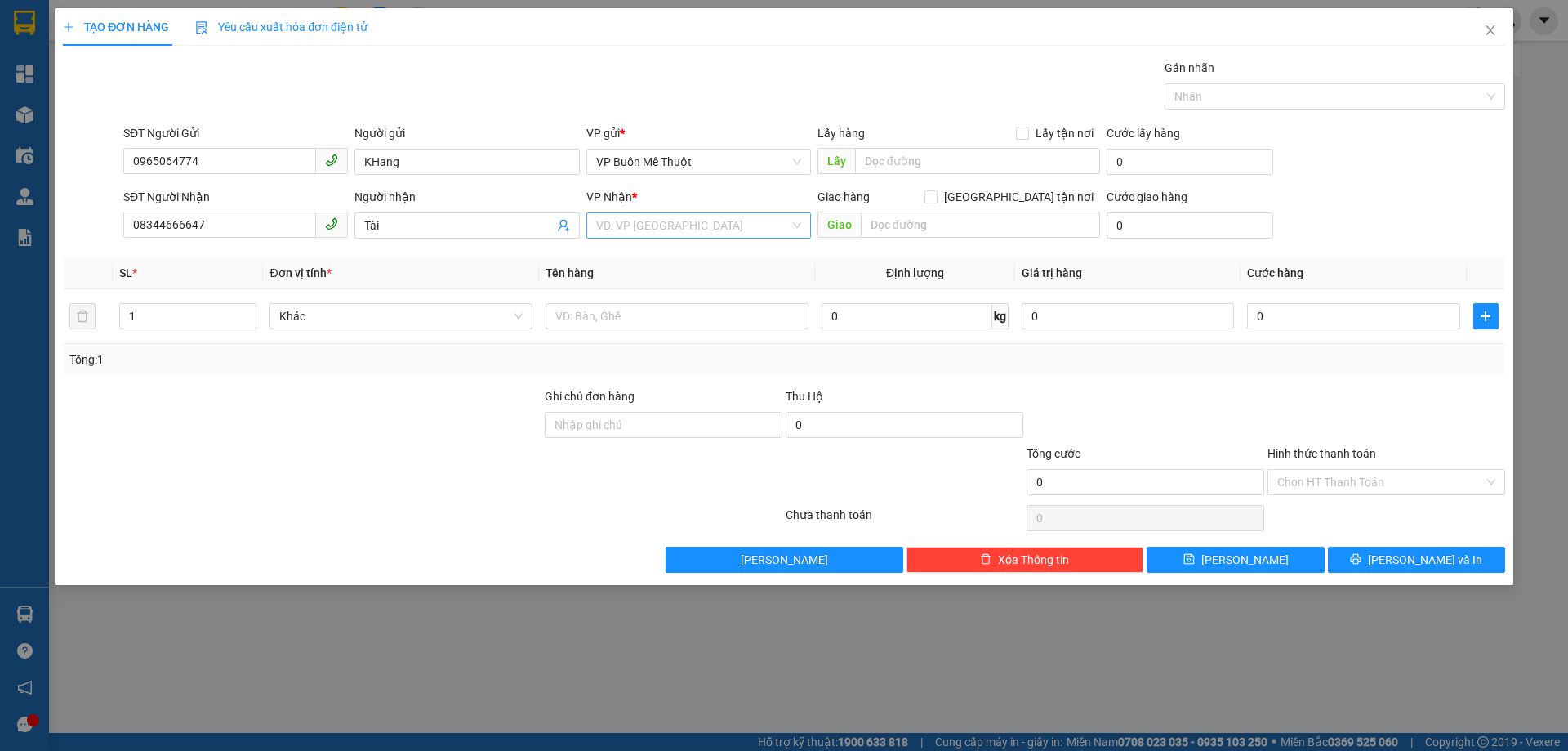
click at [730, 218] on input "search" at bounding box center [693, 225] width 194 height 24
click at [656, 359] on div "VP An Sương" at bounding box center [699, 362] width 205 height 18
click at [580, 316] on input "text" at bounding box center [678, 315] width 263 height 26
click at [140, 314] on input "1" at bounding box center [188, 315] width 136 height 24
click at [332, 318] on span "Khác" at bounding box center [401, 315] width 243 height 24
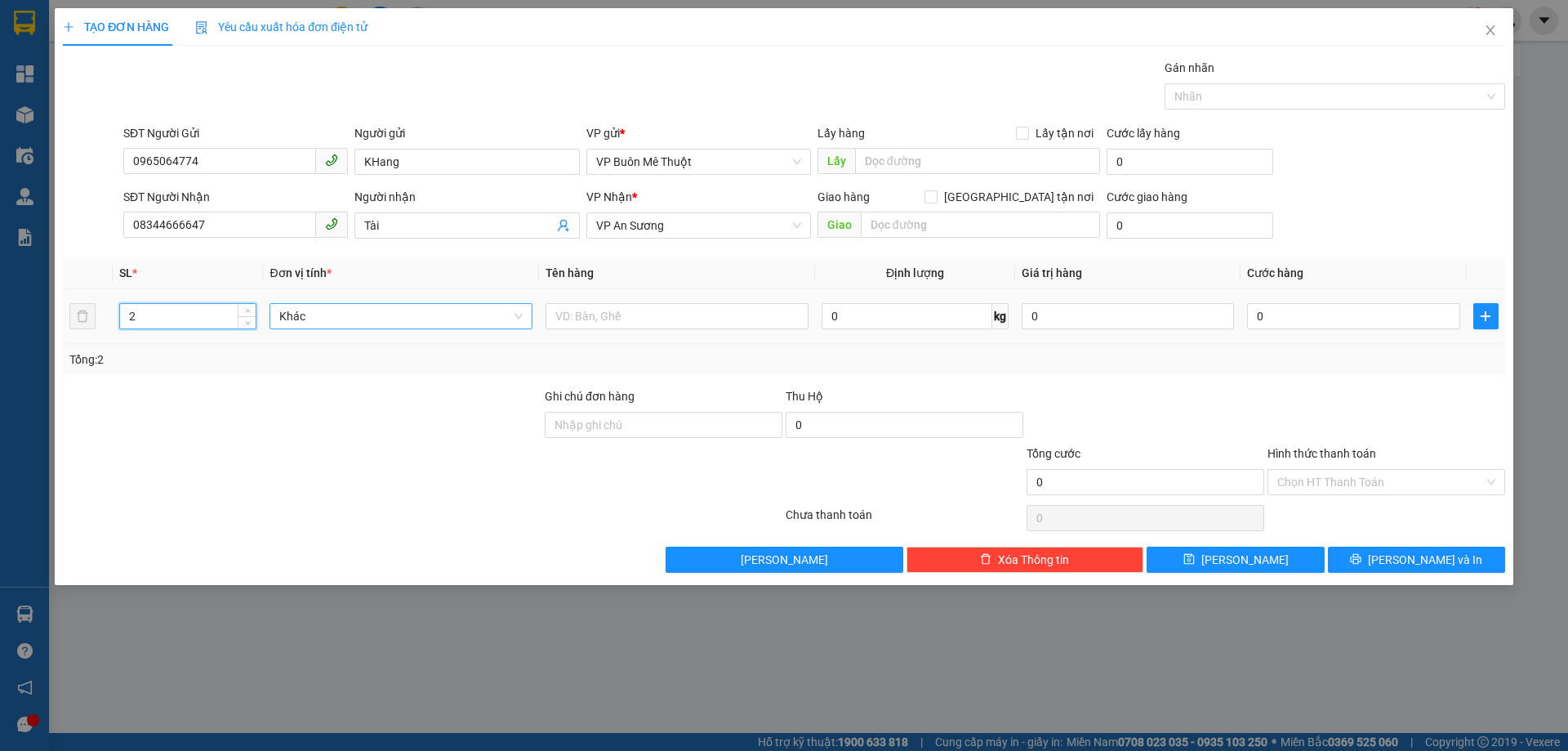
type input "2"
type input "1"
click at [610, 323] on input "text" at bounding box center [678, 315] width 263 height 26
type input "1 máy hàng và máy cắt nhỏ"
click at [944, 370] on div "Tổng: 2" at bounding box center [784, 359] width 1442 height 31
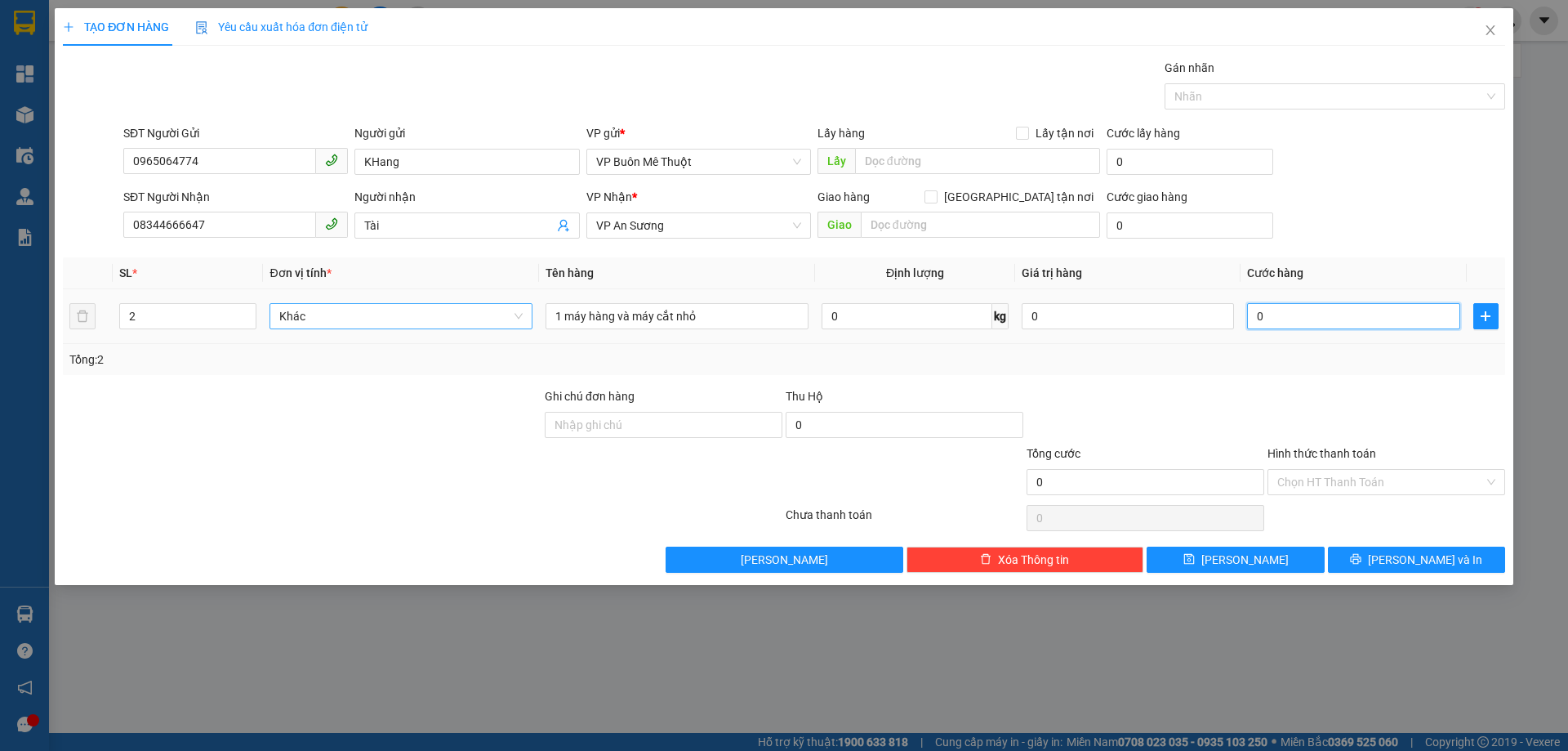
click at [1324, 318] on input "0" at bounding box center [1353, 315] width 212 height 26
click at [1181, 393] on div at bounding box center [1145, 415] width 241 height 57
click at [1344, 313] on input "0" at bounding box center [1353, 315] width 212 height 26
click at [1304, 478] on input "Hình thức thanh toán" at bounding box center [1381, 481] width 207 height 24
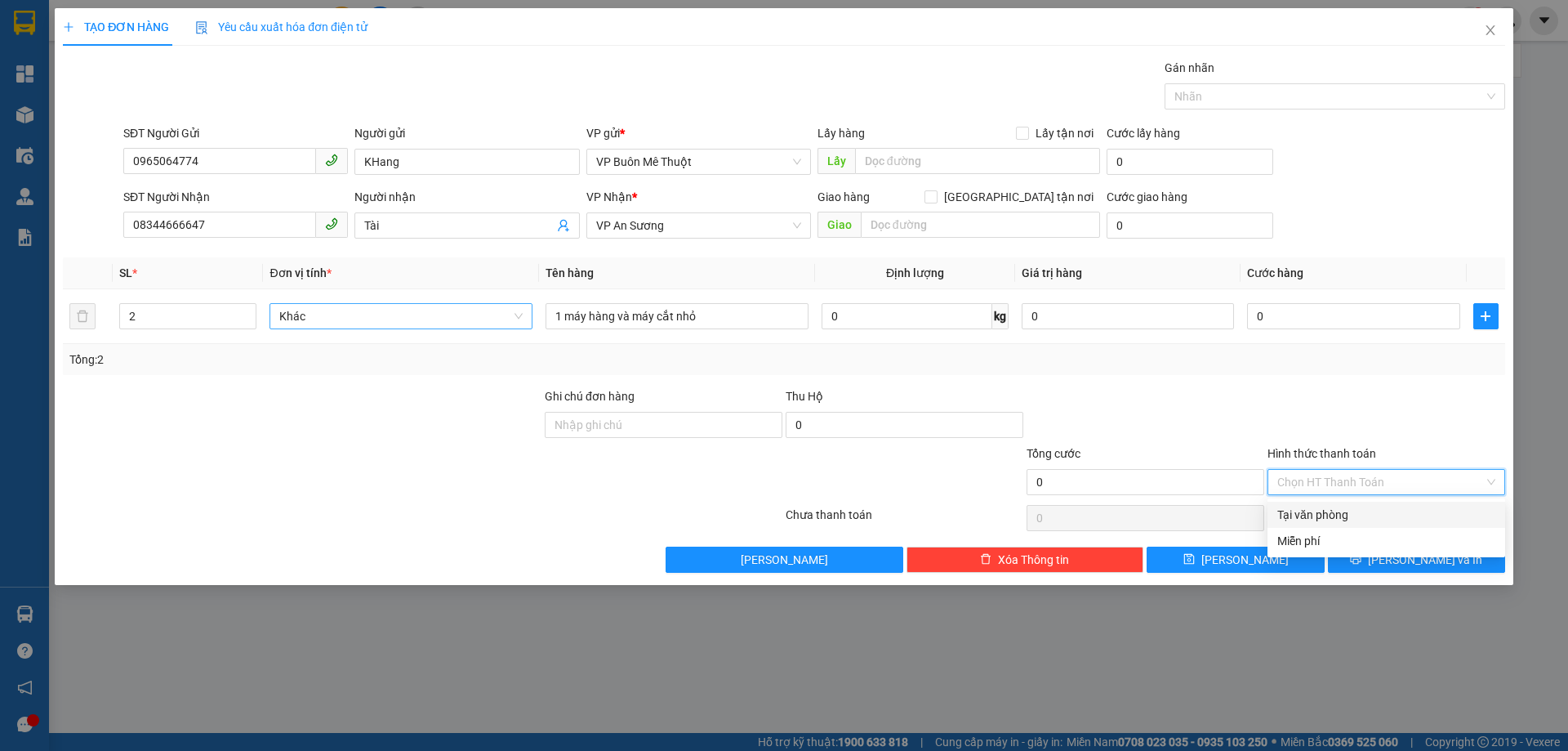
click at [1208, 399] on div at bounding box center [1145, 415] width 241 height 57
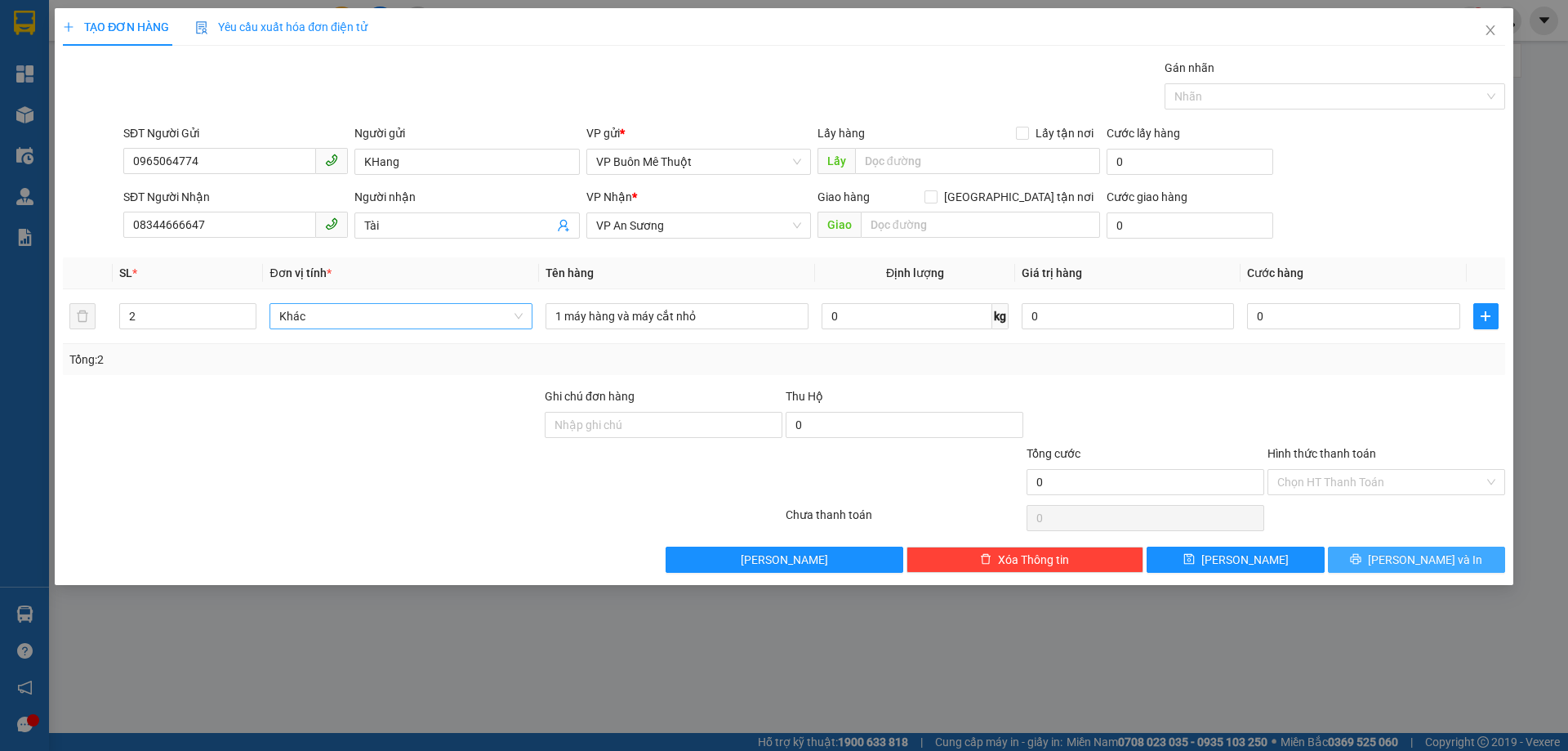
click at [1362, 562] on icon "printer" at bounding box center [1356, 558] width 12 height 12
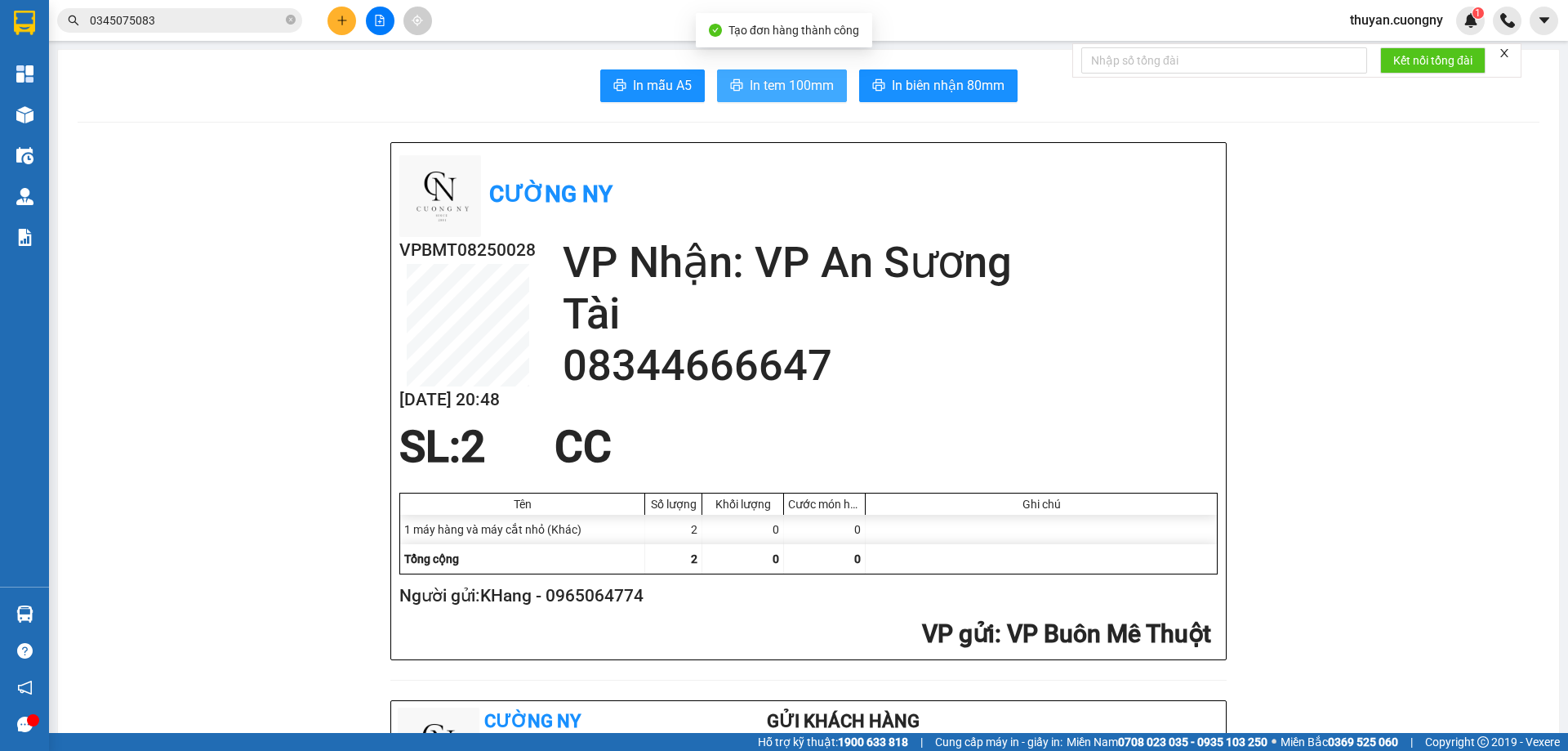
click at [795, 95] on span "In tem 100mm" at bounding box center [792, 85] width 84 height 20
click at [756, 79] on span "In tem 100mm" at bounding box center [792, 85] width 84 height 20
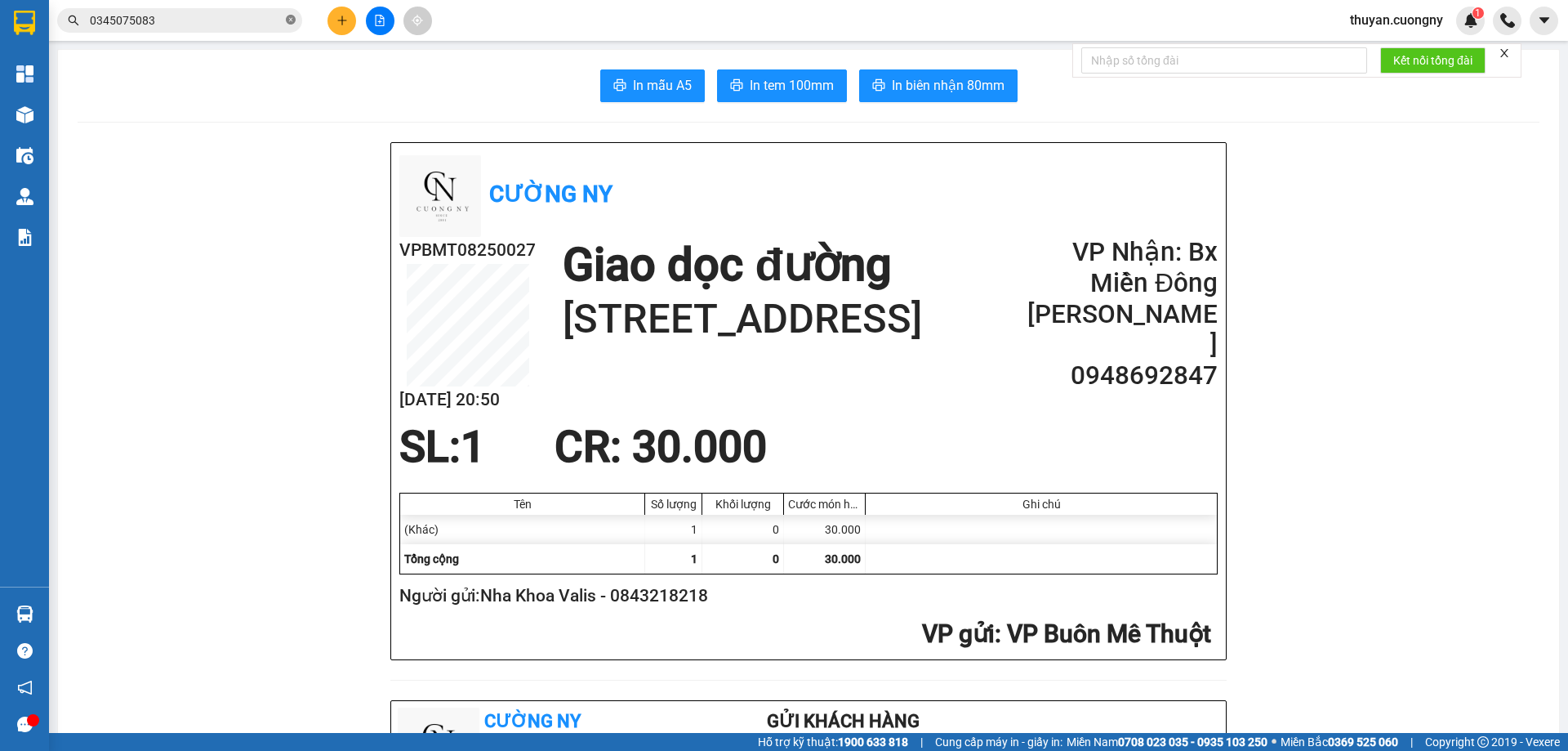
click at [293, 18] on icon "close-circle" at bounding box center [290, 19] width 10 height 10
click at [524, 25] on div "Kết quả tìm kiếm ( 6 ) Bộ lọc Mã ĐH Trạng thái Món hàng Thu hộ Tổng cước Chưa c…" at bounding box center [784, 20] width 1568 height 41
click at [555, 43] on main "In mẫu A5 In tem 100mm In biên nhận 80mm Cường Ny VPBMT08250027 [DATE] 20:50 Gi…" at bounding box center [784, 366] width 1568 height 733
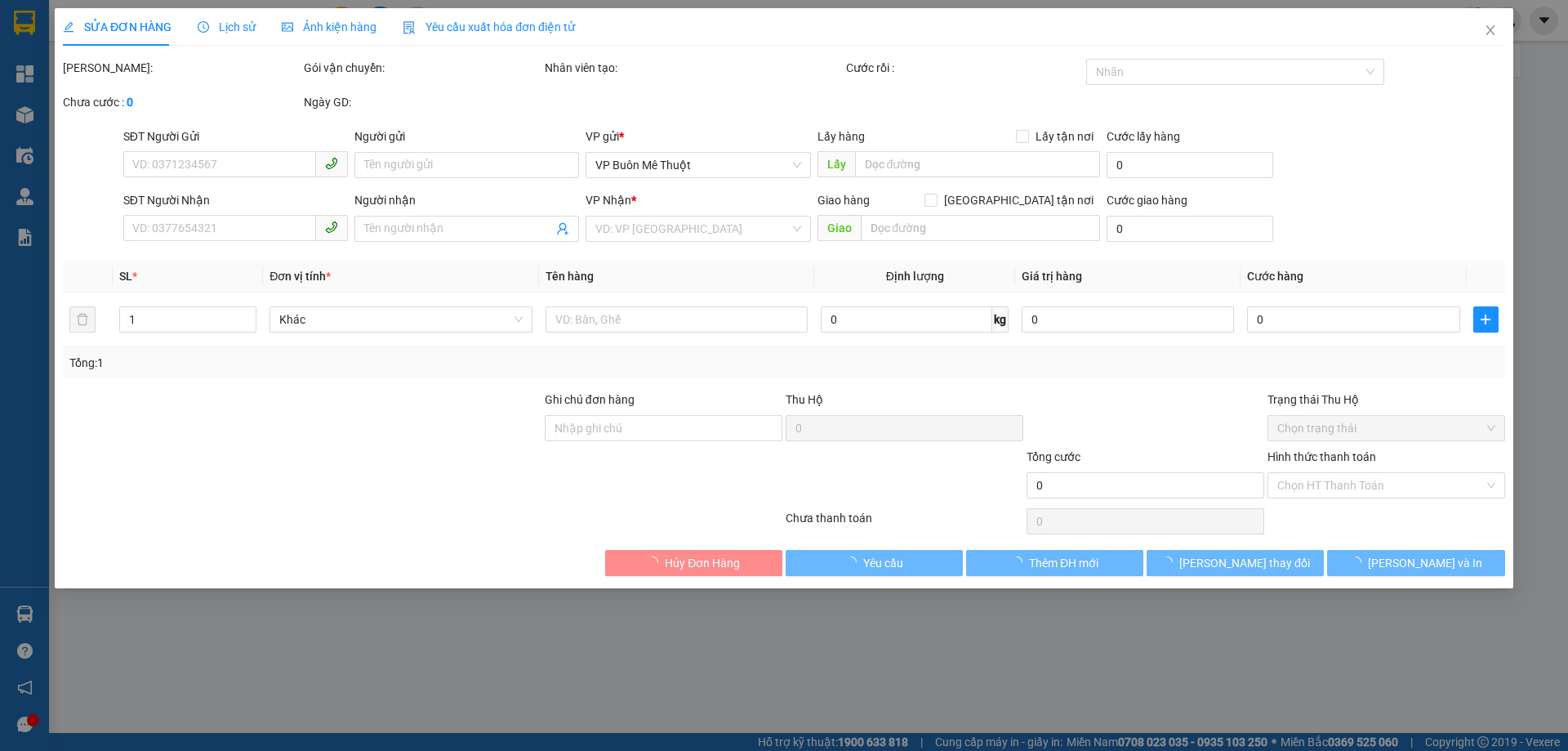
type input "0843218218"
type input "Nha Khoa Valis"
type input "0948692847"
type input "[PERSON_NAME]"
type input "[STREET_ADDRESS]"
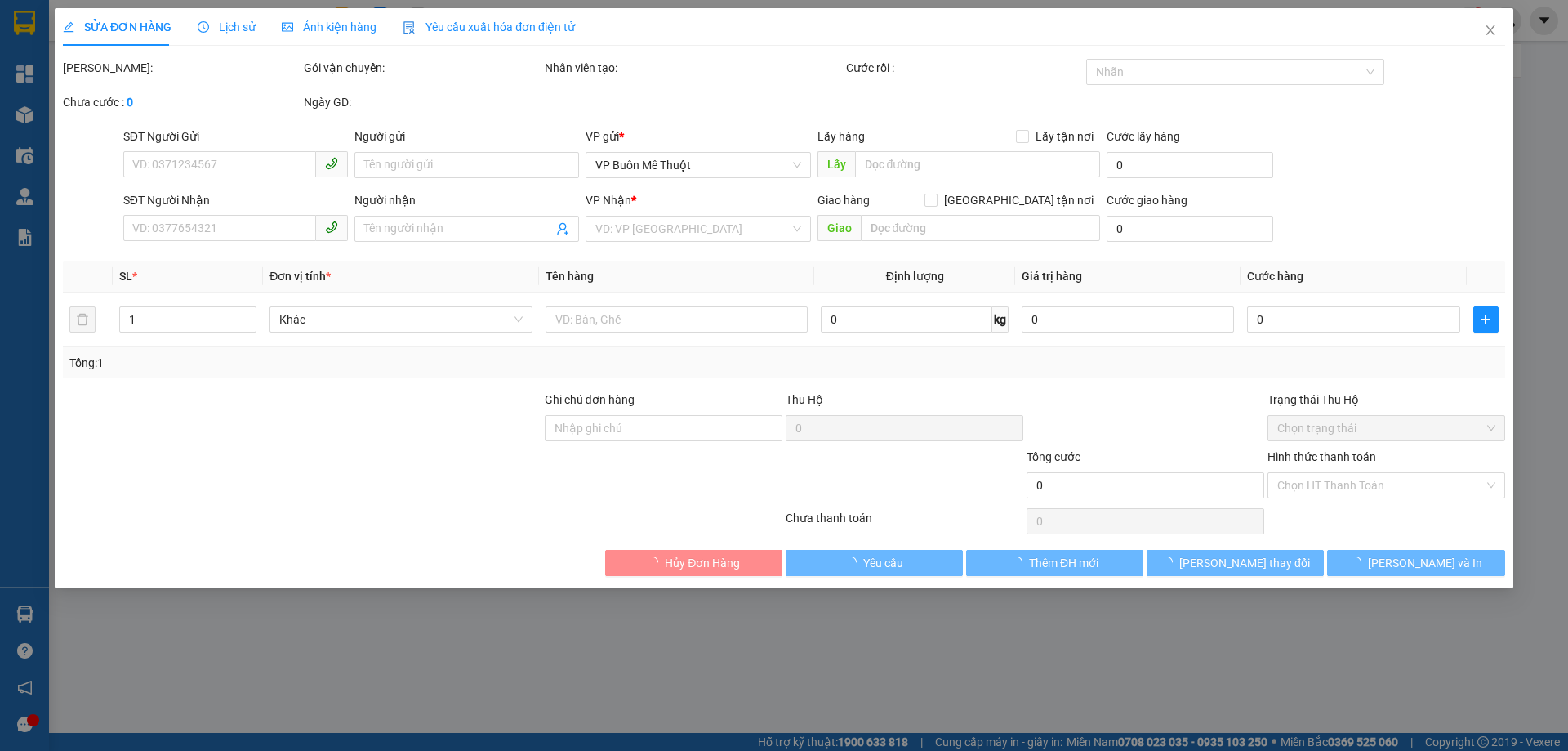
type input "30.000"
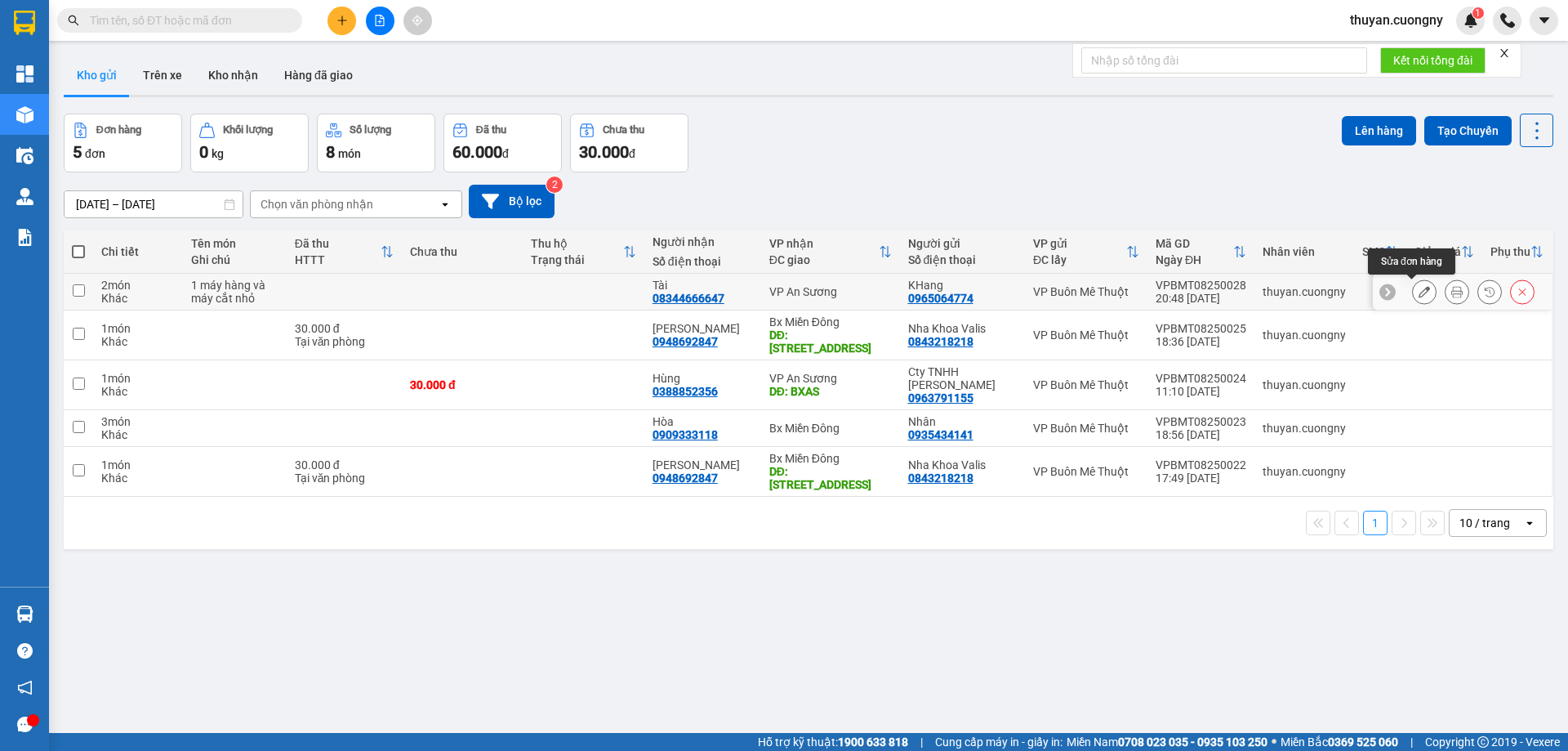
click at [1420, 289] on button at bounding box center [1425, 292] width 23 height 29
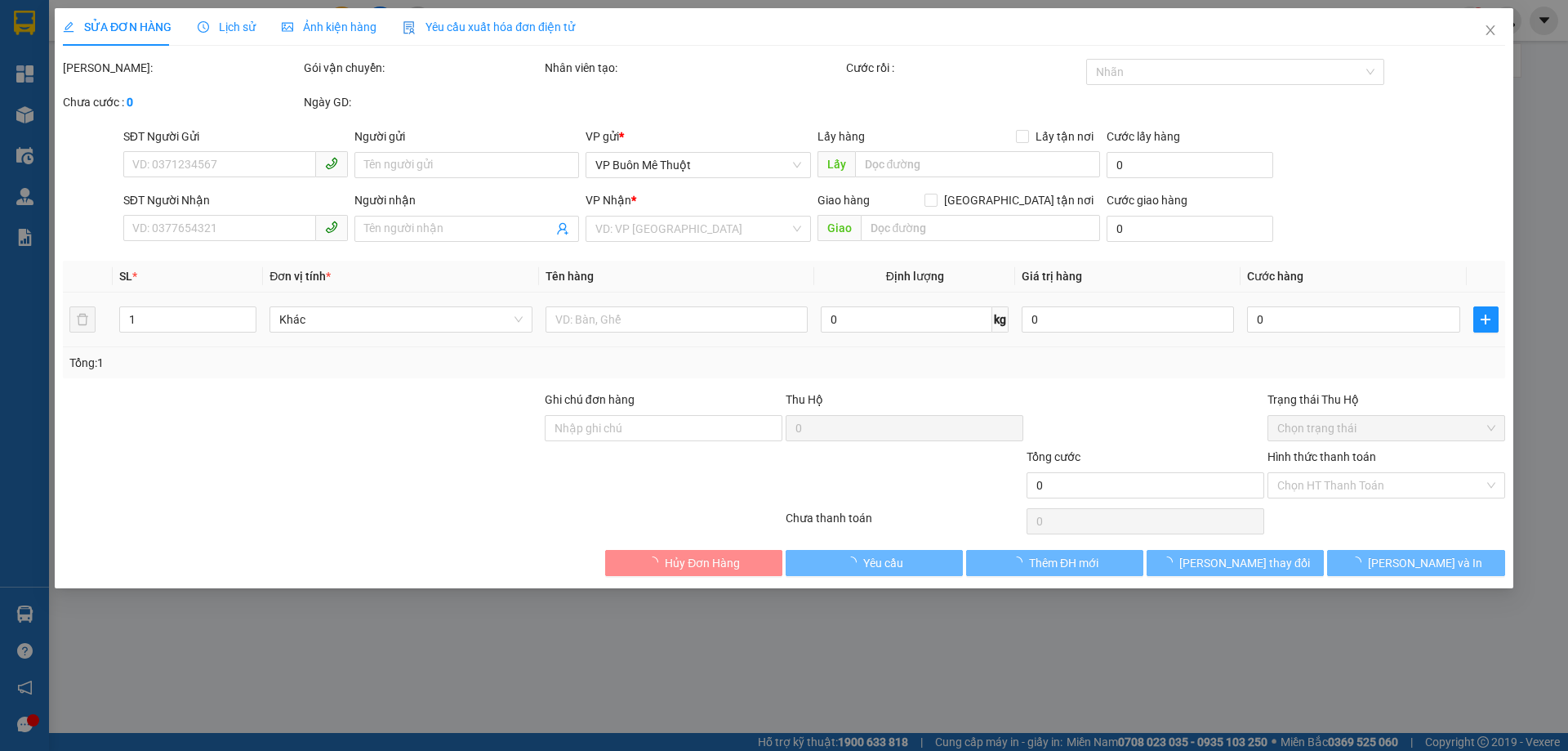
type input "0965064774"
type input "KHang"
type input "08344666647"
type input "Tài"
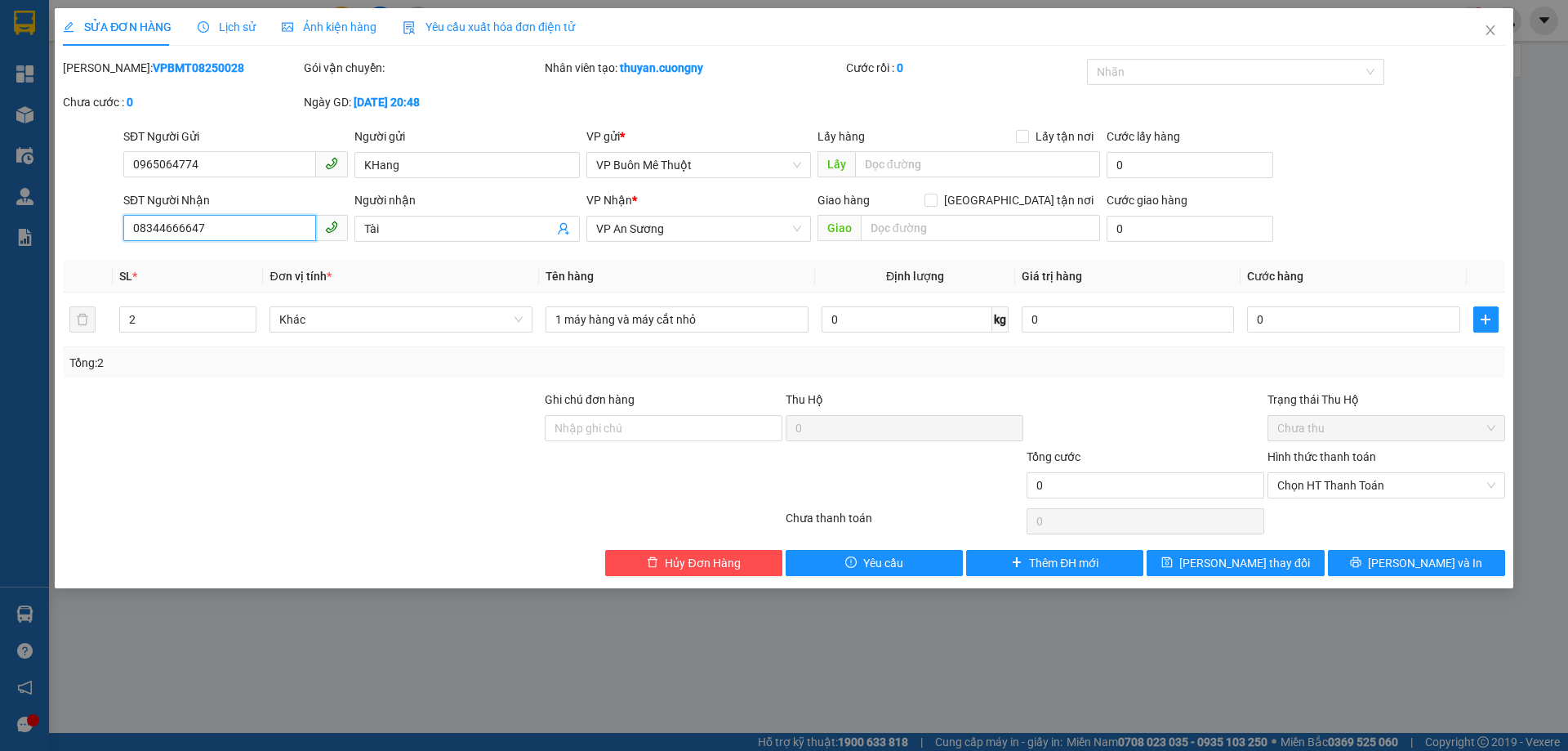
click at [155, 223] on input "08344666647" at bounding box center [219, 227] width 193 height 26
type input "0834666647"
click at [1362, 565] on icon "printer" at bounding box center [1356, 562] width 11 height 11
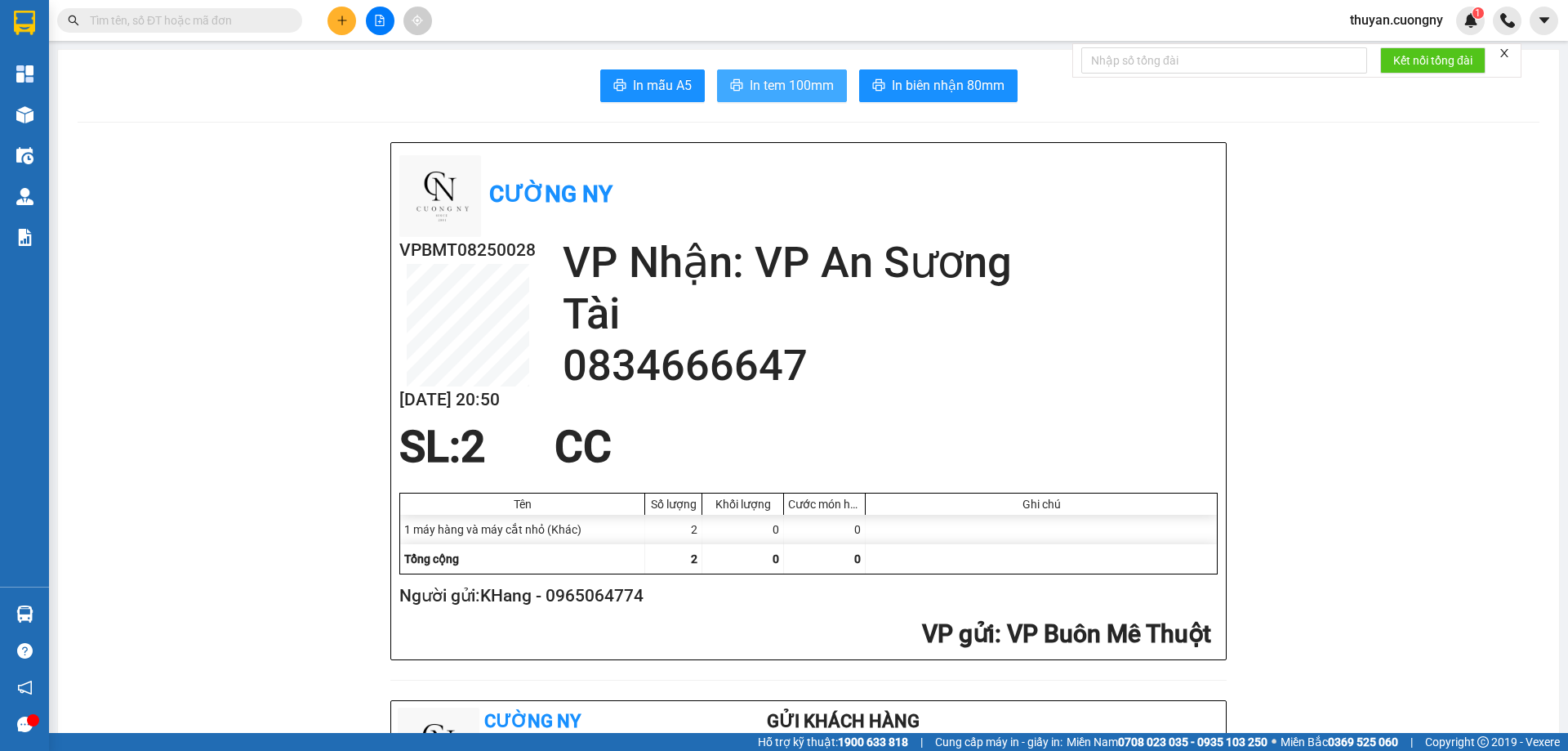
click at [793, 85] on span "In tem 100mm" at bounding box center [792, 85] width 84 height 20
